Goal: Task Accomplishment & Management: Complete application form

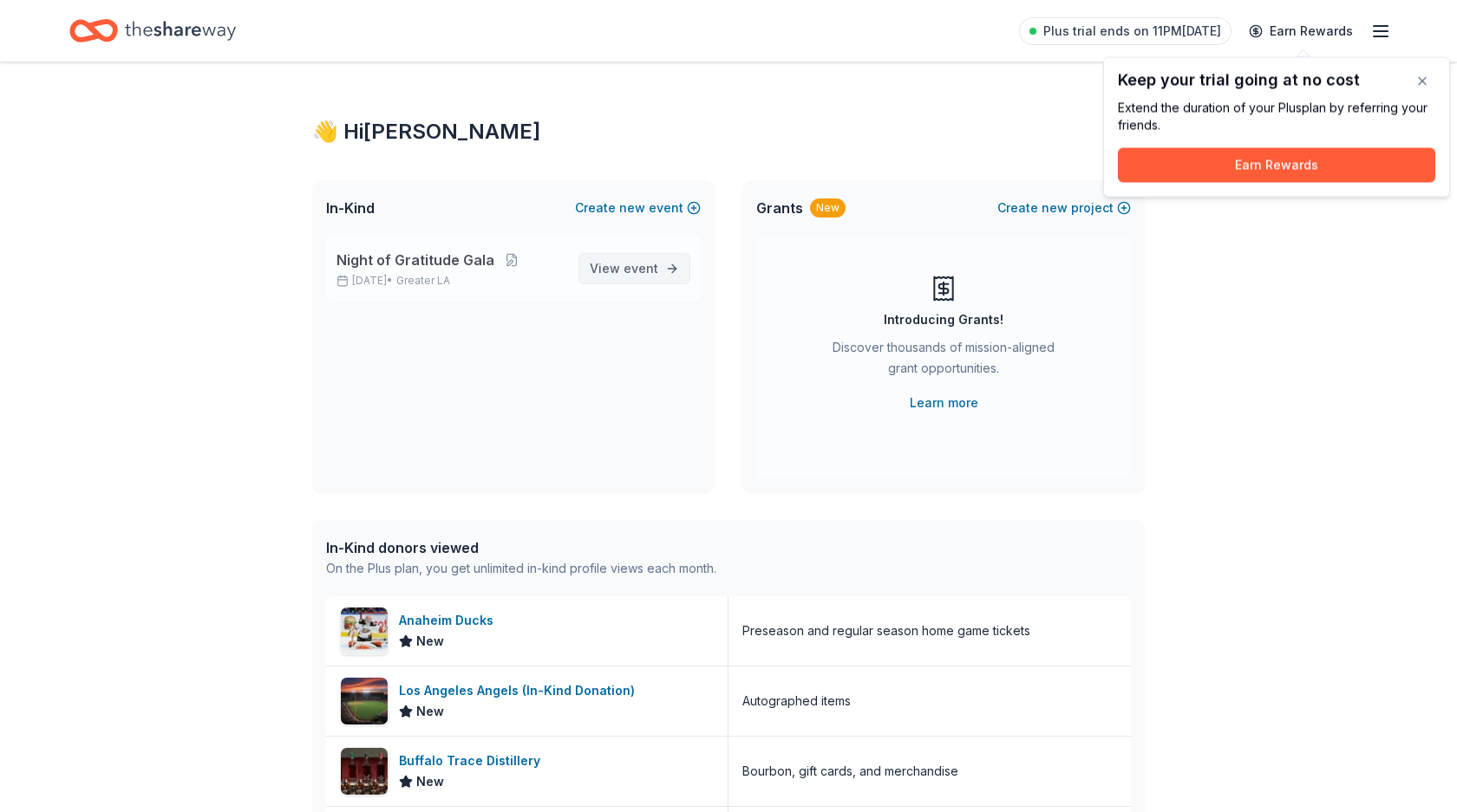
click at [639, 259] on span "View event" at bounding box center [624, 269] width 69 height 21
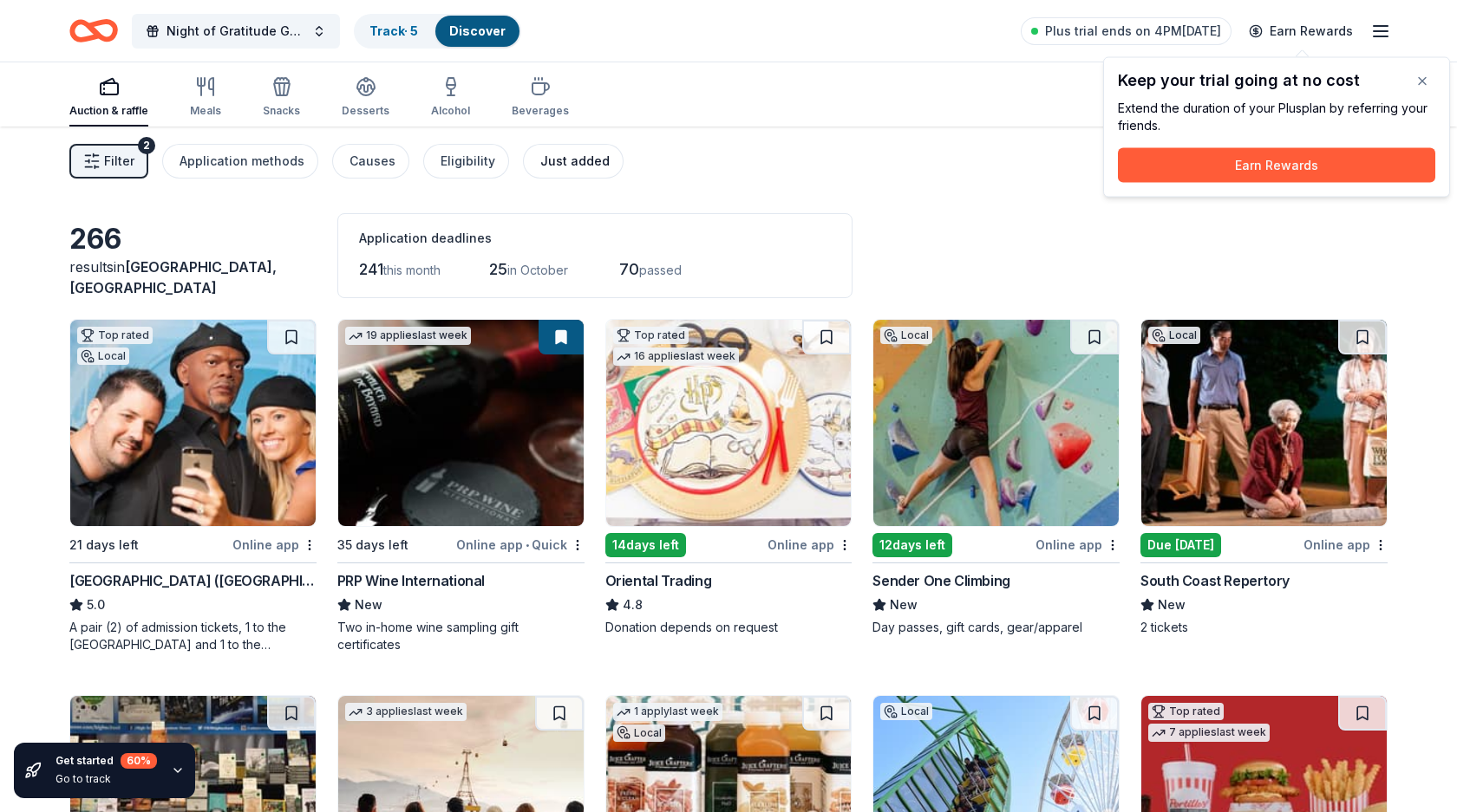
click at [540, 167] on div "Just added" at bounding box center [575, 161] width 69 height 21
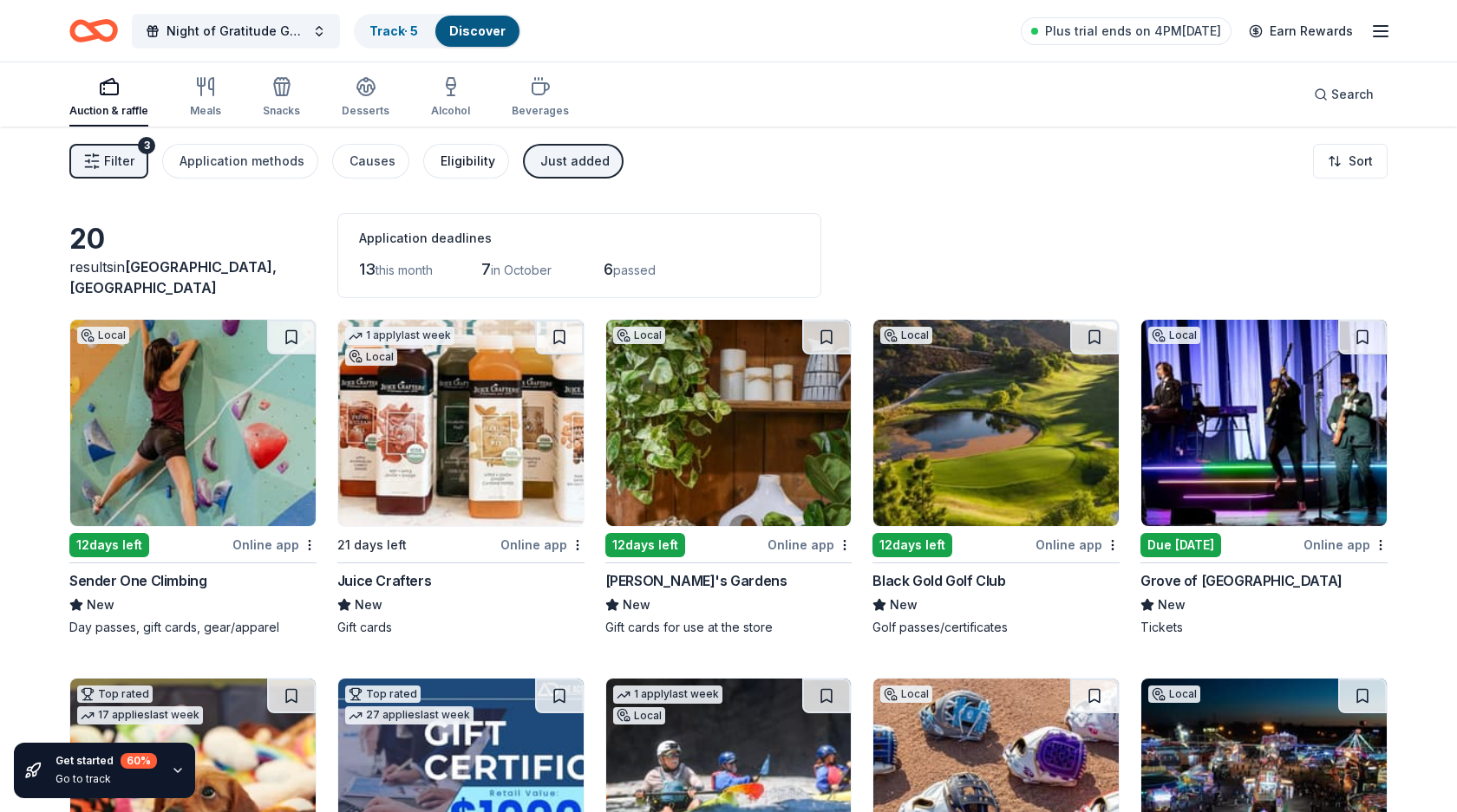
click at [449, 163] on div "Eligibility" at bounding box center [467, 161] width 55 height 21
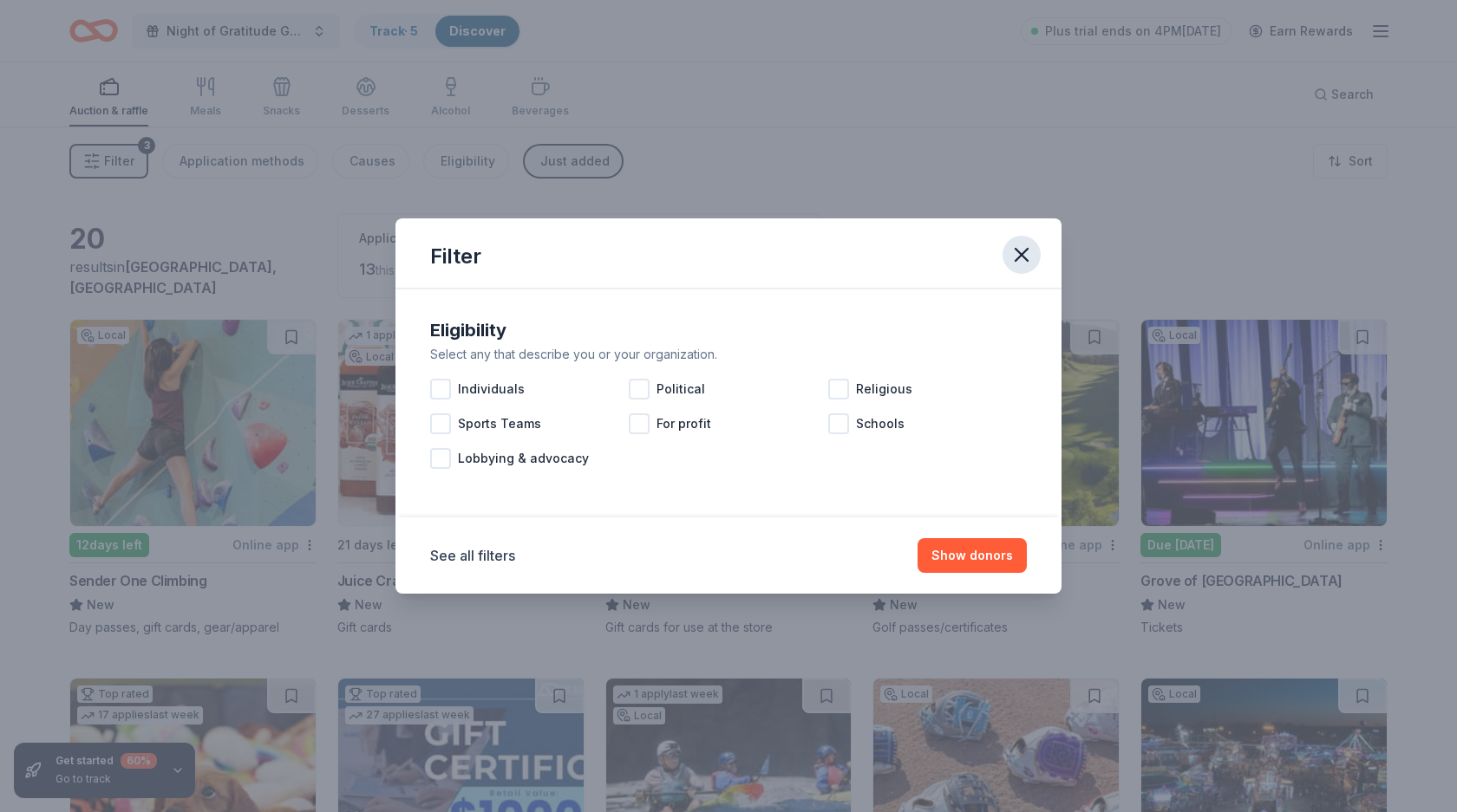
click at [1037, 246] on button "button" at bounding box center [1021, 255] width 38 height 38
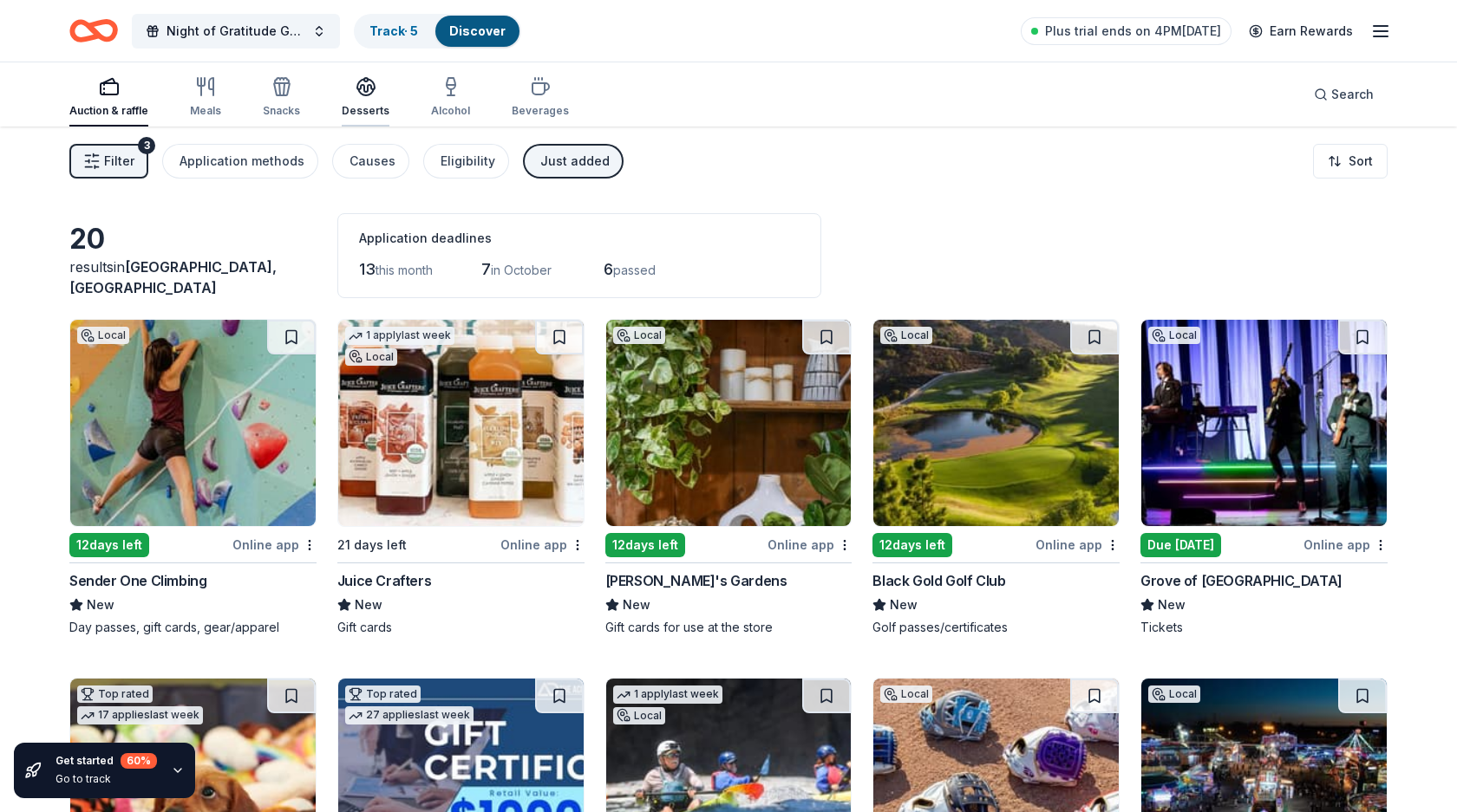
click at [343, 102] on div "Desserts" at bounding box center [366, 97] width 48 height 41
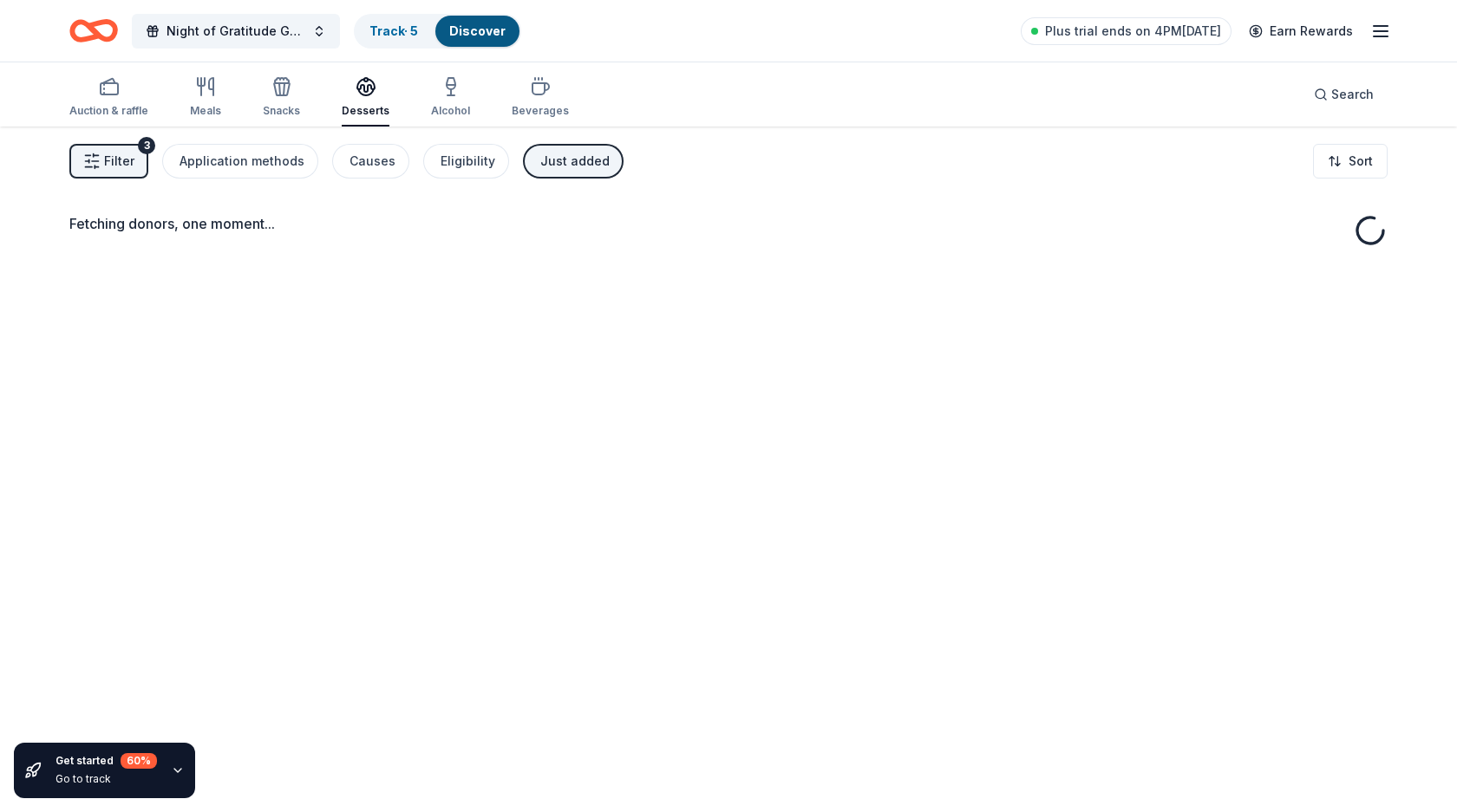
click at [585, 170] on div "Just added" at bounding box center [575, 161] width 69 height 21
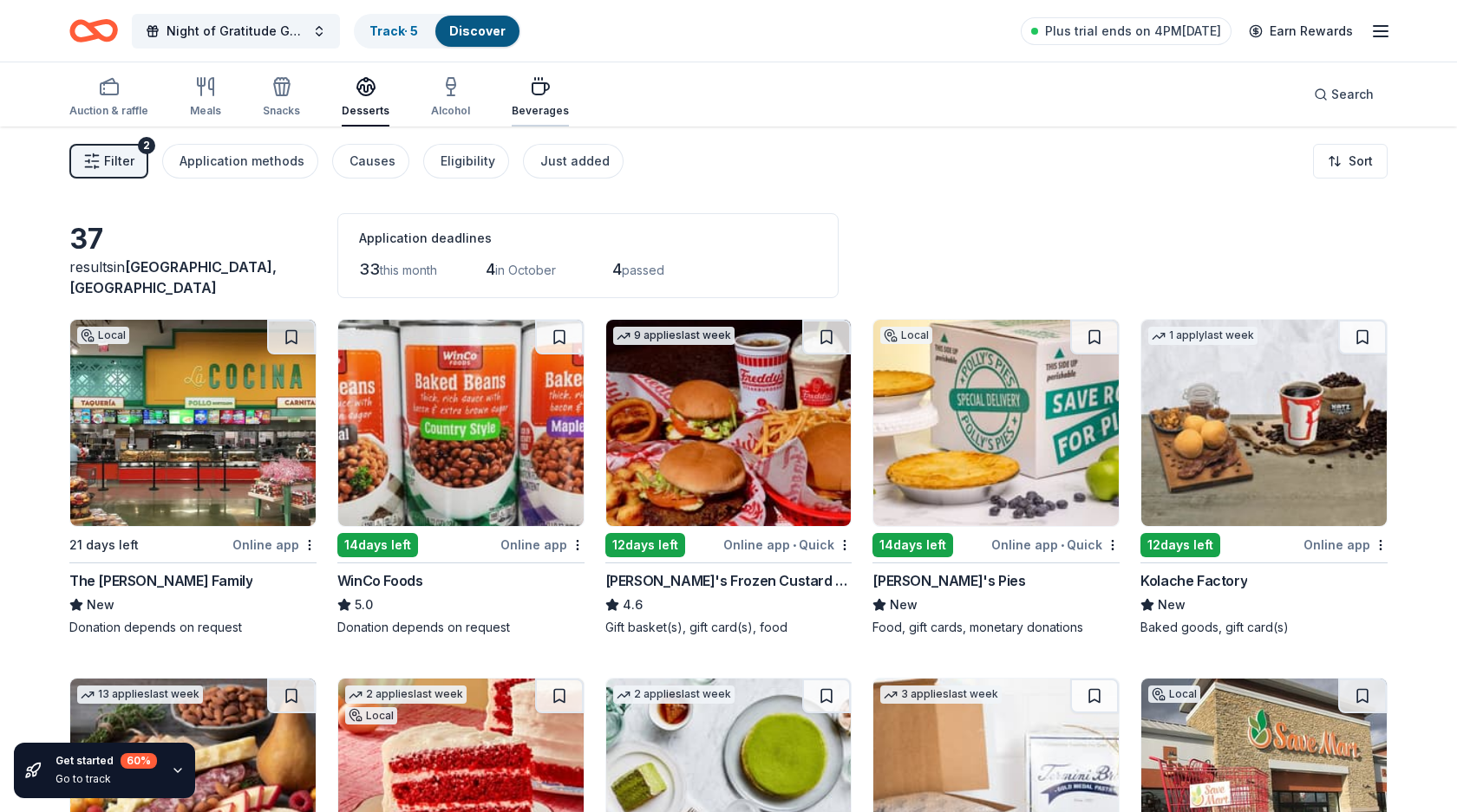
click at [530, 86] on icon "button" at bounding box center [540, 87] width 21 height 21
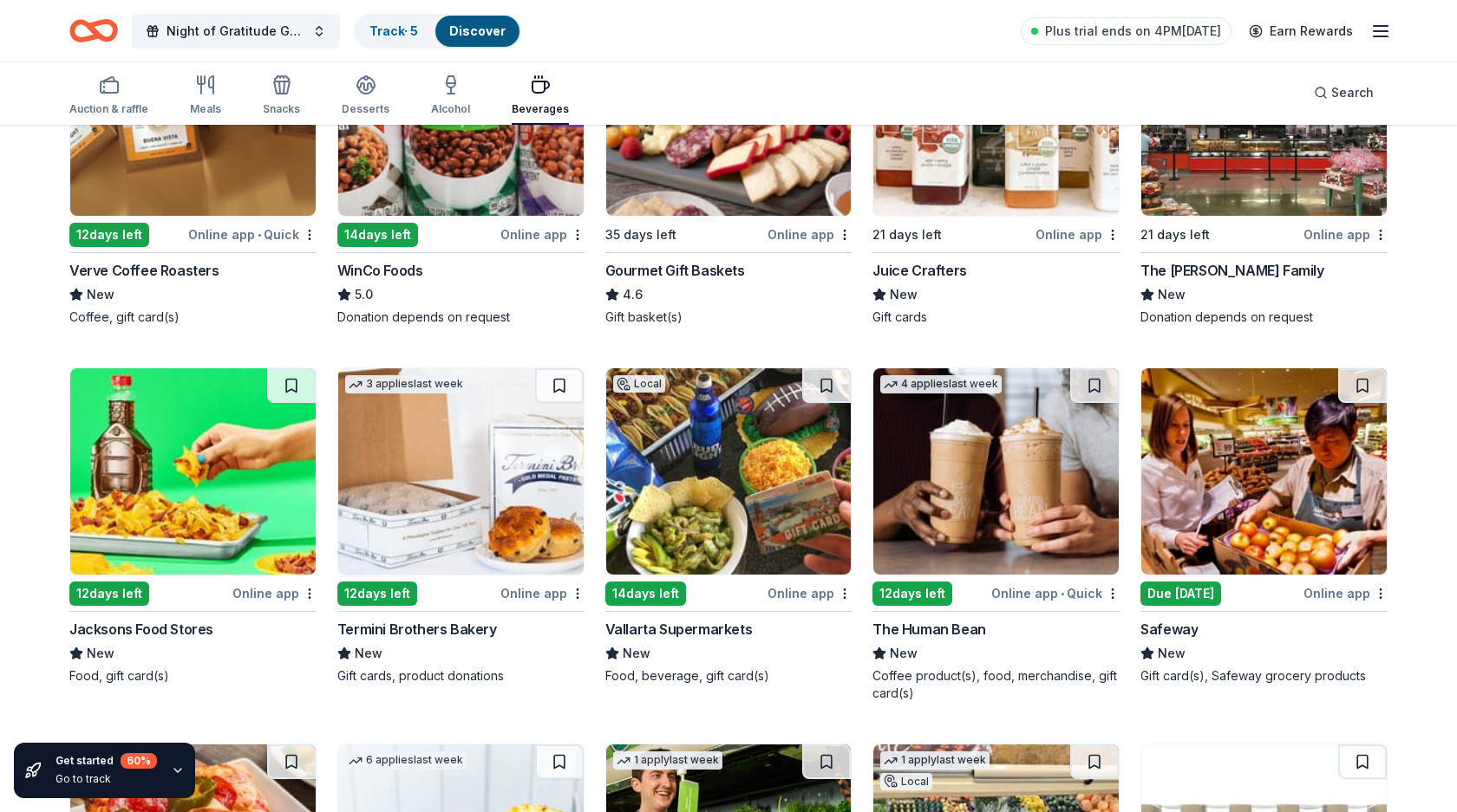
scroll to position [337, 0]
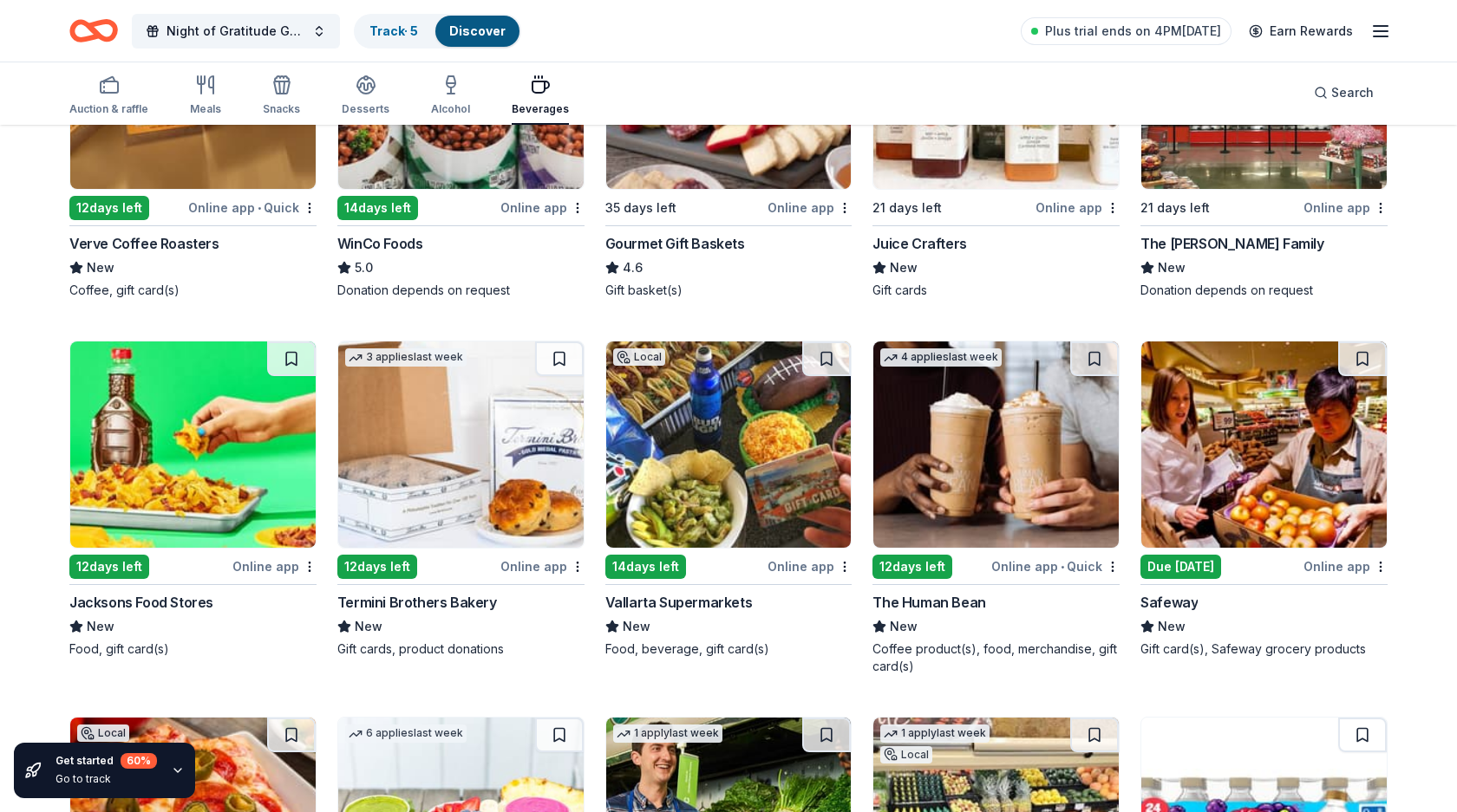
click at [1082, 495] on img at bounding box center [995, 444] width 245 height 206
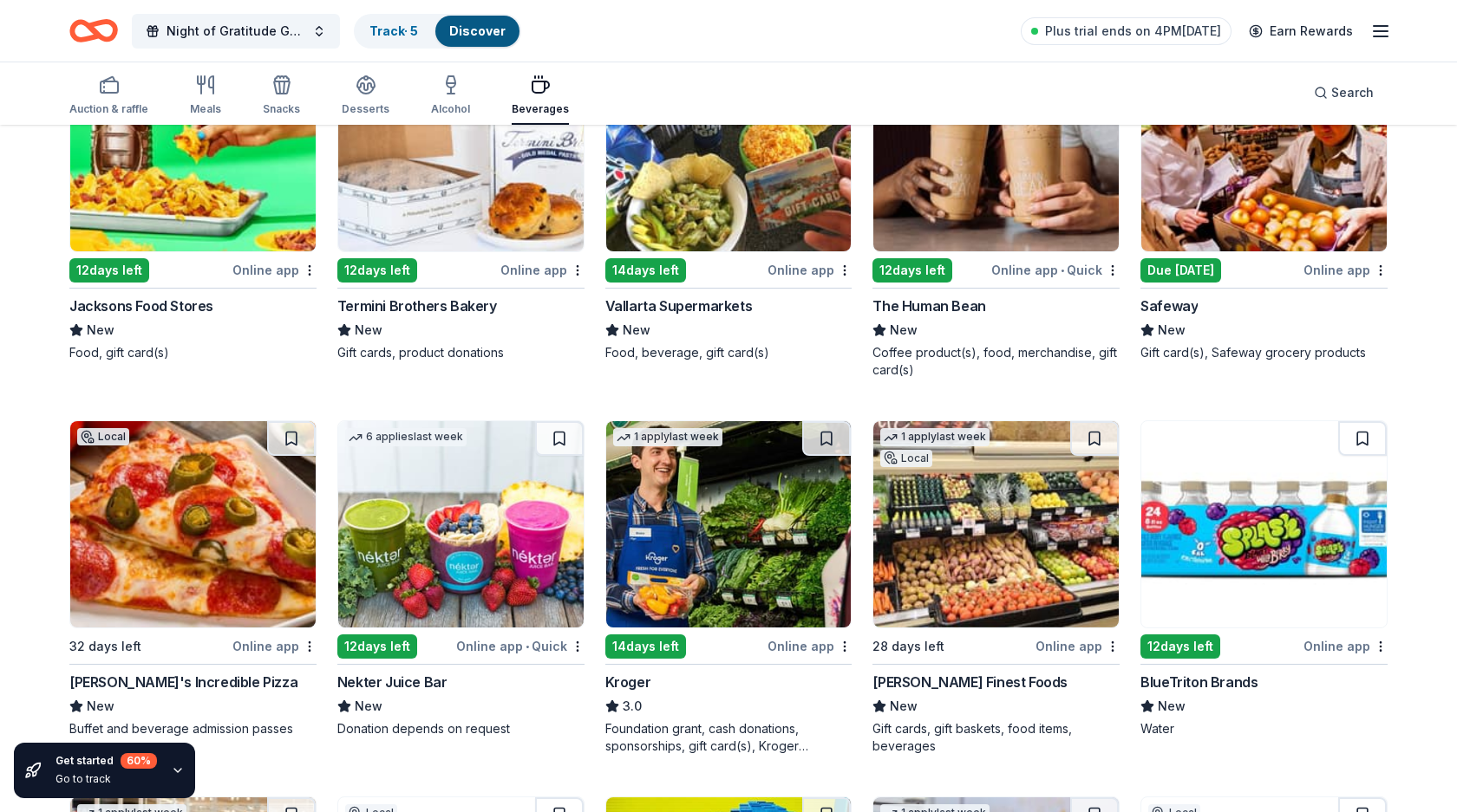
scroll to position [778, 0]
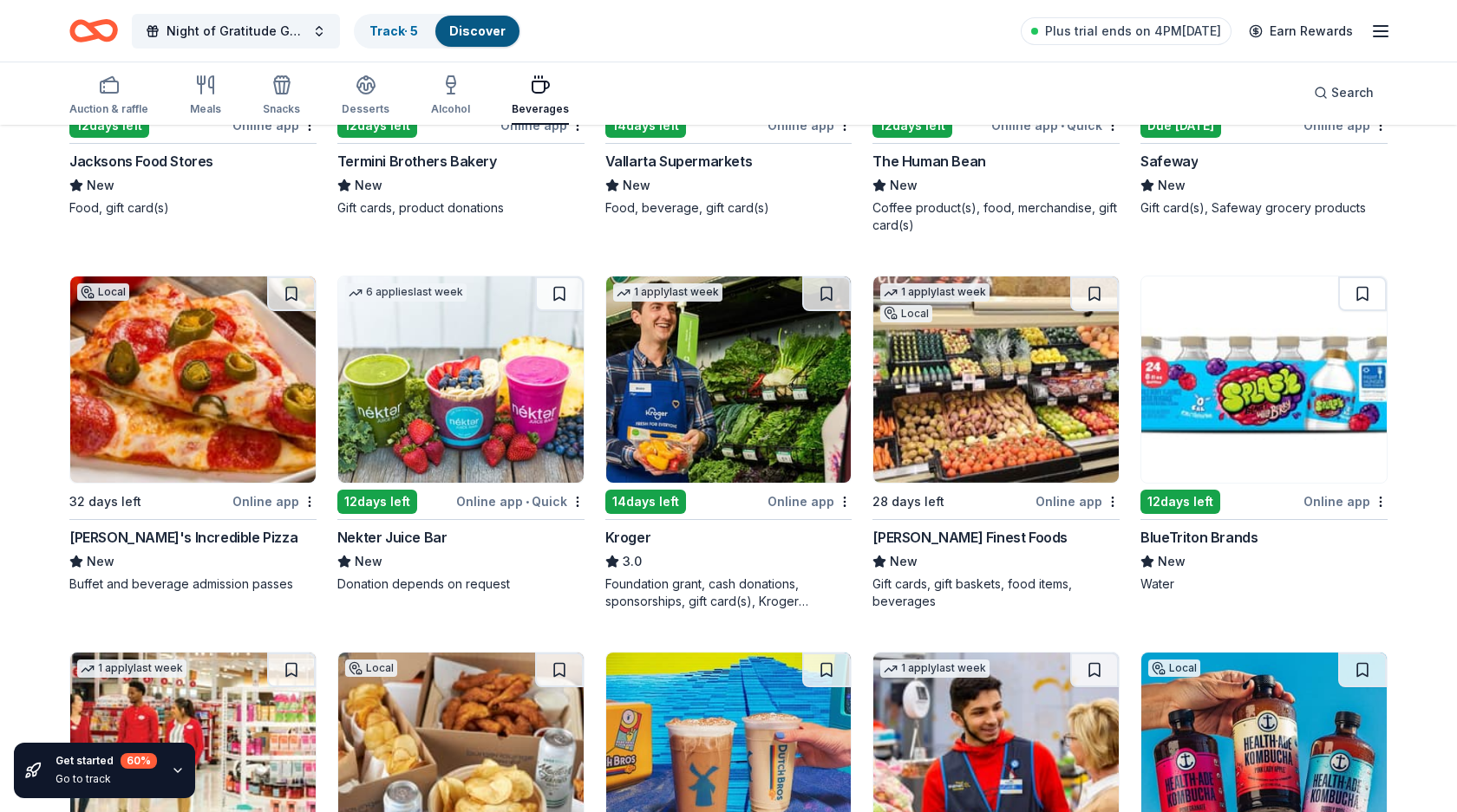
click at [439, 392] on img at bounding box center [461, 379] width 245 height 206
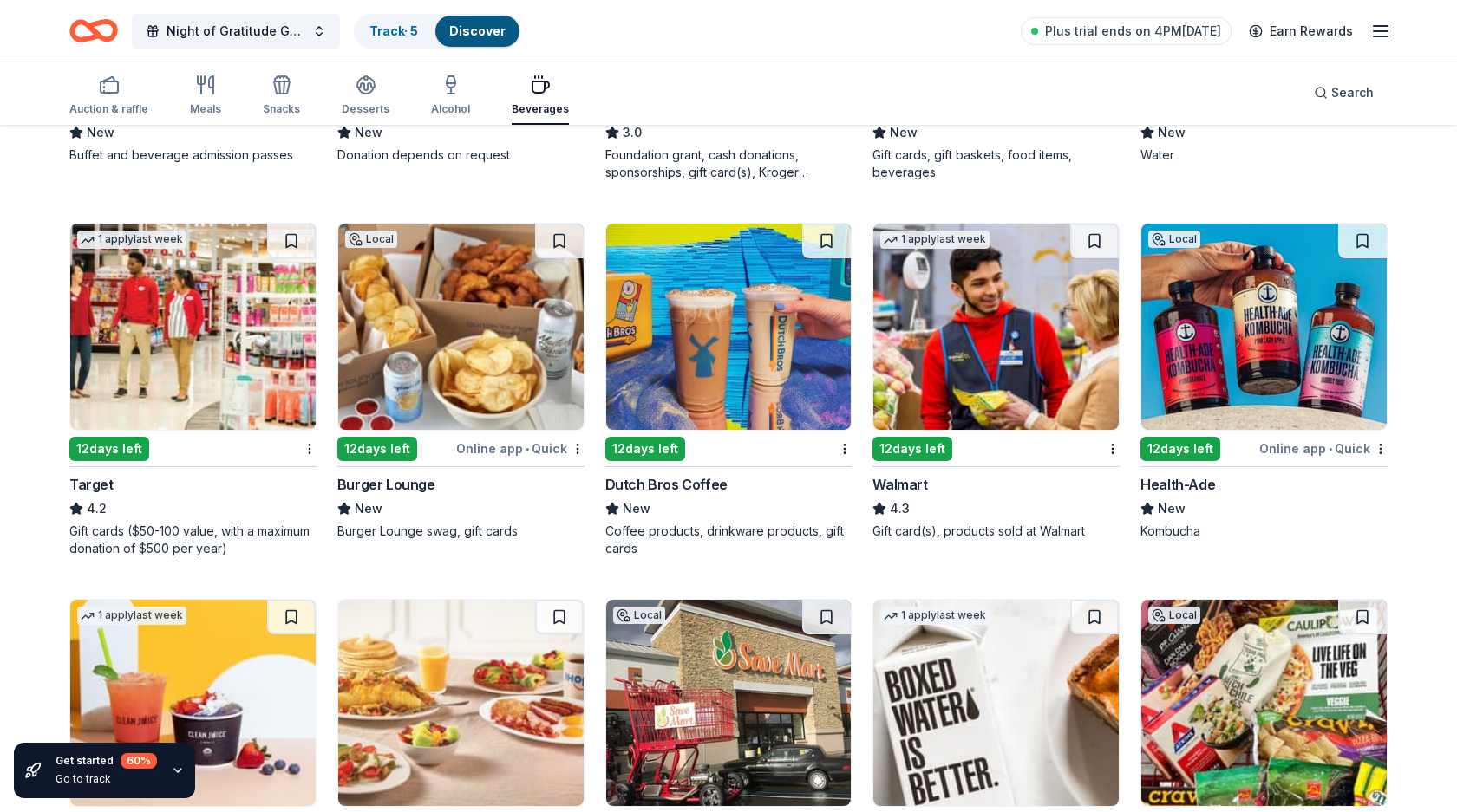
scroll to position [1458, 0]
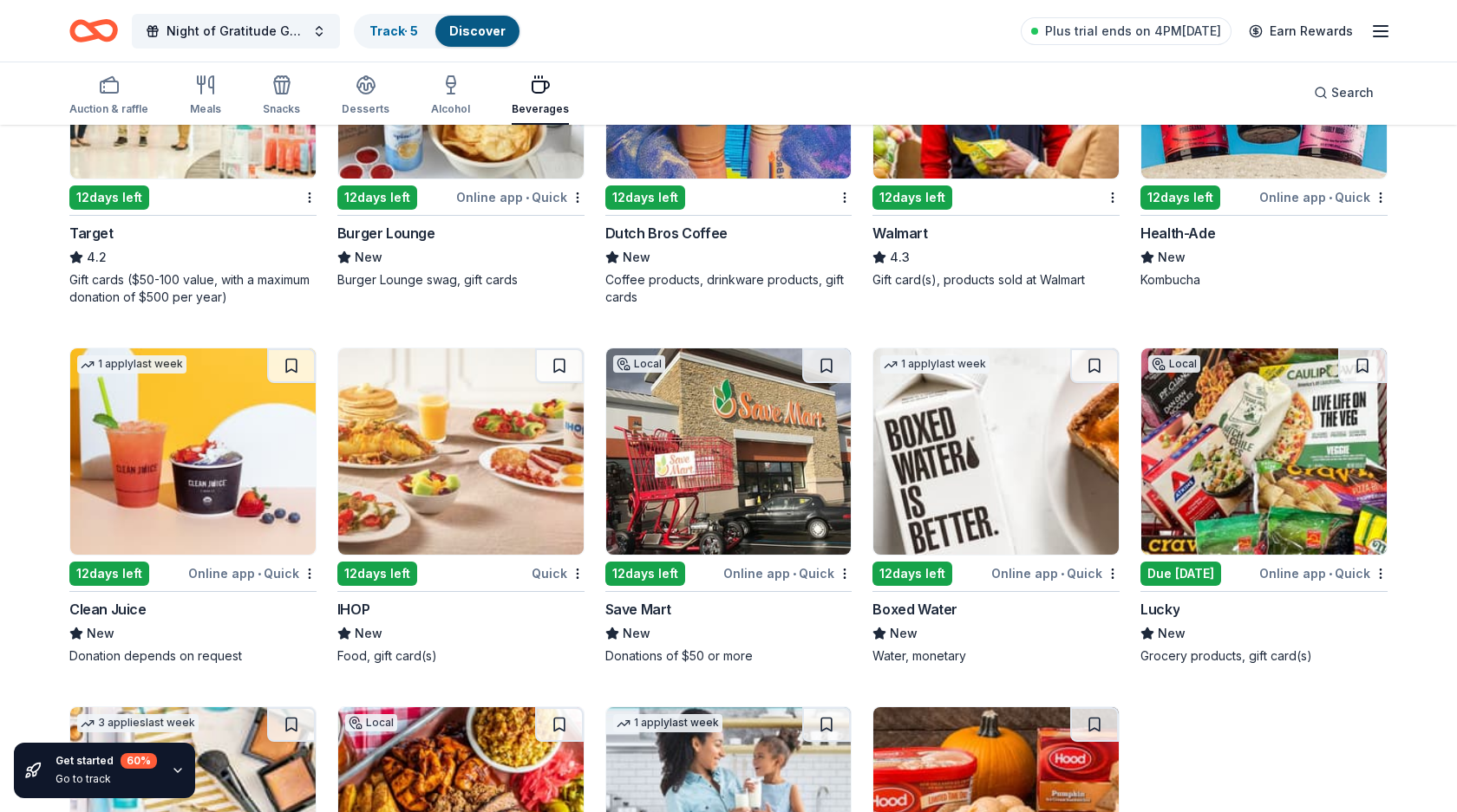
click at [475, 544] on img at bounding box center [461, 451] width 245 height 206
click at [452, 102] on div "Alcohol" at bounding box center [450, 95] width 39 height 41
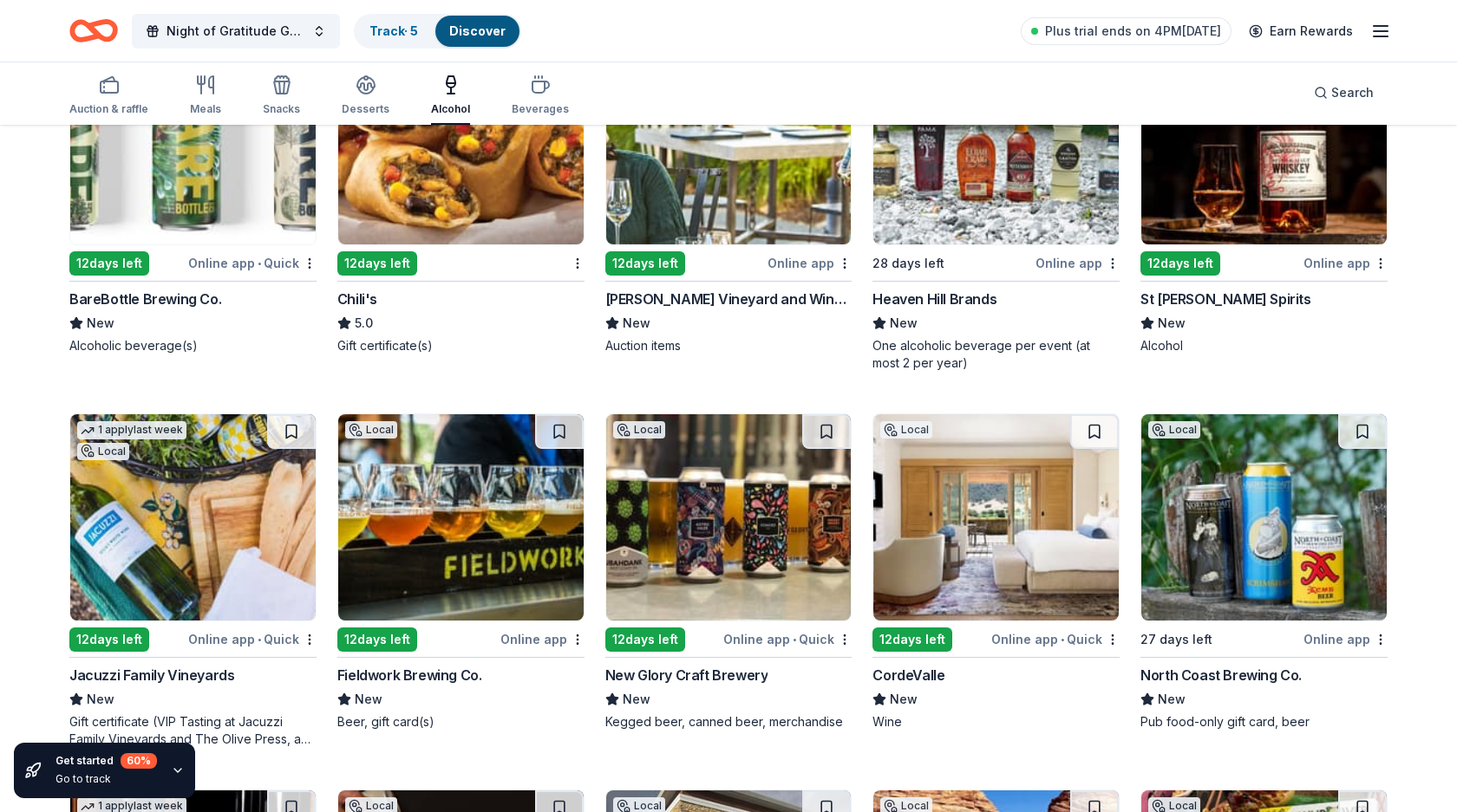
scroll to position [1432, 0]
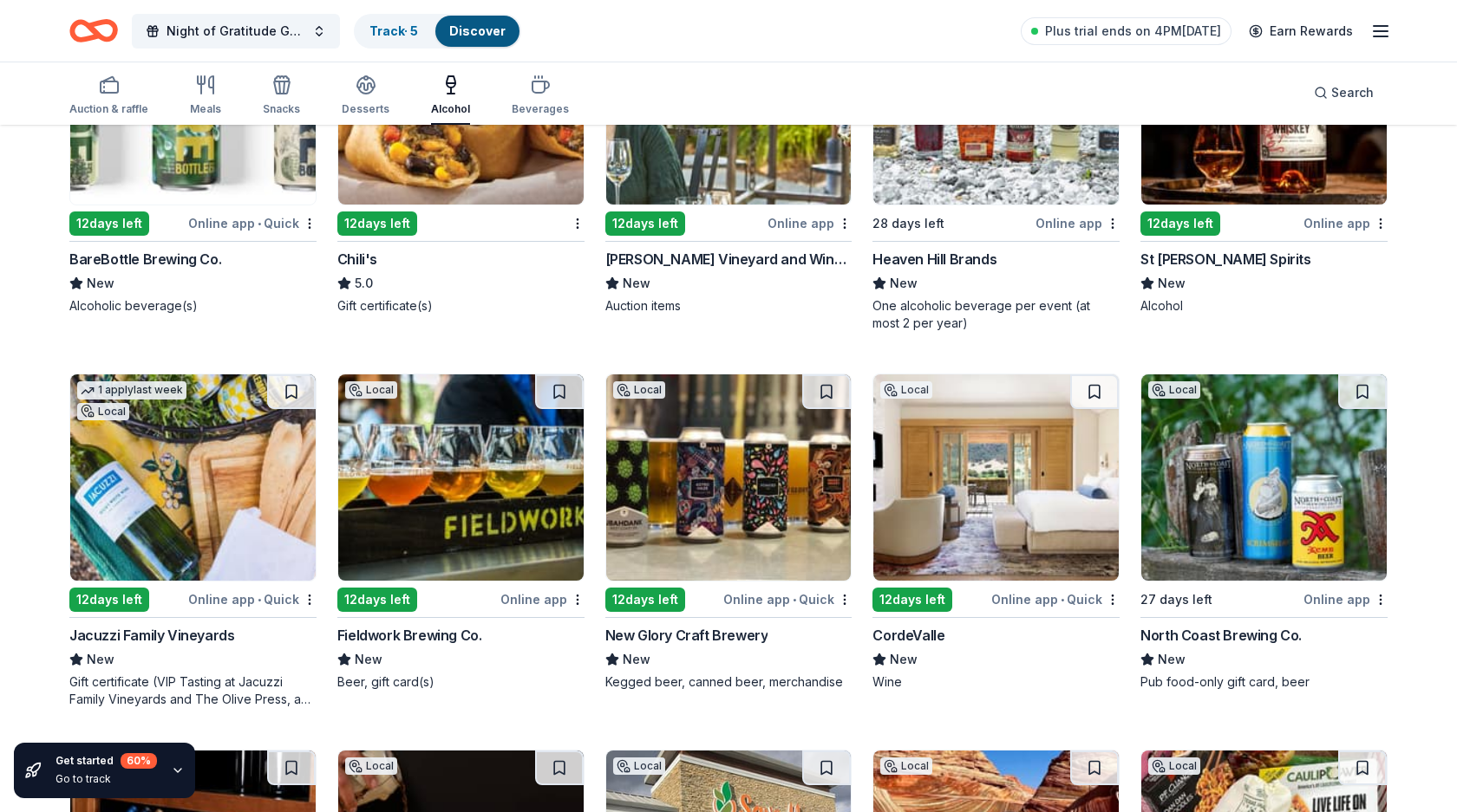
click at [671, 164] on img at bounding box center [729, 101] width 245 height 206
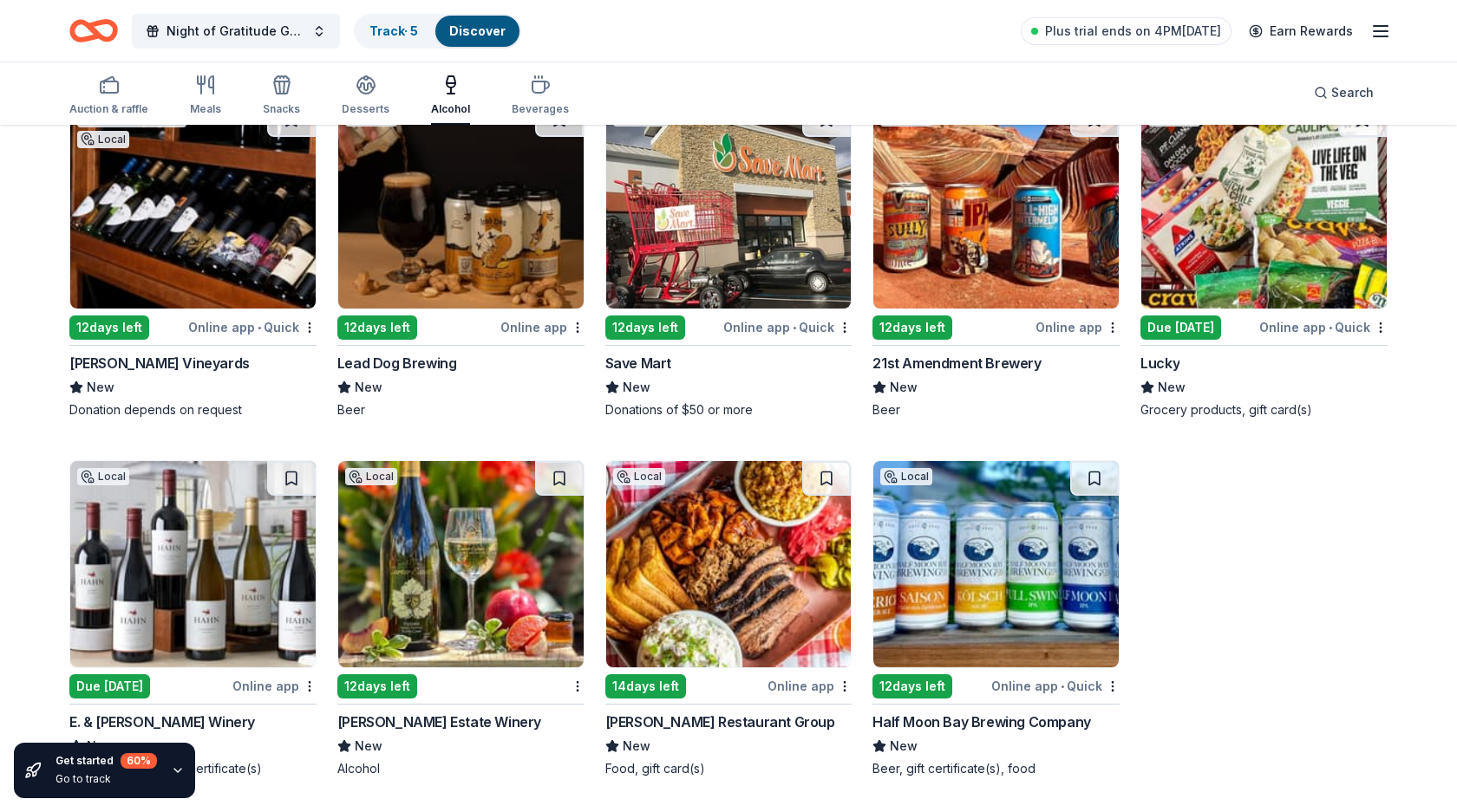
scroll to position [372, 0]
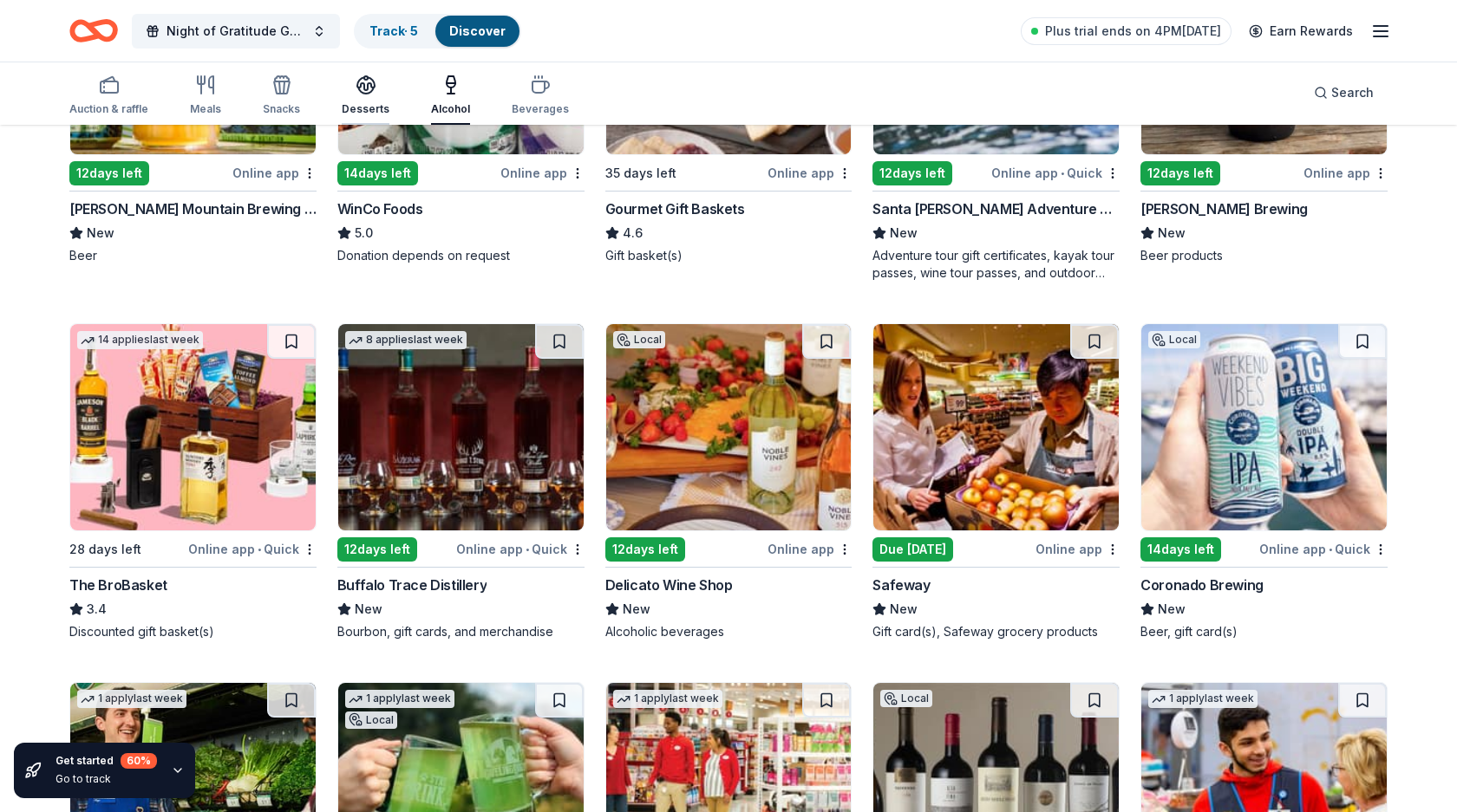
click at [346, 88] on div "button" at bounding box center [366, 85] width 48 height 21
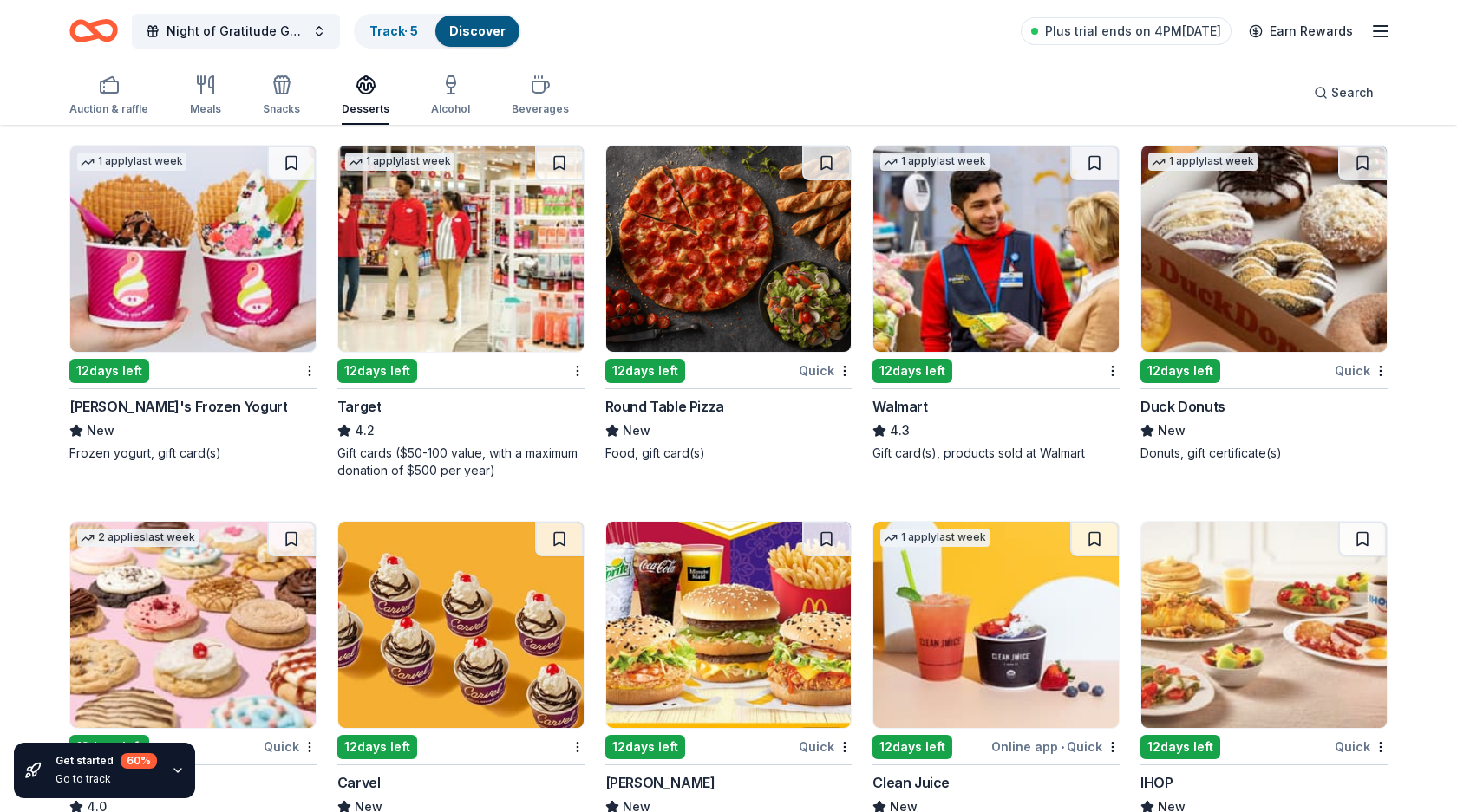
scroll to position [1827, 0]
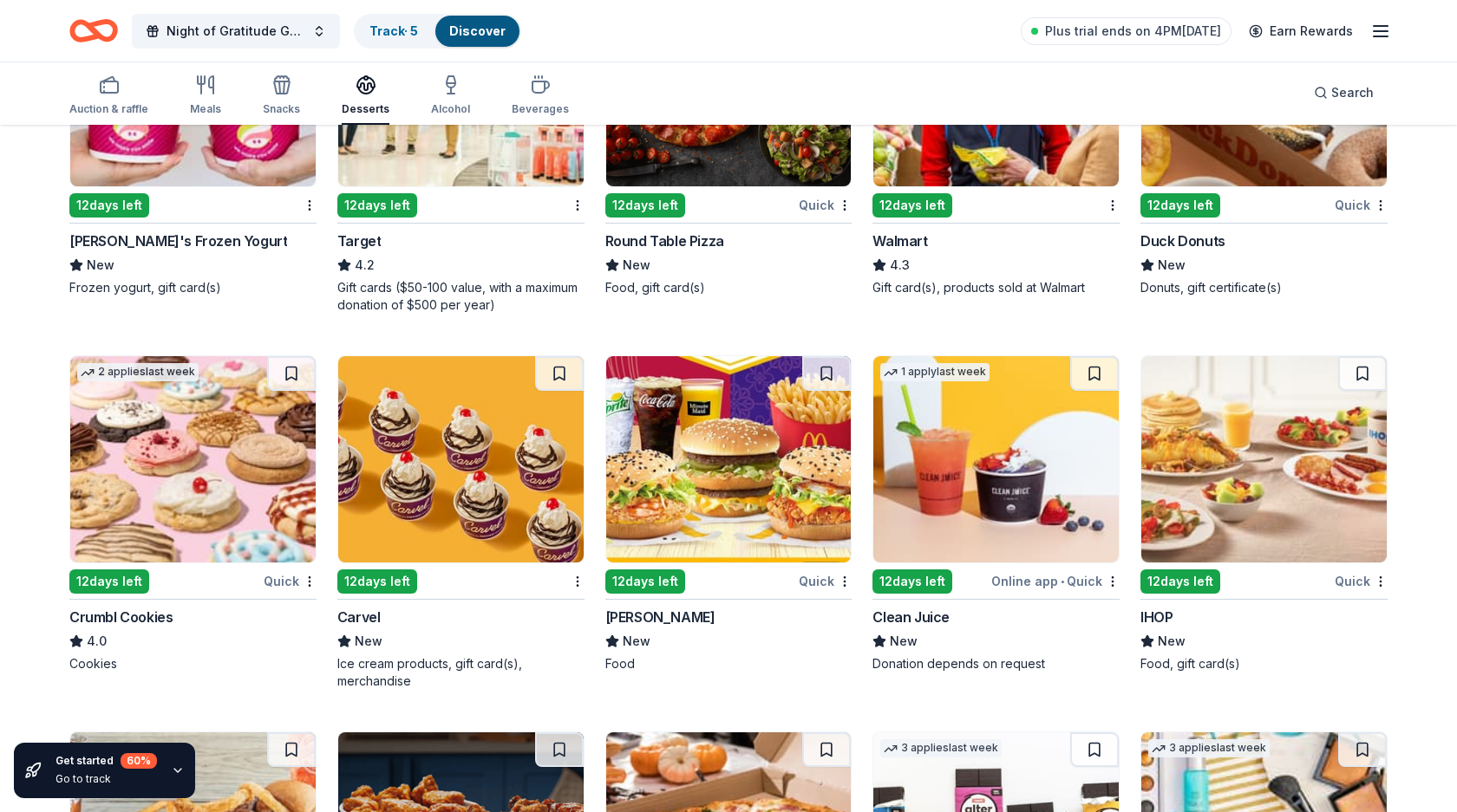
click at [944, 498] on img at bounding box center [995, 459] width 245 height 206
click at [121, 94] on div "button" at bounding box center [108, 85] width 79 height 21
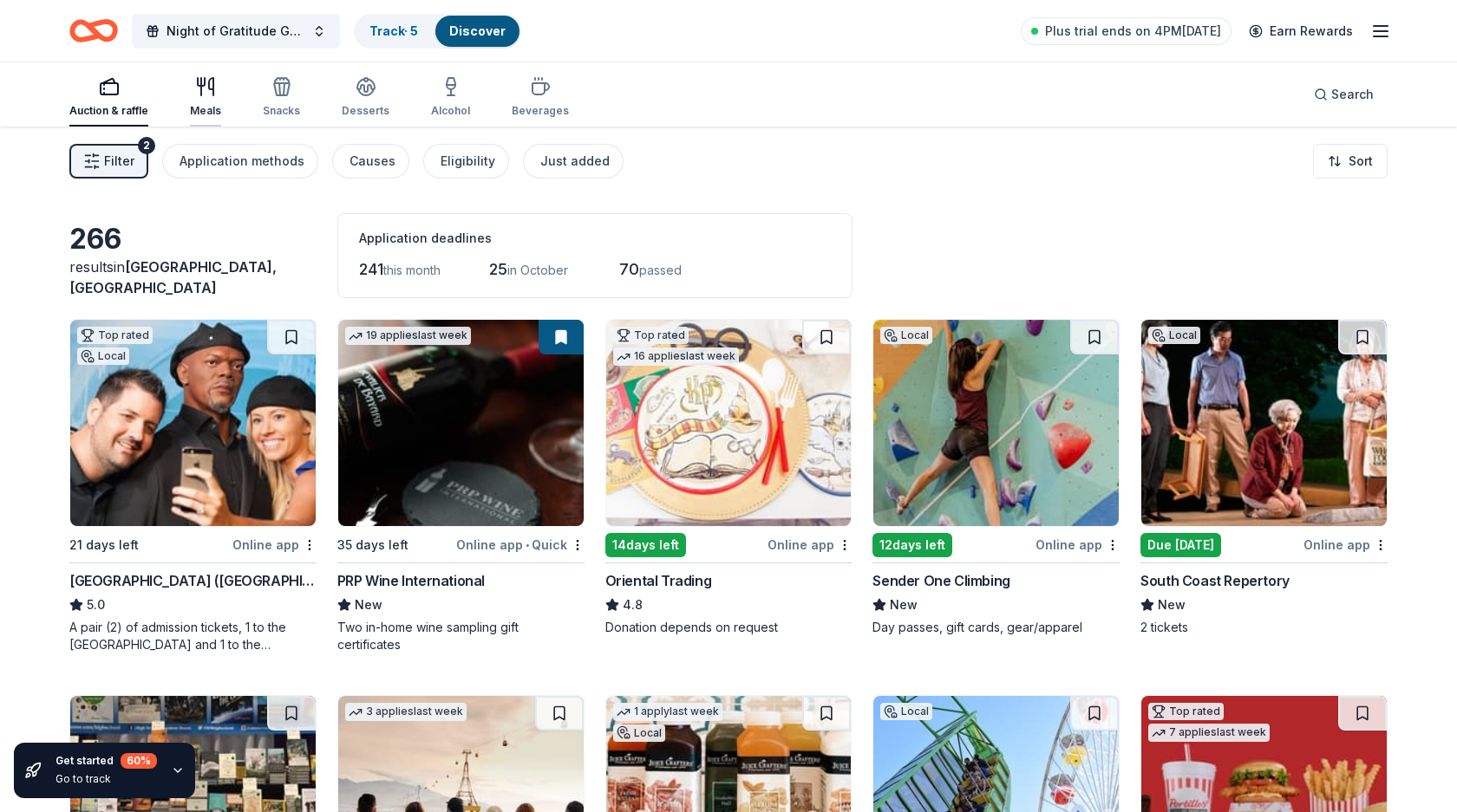
click at [203, 94] on icon "button" at bounding box center [206, 87] width 21 height 21
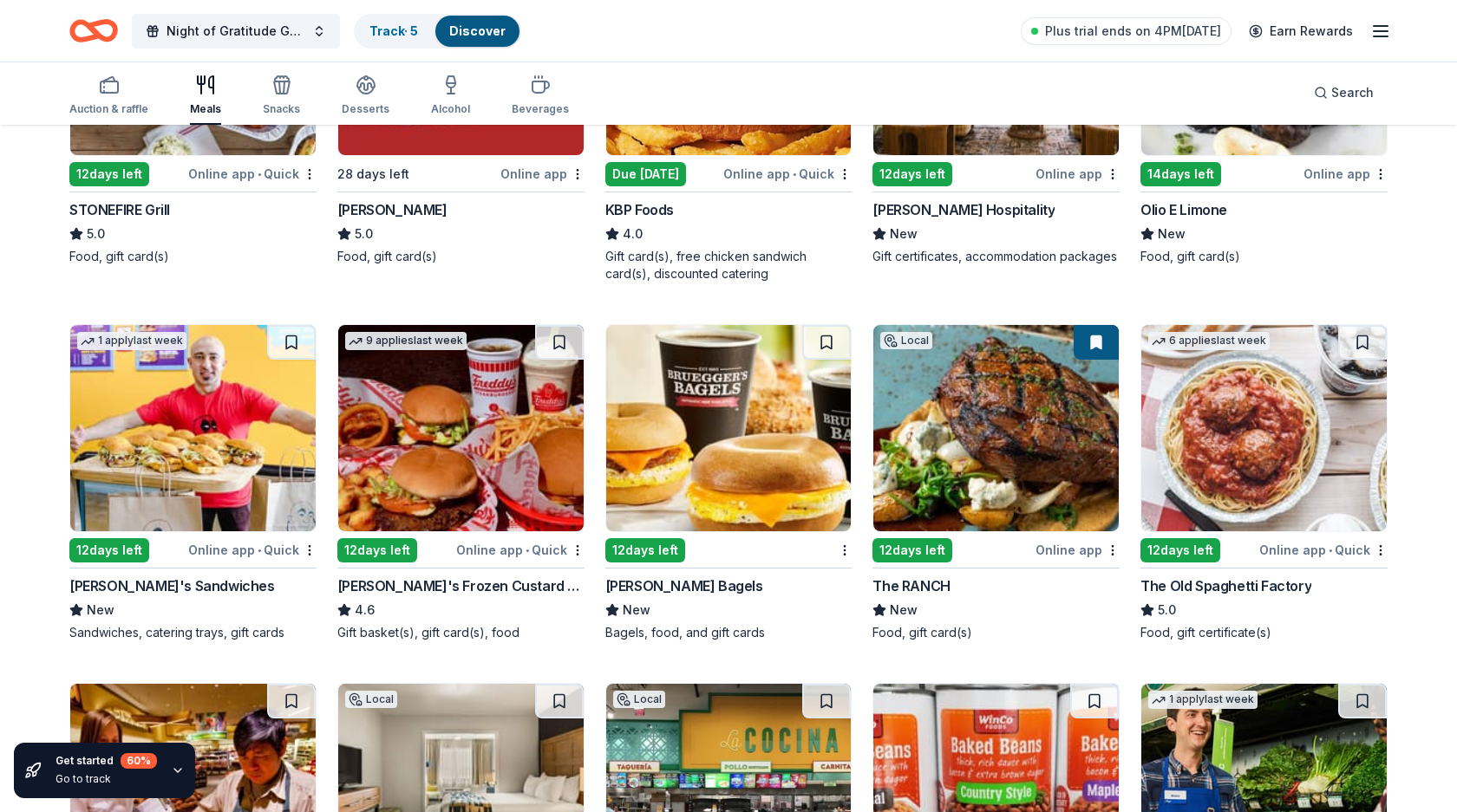
scroll to position [389, 0]
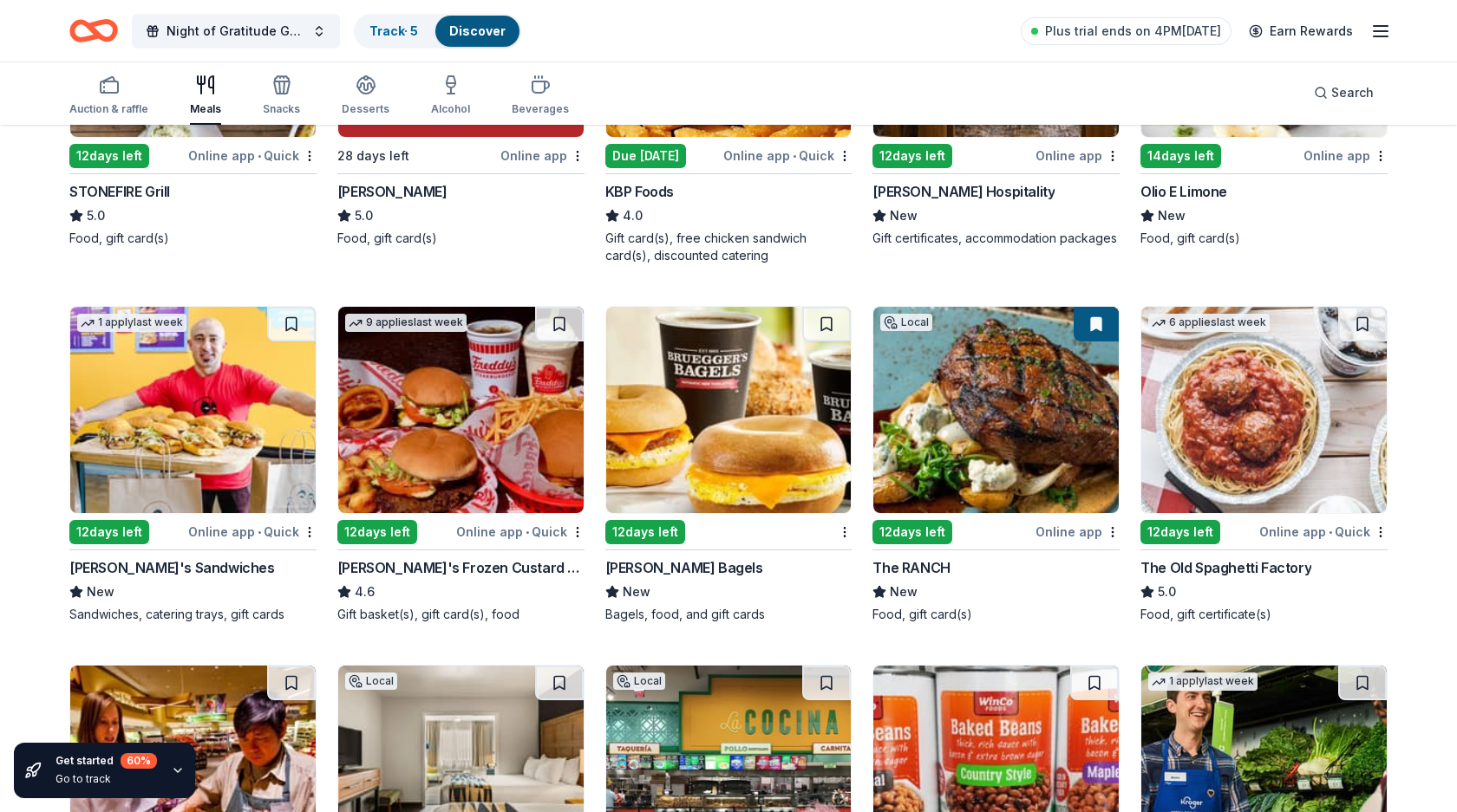
click at [437, 479] on img at bounding box center [461, 409] width 245 height 206
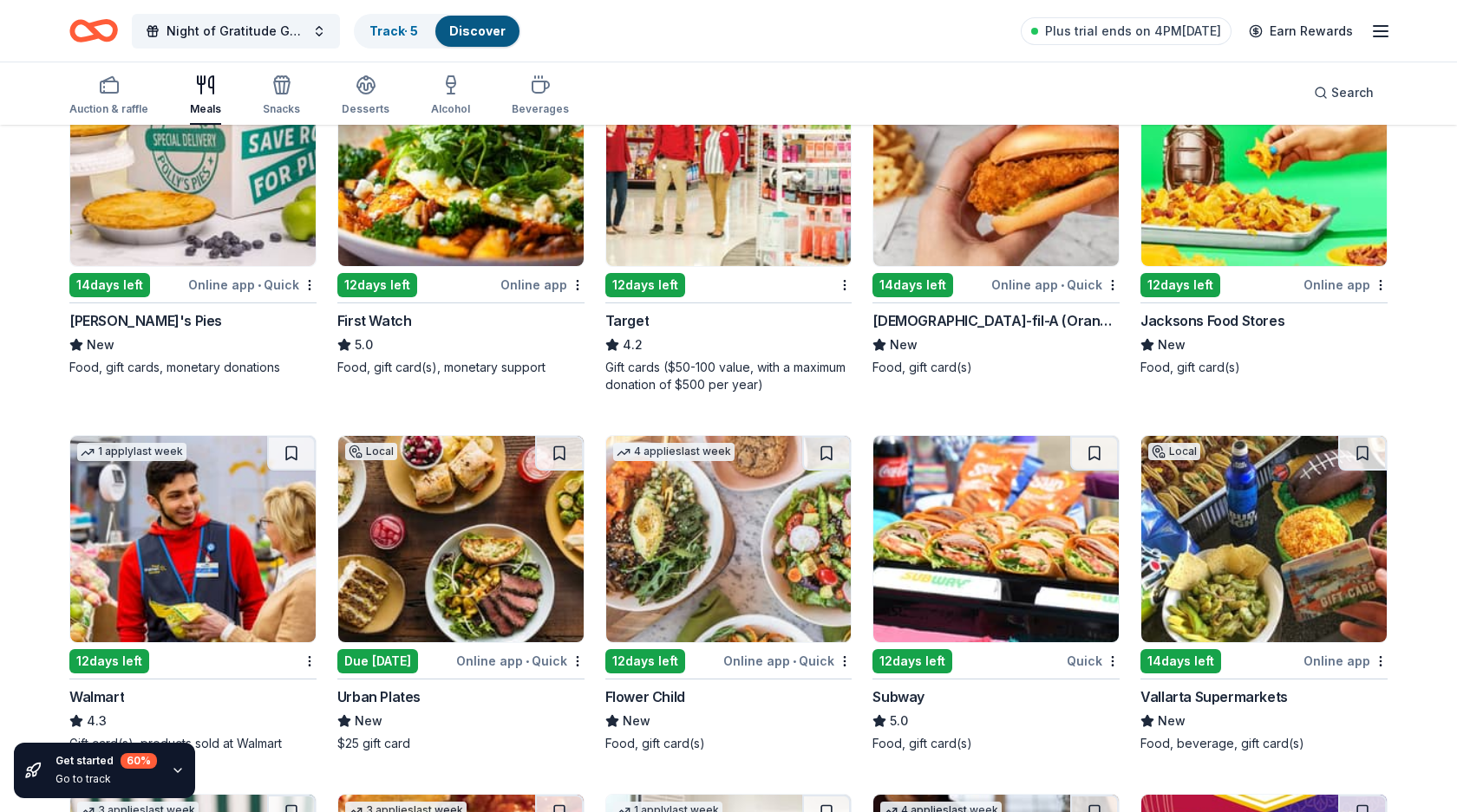
scroll to position [1441, 0]
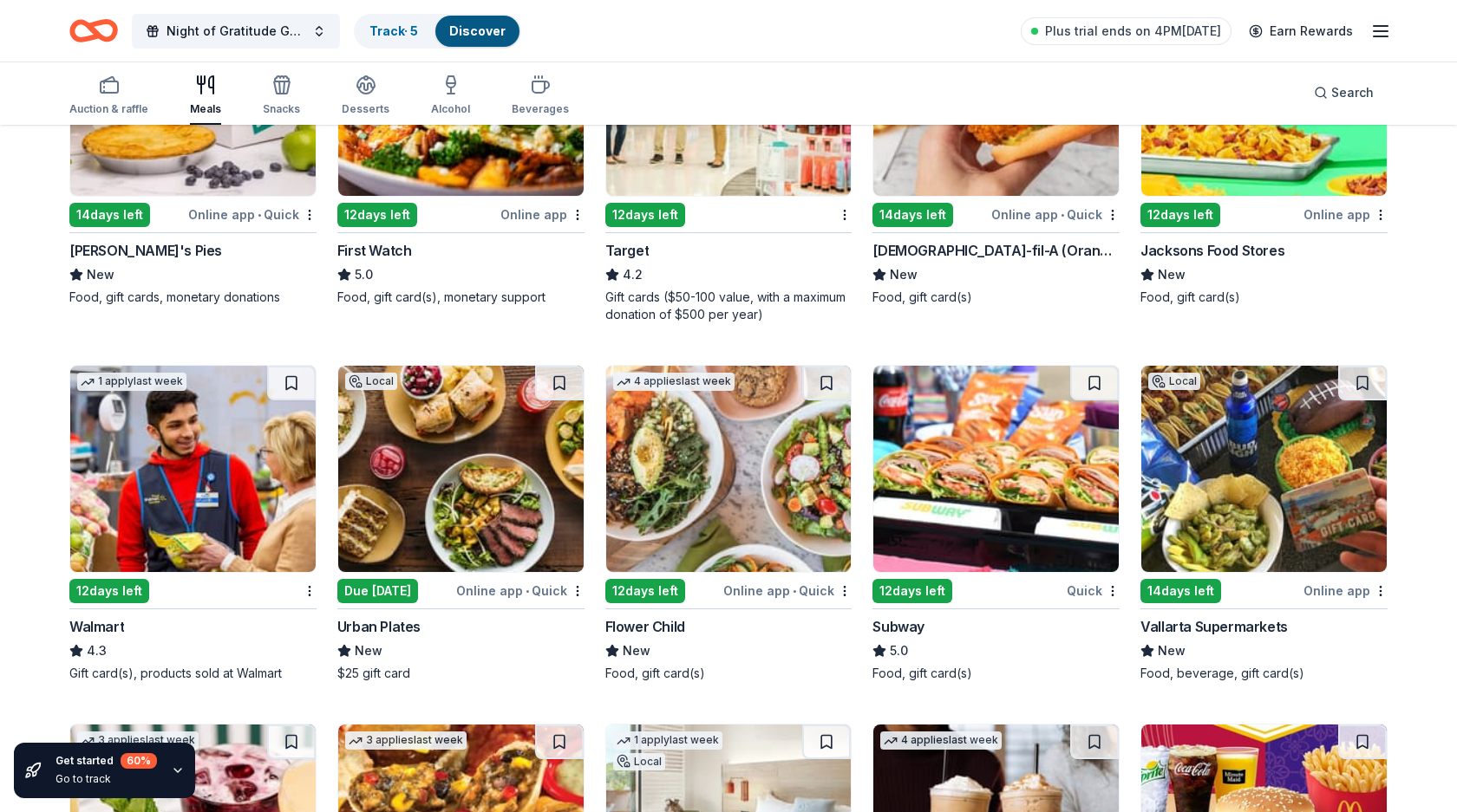
click at [955, 494] on img at bounding box center [995, 468] width 245 height 206
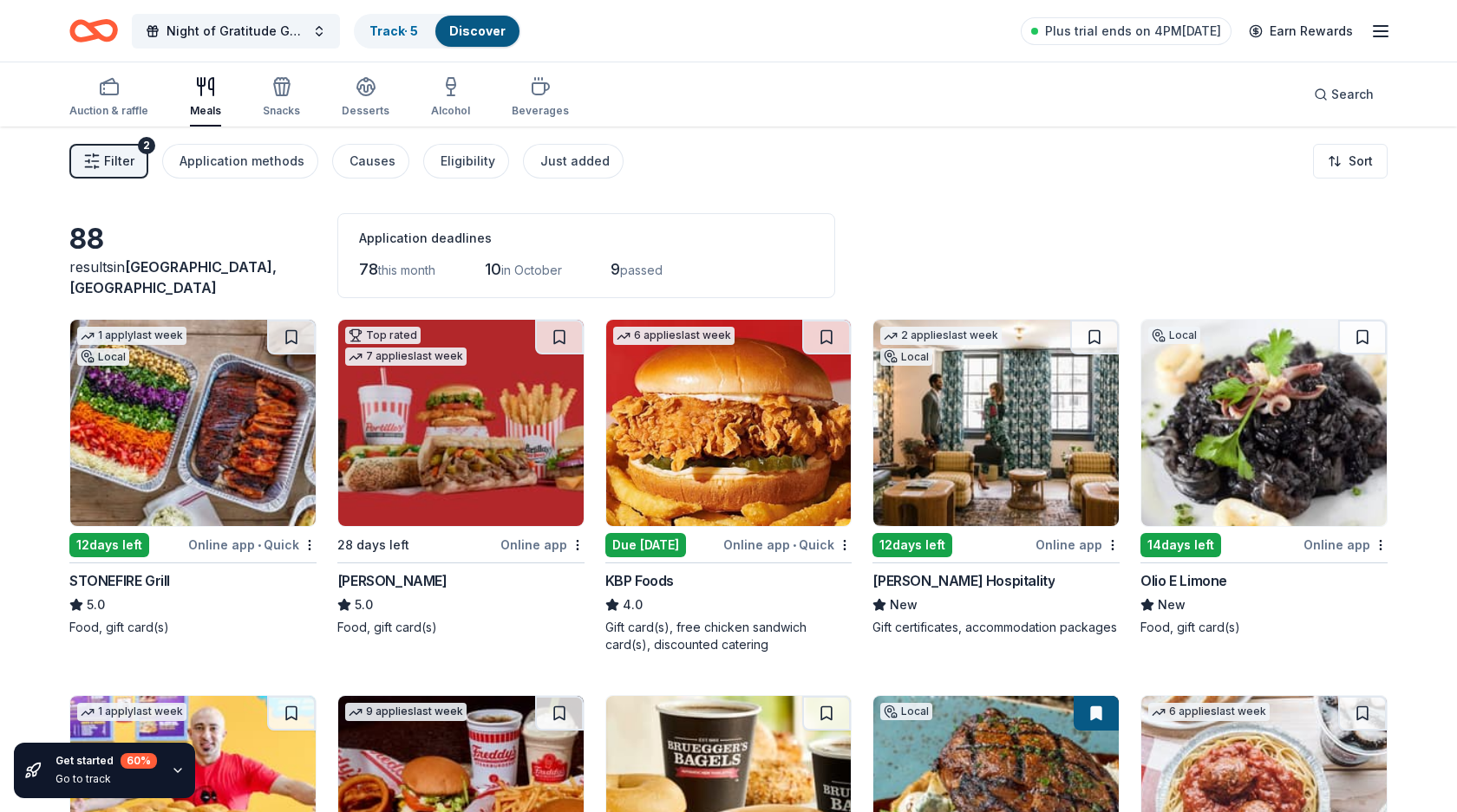
scroll to position [0, 0]
click at [125, 156] on span "Filter" at bounding box center [120, 161] width 31 height 21
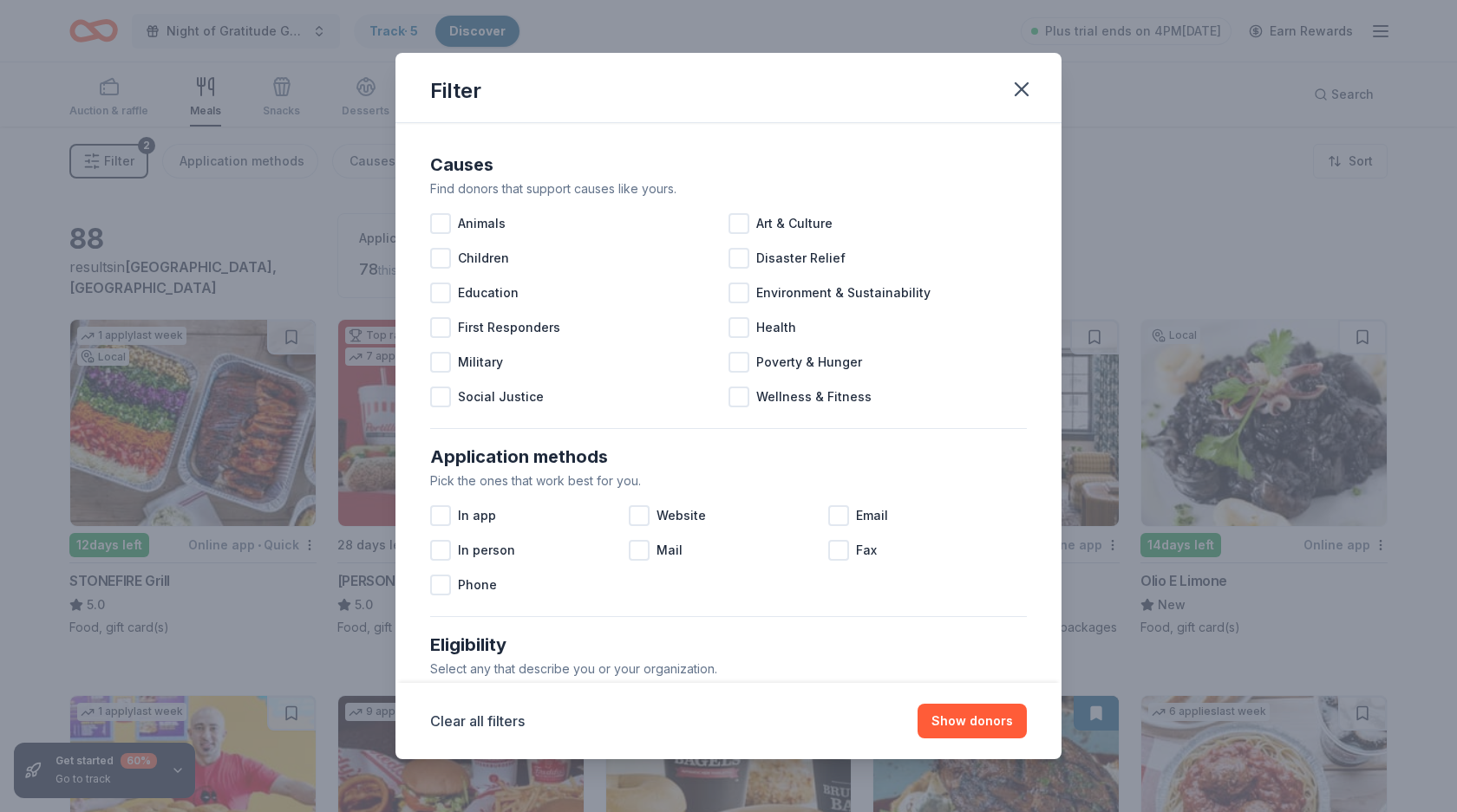
click at [1039, 74] on div "Filter" at bounding box center [728, 87] width 666 height 70
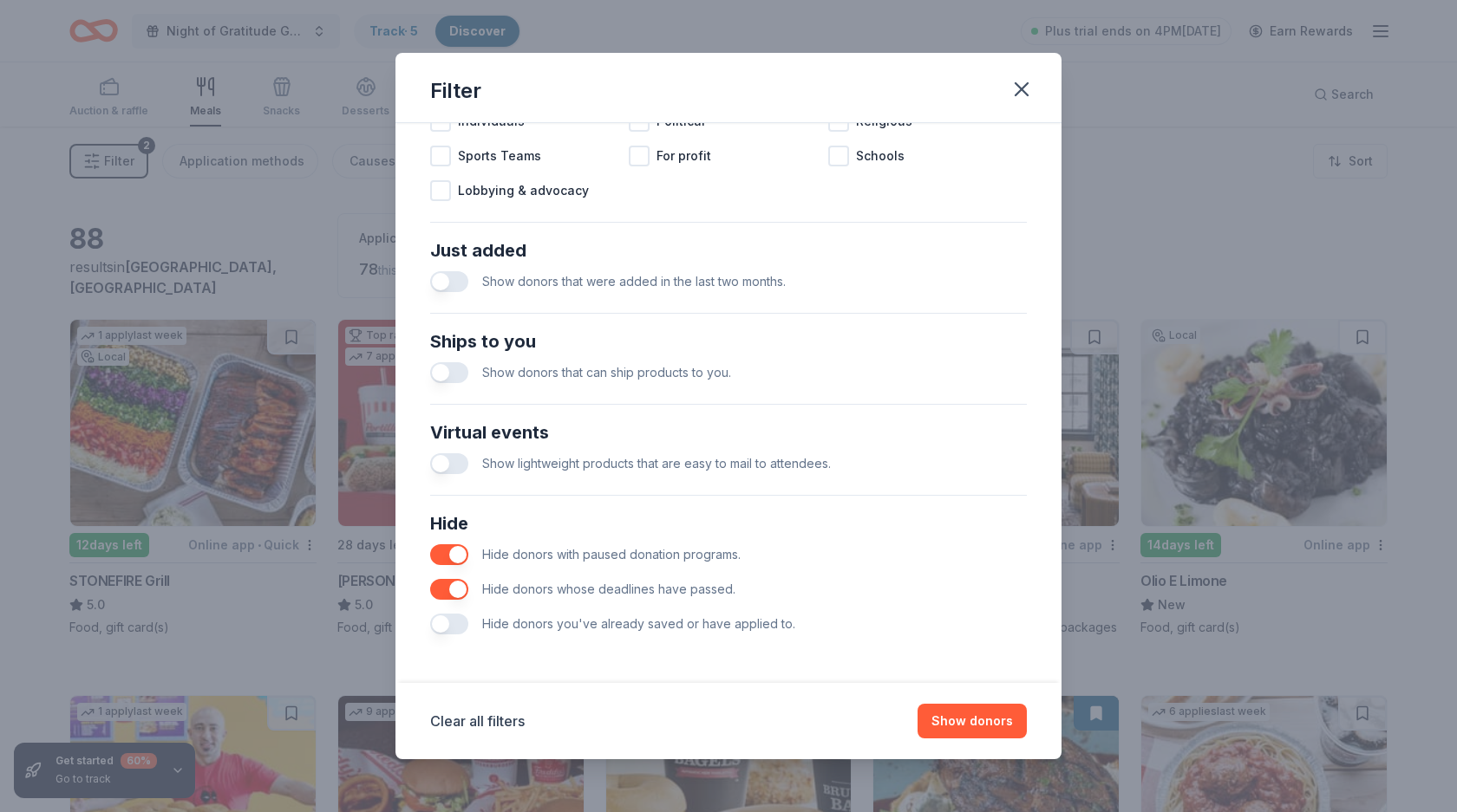
scroll to position [582, 0]
click at [1034, 87] on button "button" at bounding box center [1021, 89] width 38 height 38
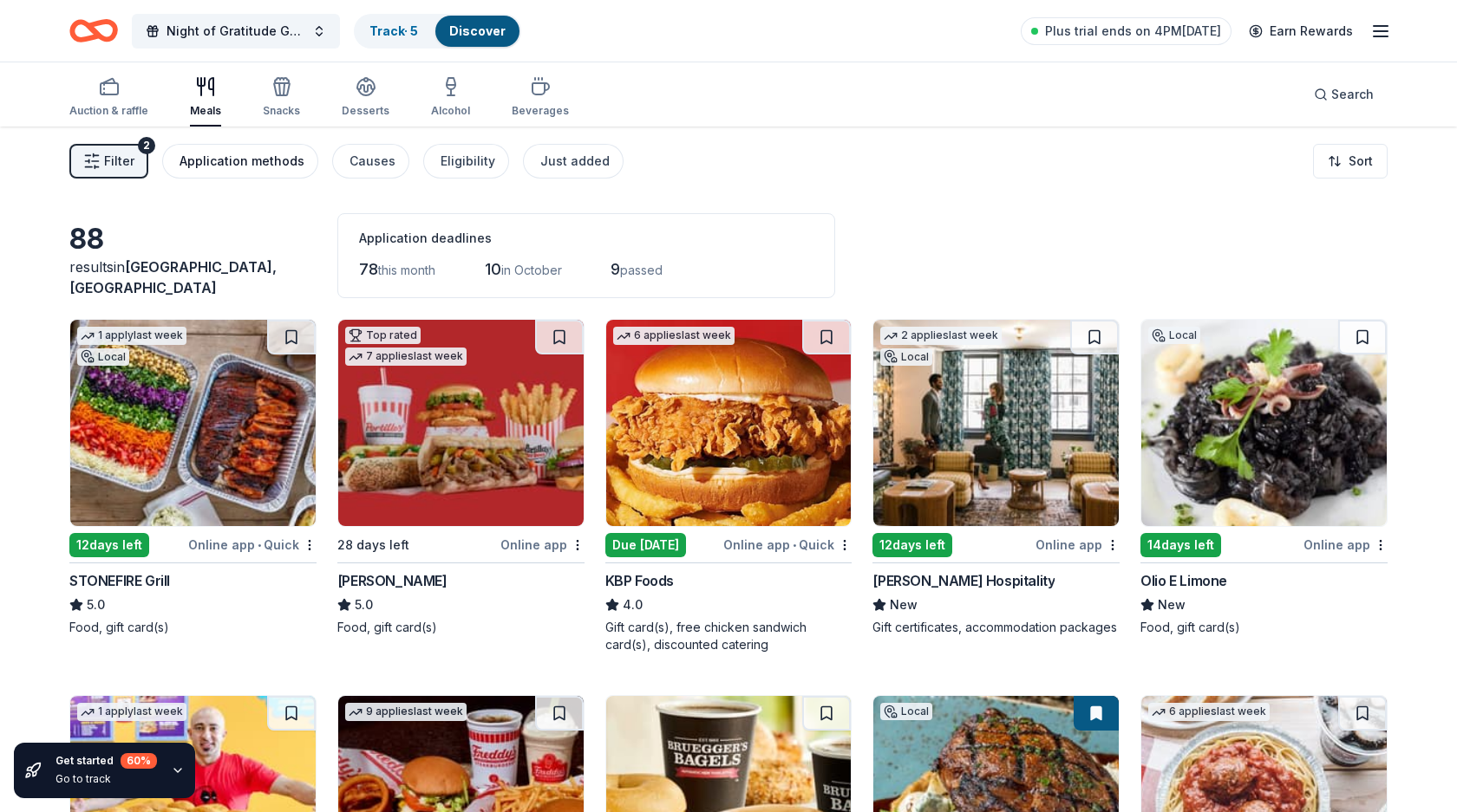
click at [255, 156] on div "Application methods" at bounding box center [241, 161] width 125 height 21
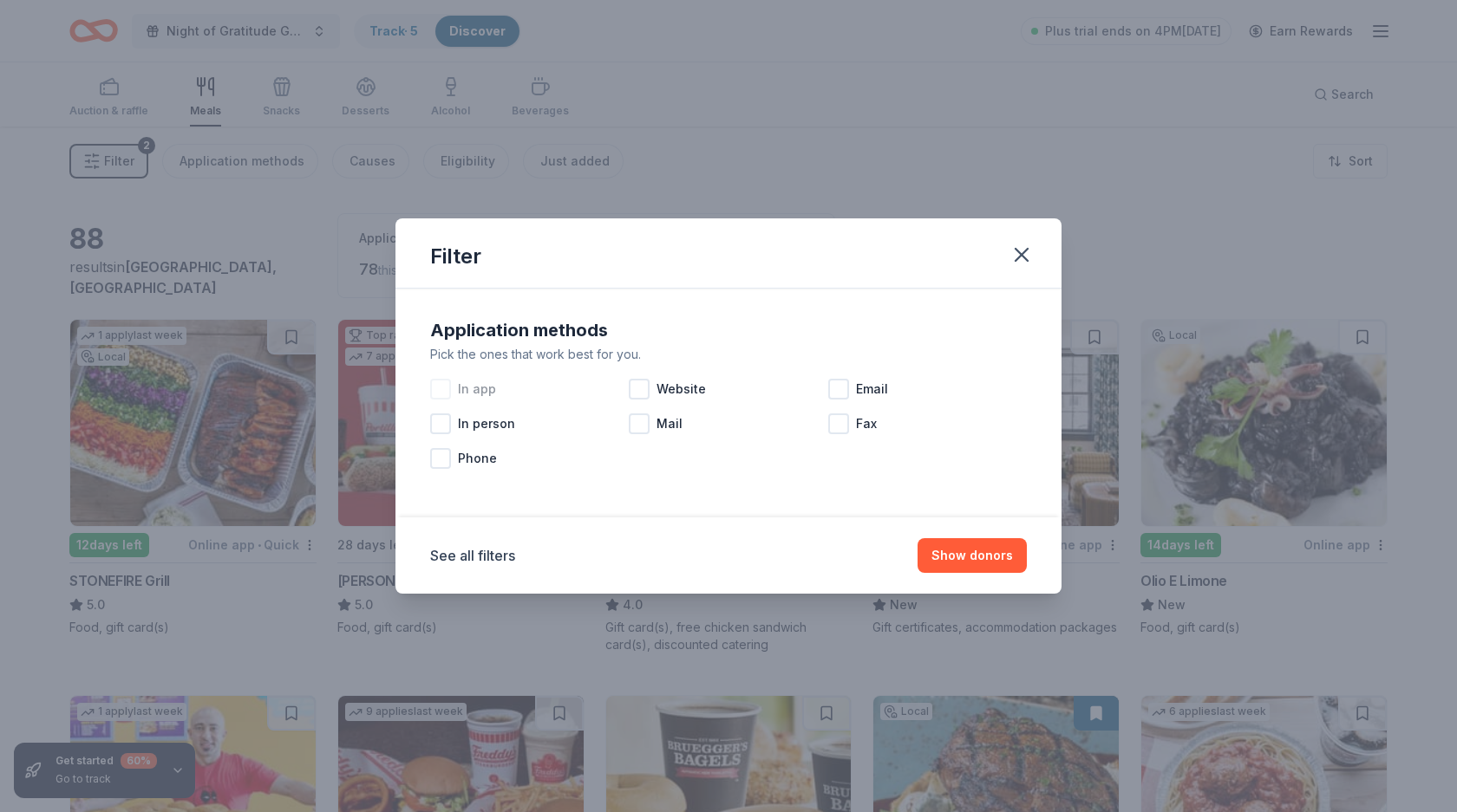
click at [444, 391] on div at bounding box center [441, 390] width 21 height 21
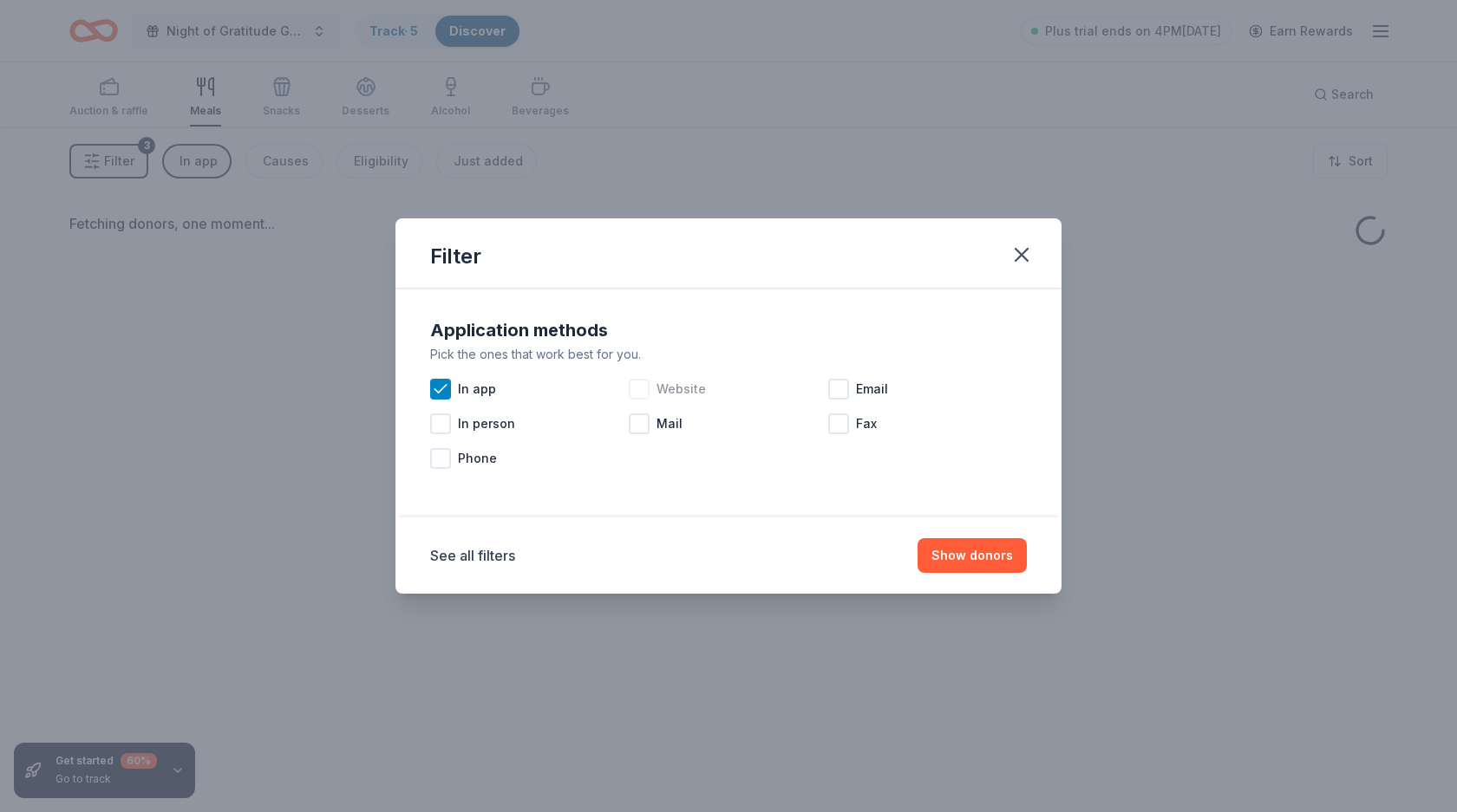
click at [648, 383] on div at bounding box center [639, 390] width 21 height 21
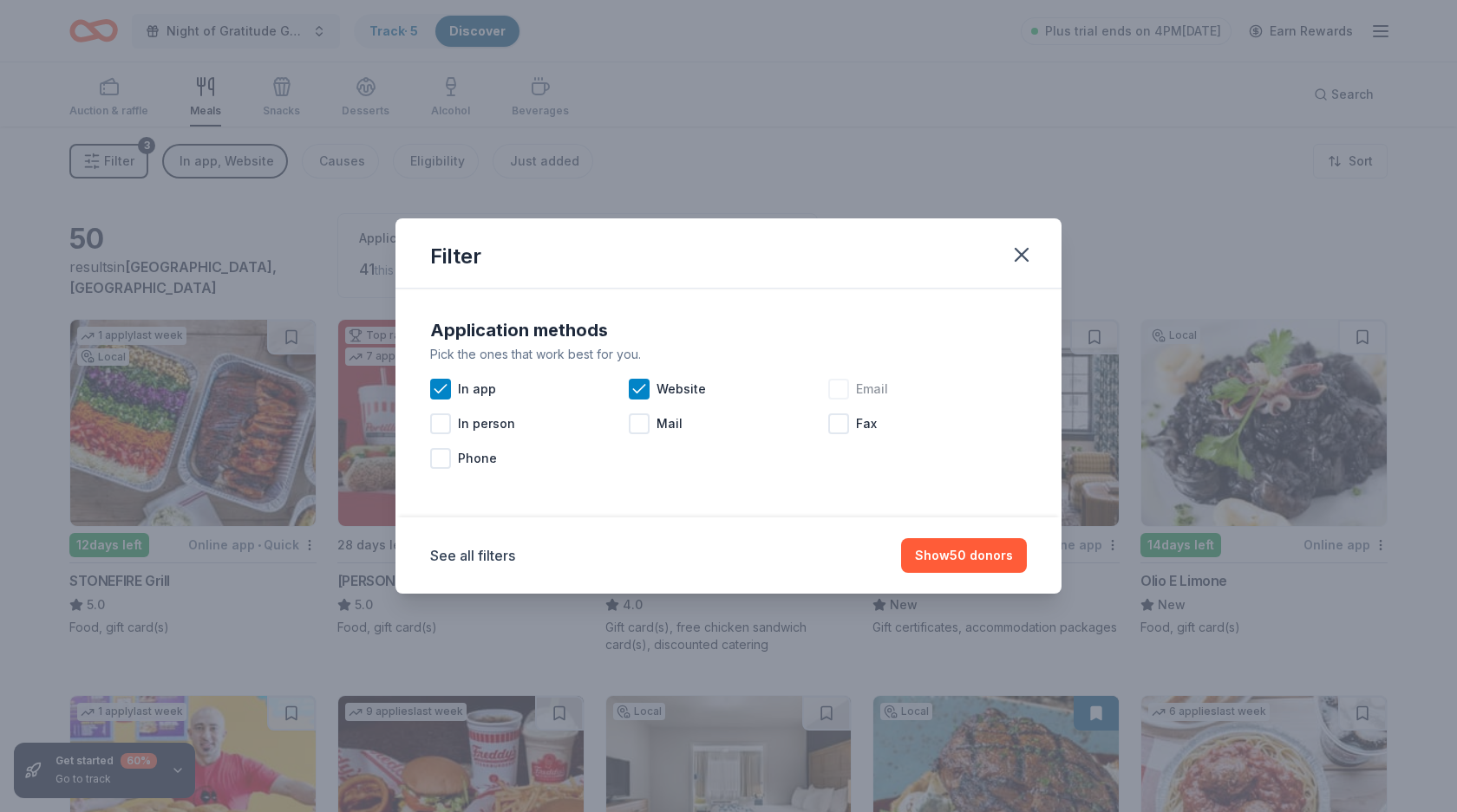
click at [875, 391] on span "Email" at bounding box center [871, 390] width 32 height 21
click at [974, 553] on button "Show 64 donors" at bounding box center [964, 555] width 126 height 34
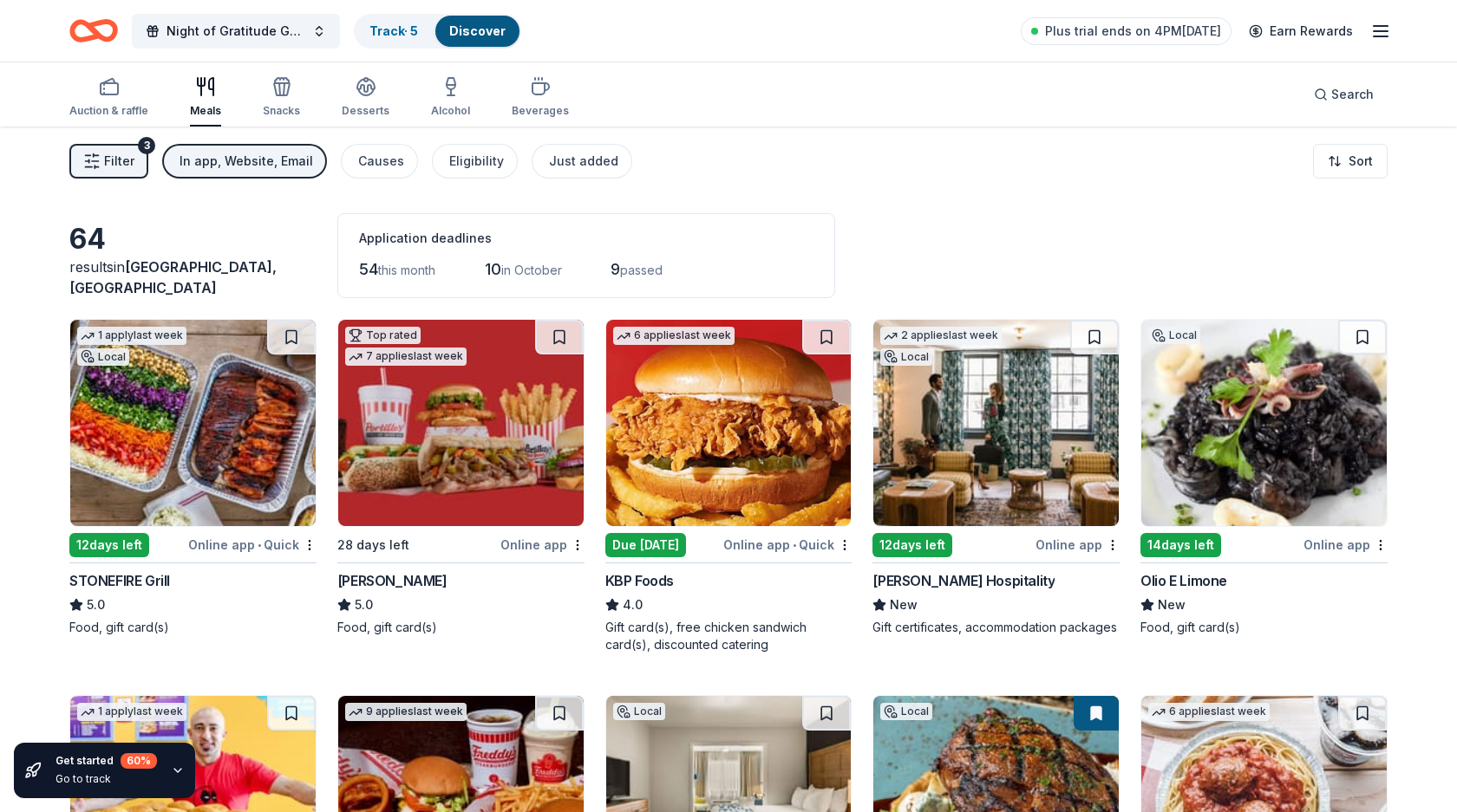
scroll to position [-1, 0]
click at [1038, 403] on img at bounding box center [995, 422] width 245 height 206
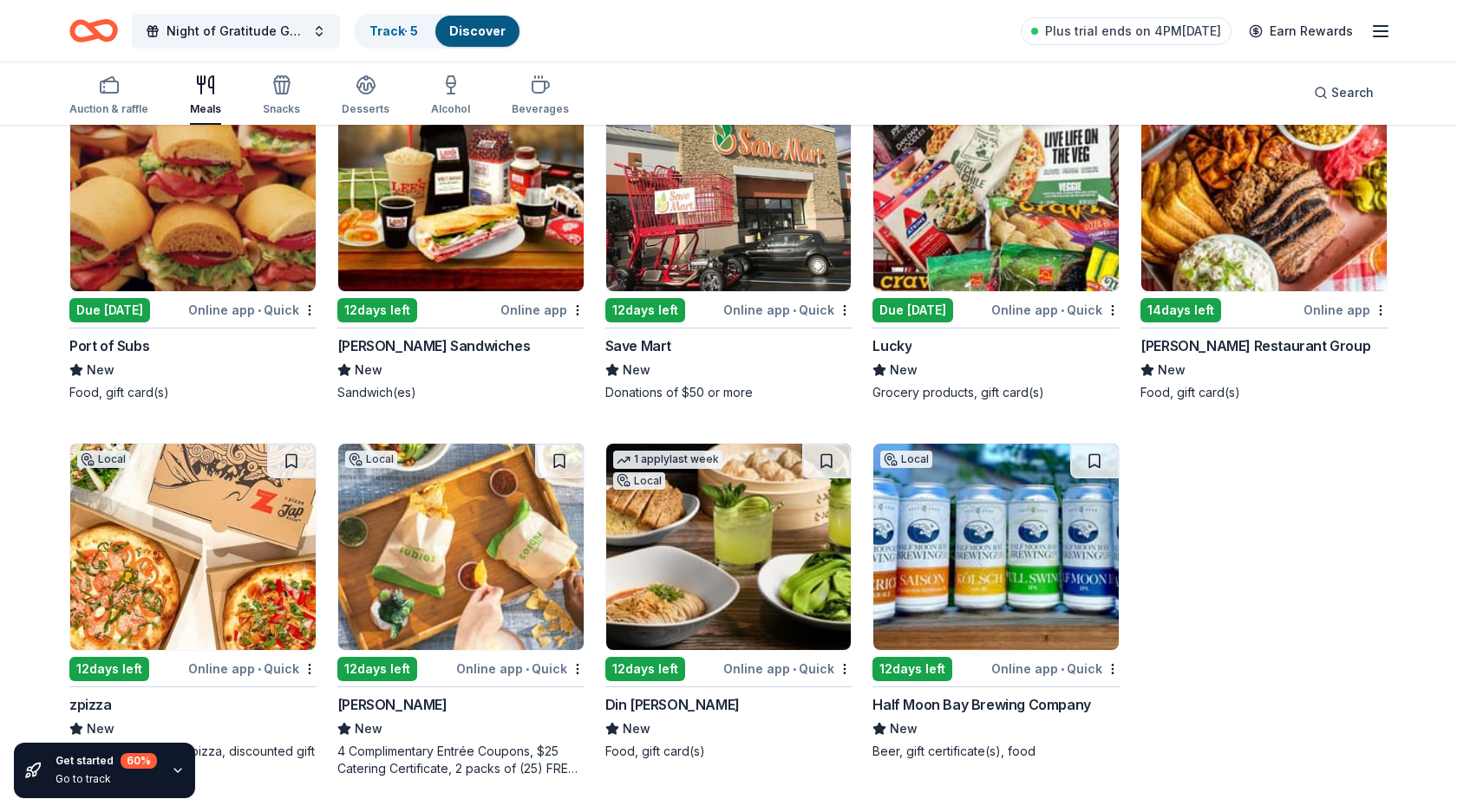
scroll to position [4252, 0]
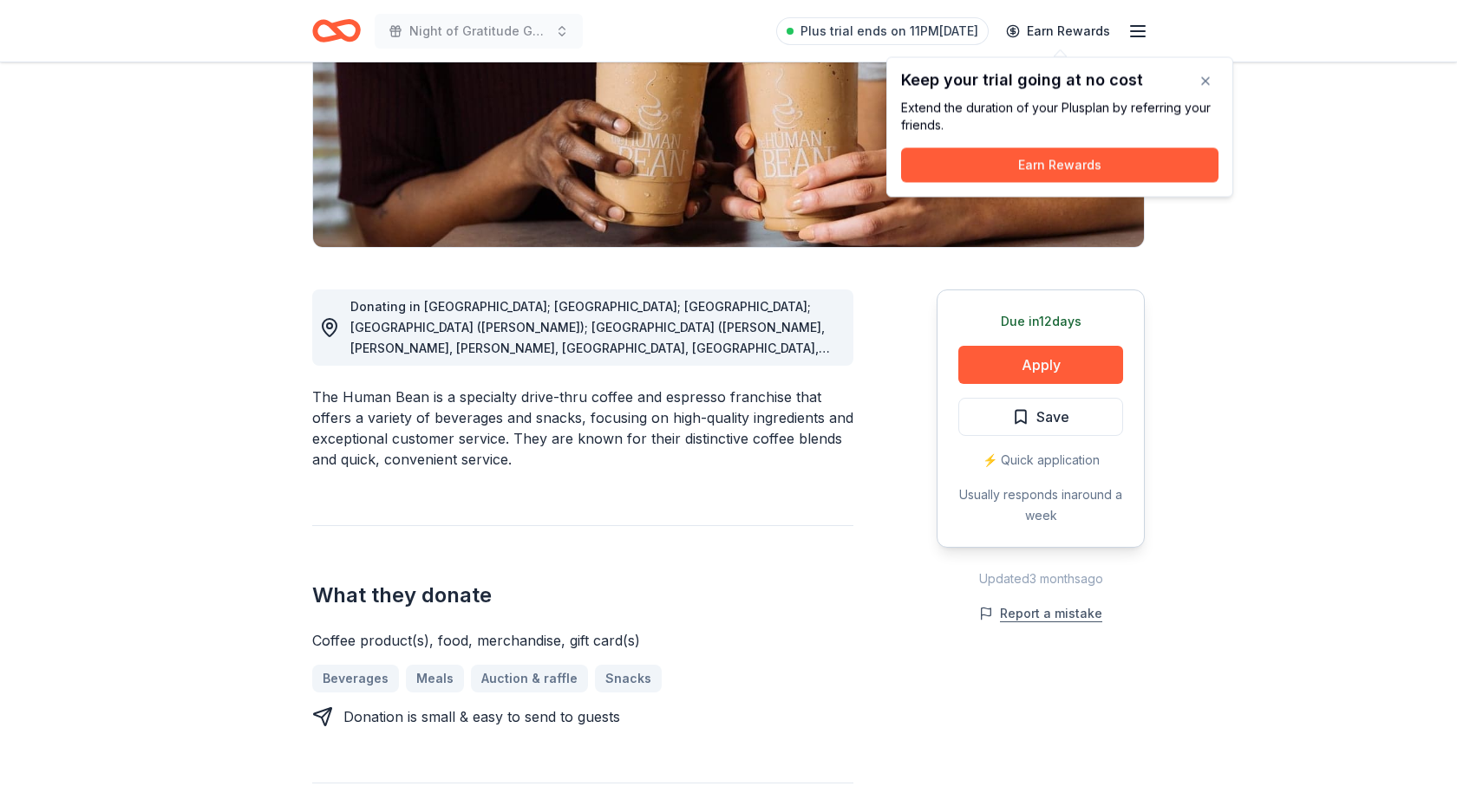
scroll to position [260, 0]
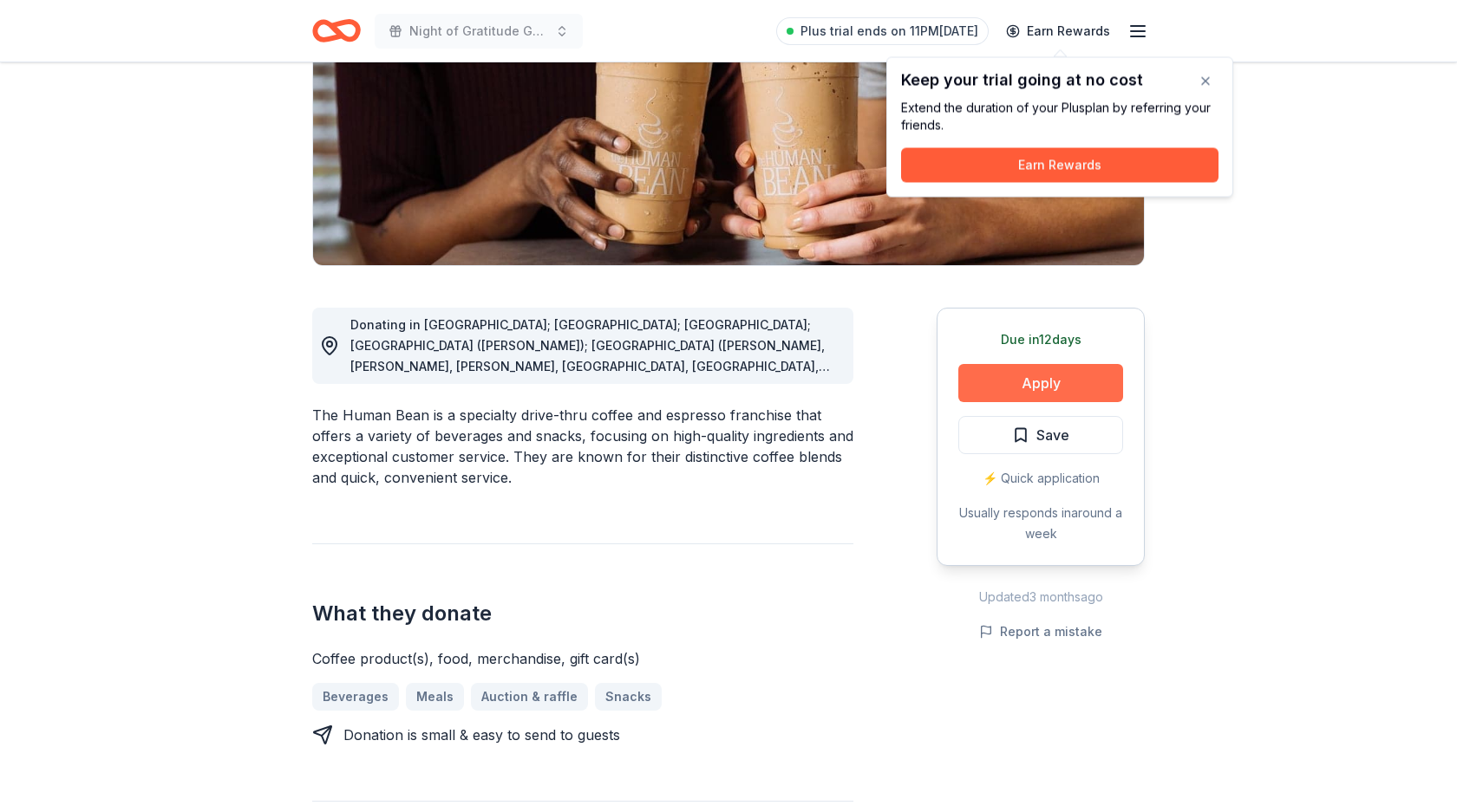
click at [1009, 384] on button "Apply" at bounding box center [1040, 383] width 165 height 38
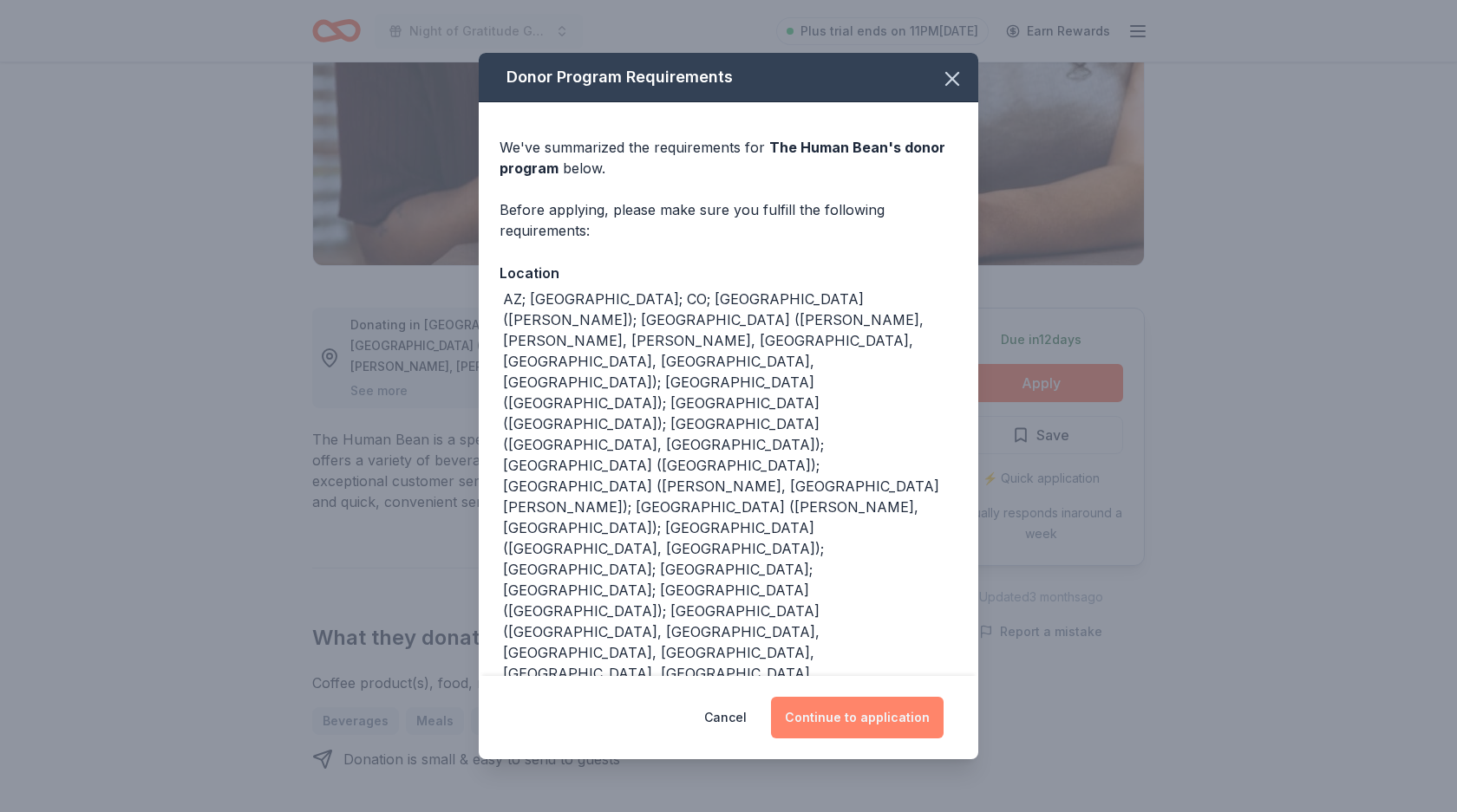
click at [895, 697] on button "Continue to application" at bounding box center [857, 717] width 172 height 41
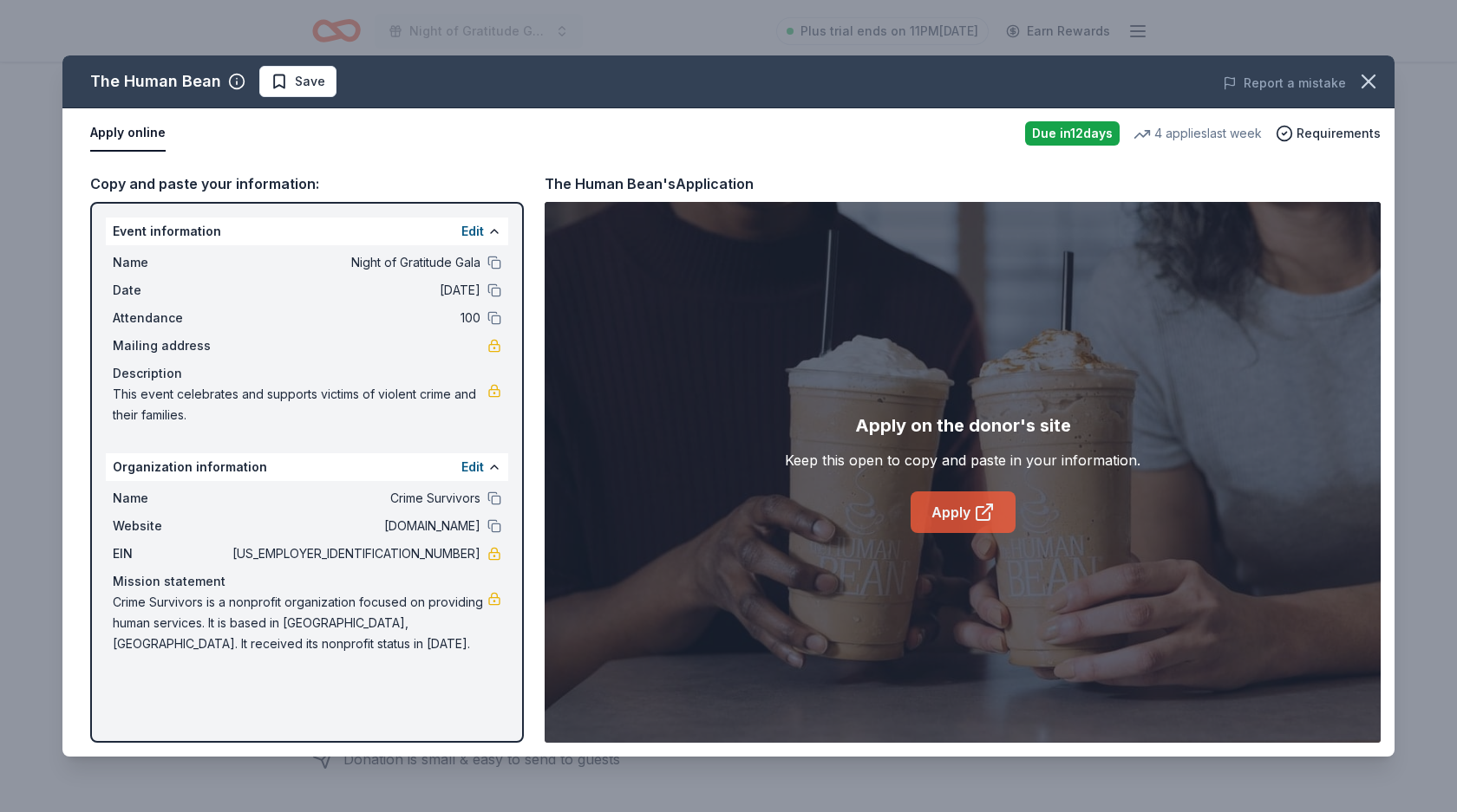
click at [958, 505] on link "Apply" at bounding box center [963, 511] width 105 height 41
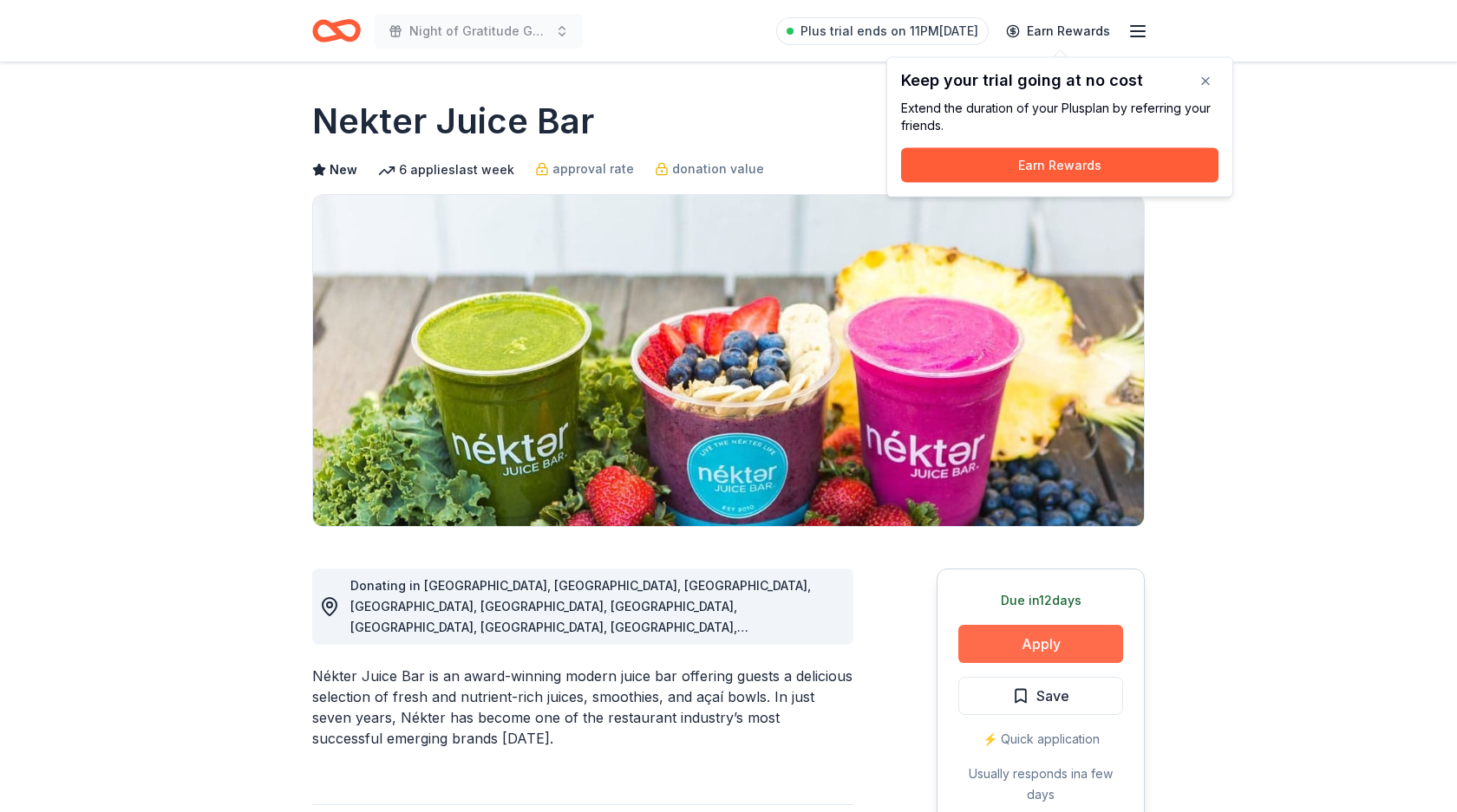
click at [1030, 630] on button "Apply" at bounding box center [1040, 644] width 165 height 38
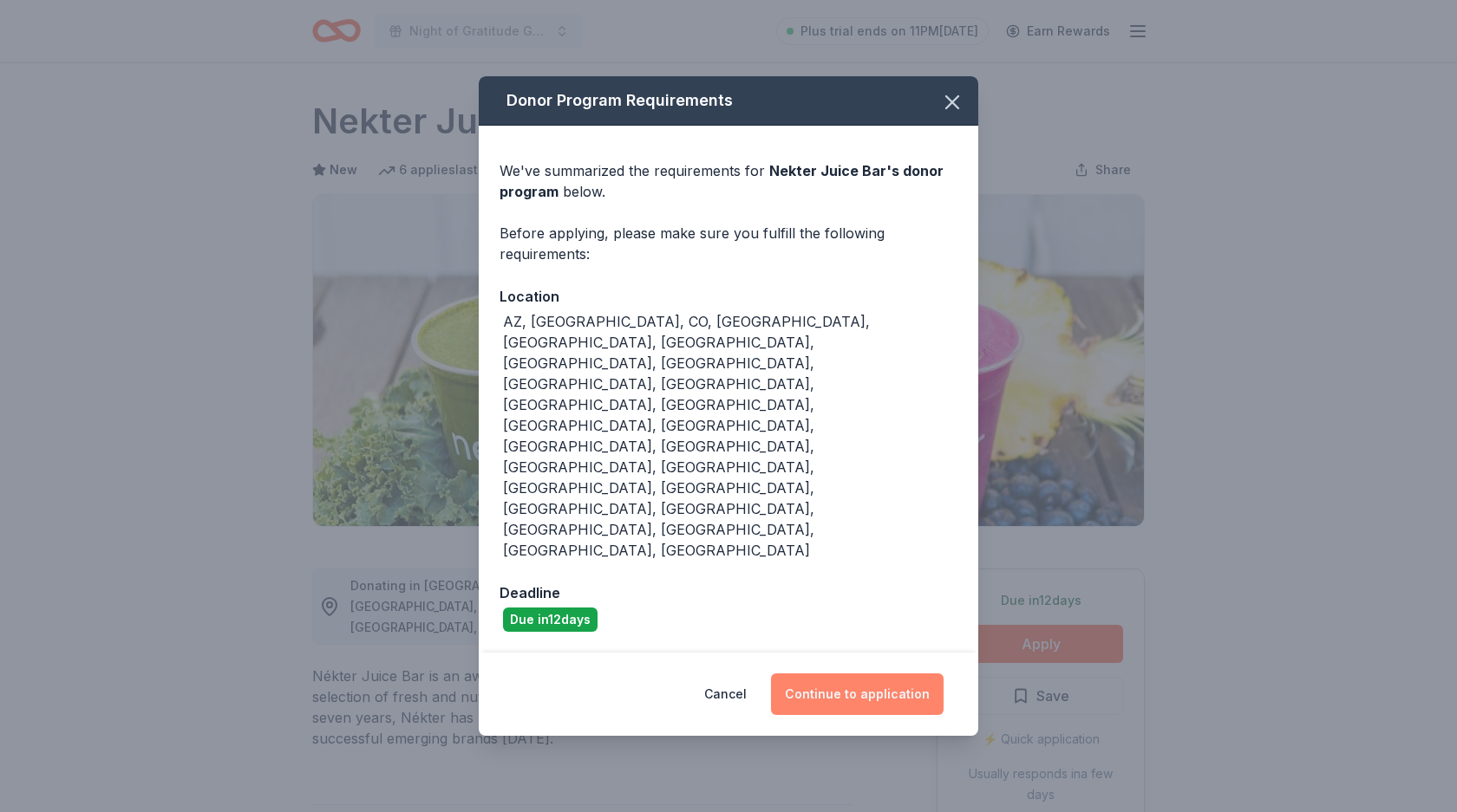
click at [879, 673] on button "Continue to application" at bounding box center [857, 693] width 172 height 41
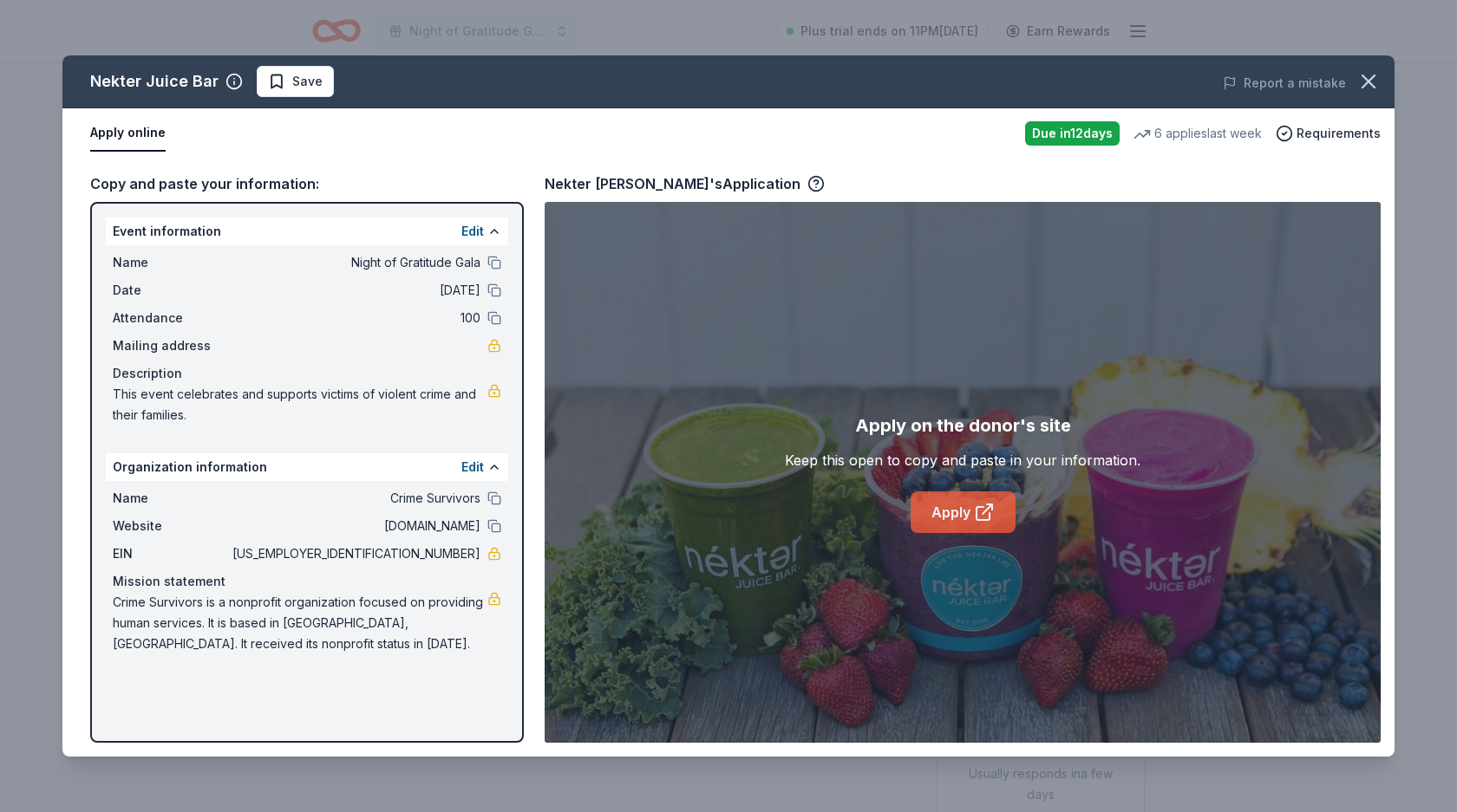
click at [987, 498] on link "Apply" at bounding box center [963, 511] width 105 height 41
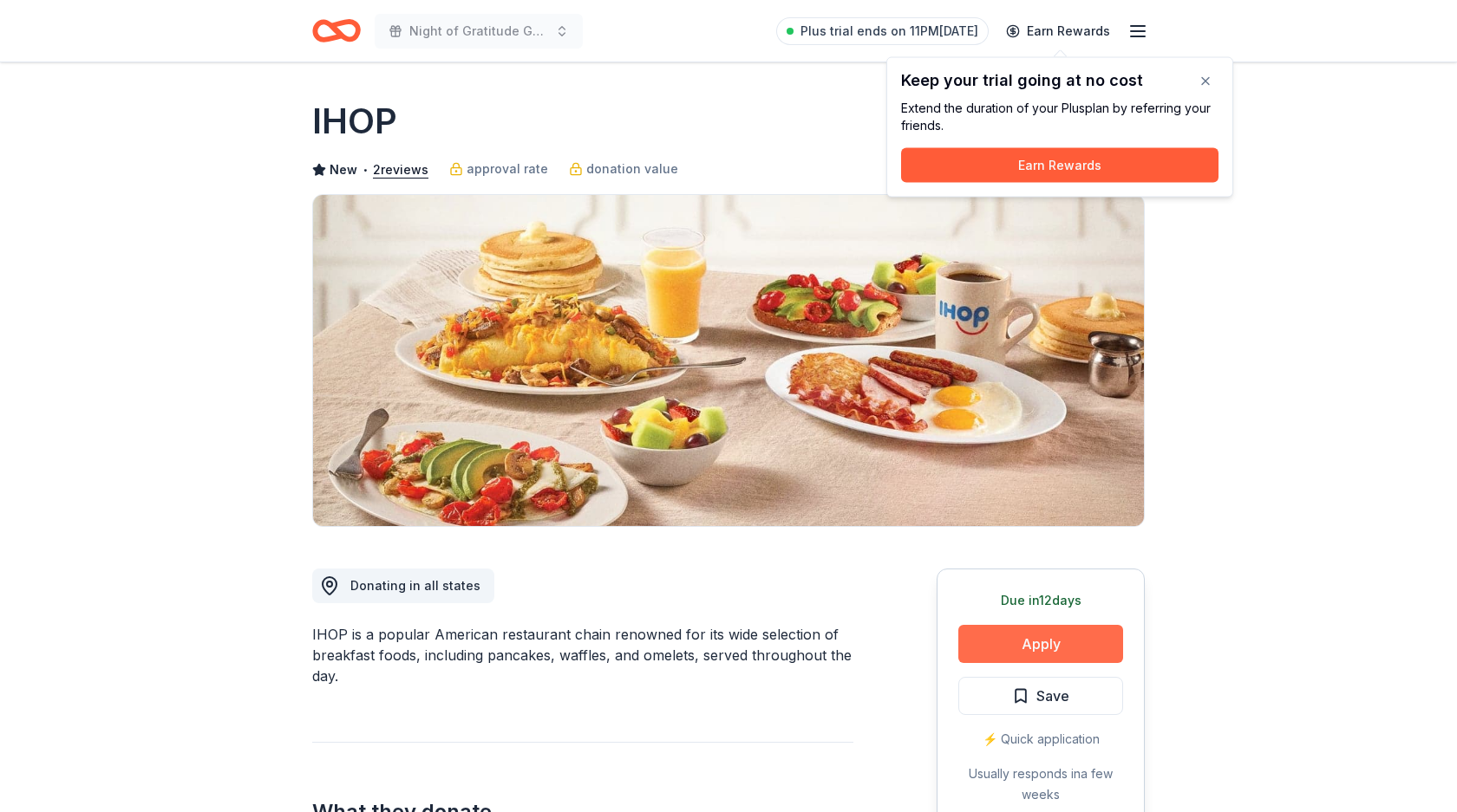
click at [1075, 645] on button "Apply" at bounding box center [1040, 644] width 165 height 38
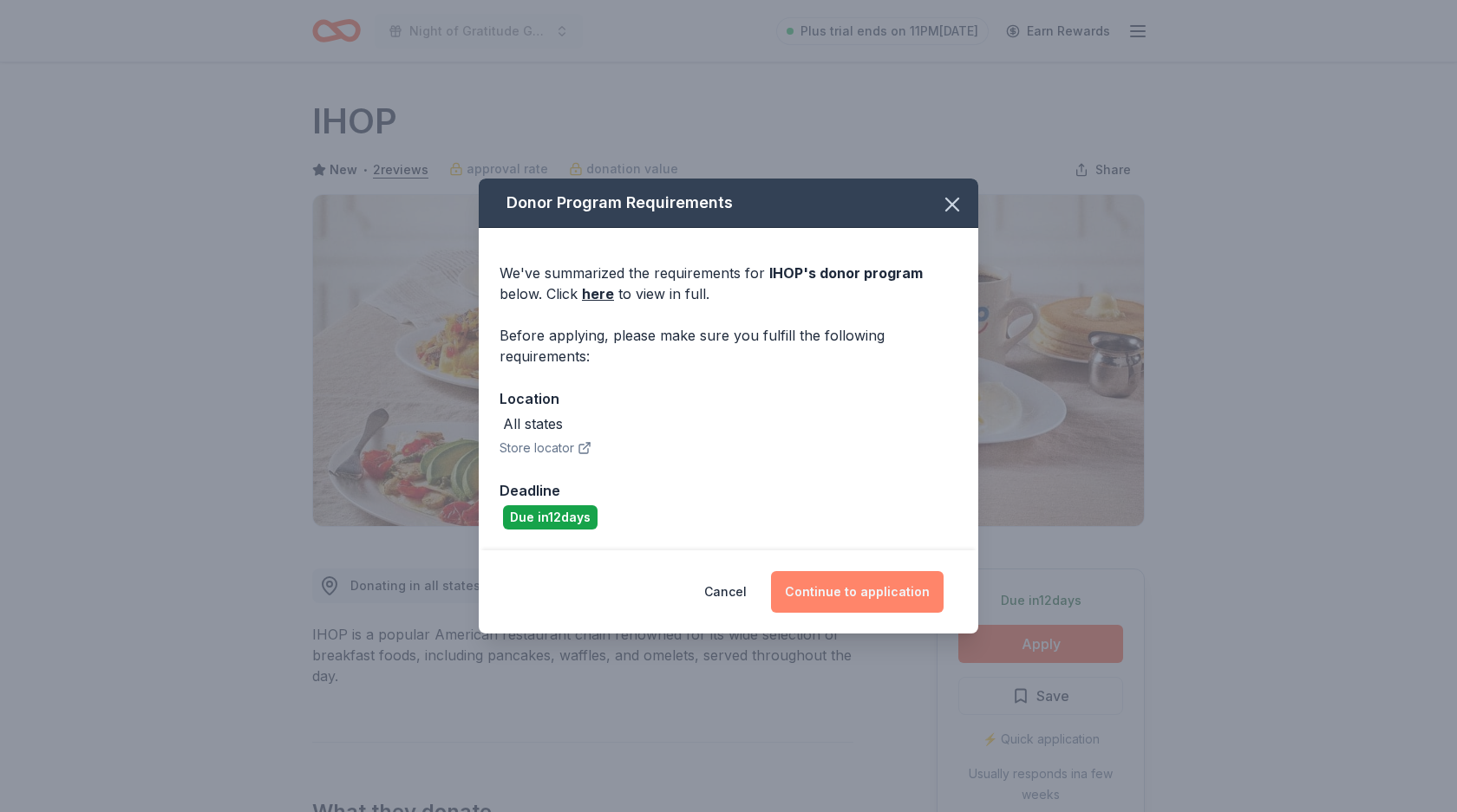
click at [866, 585] on button "Continue to application" at bounding box center [857, 591] width 172 height 41
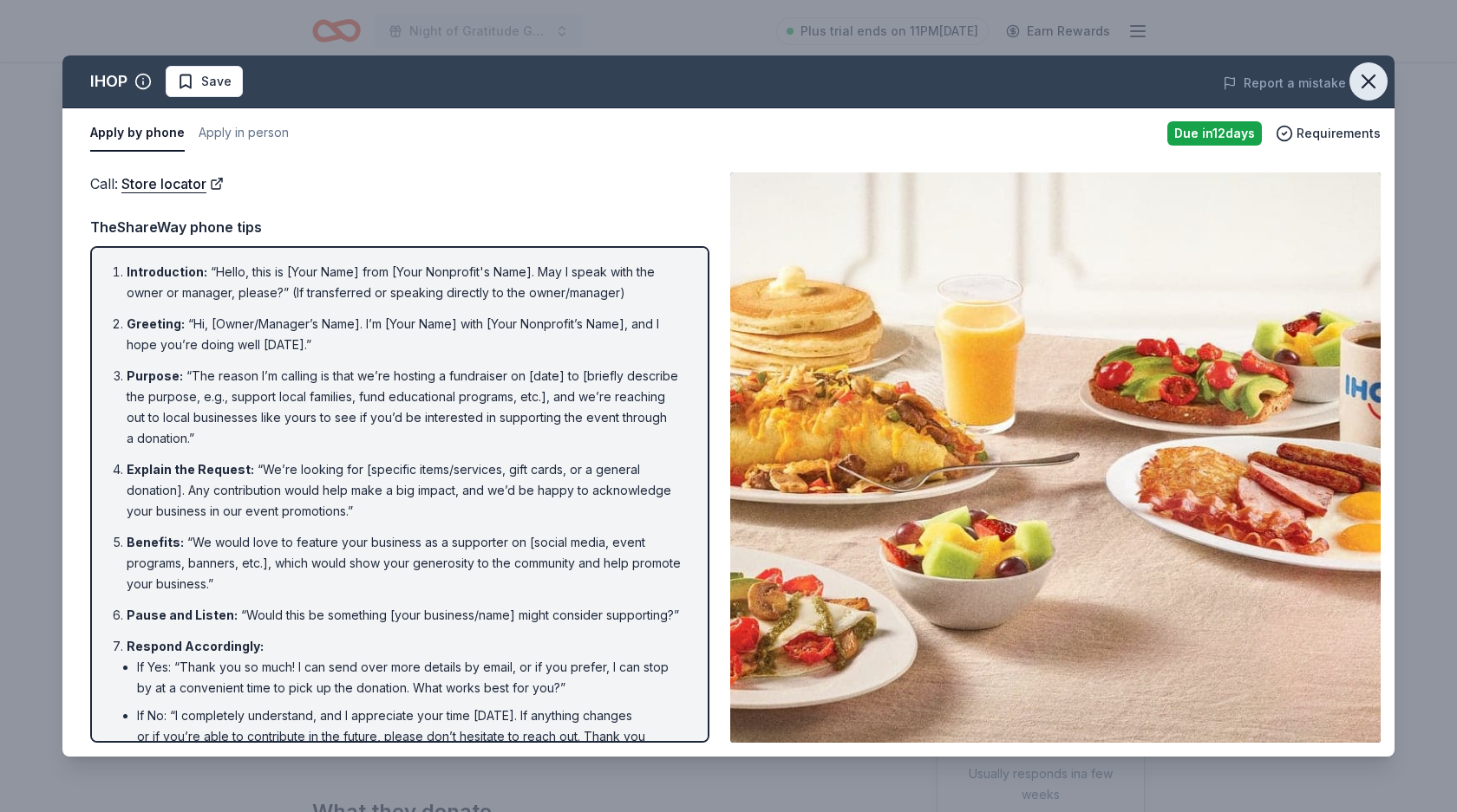
click at [1374, 81] on icon "button" at bounding box center [1368, 80] width 24 height 24
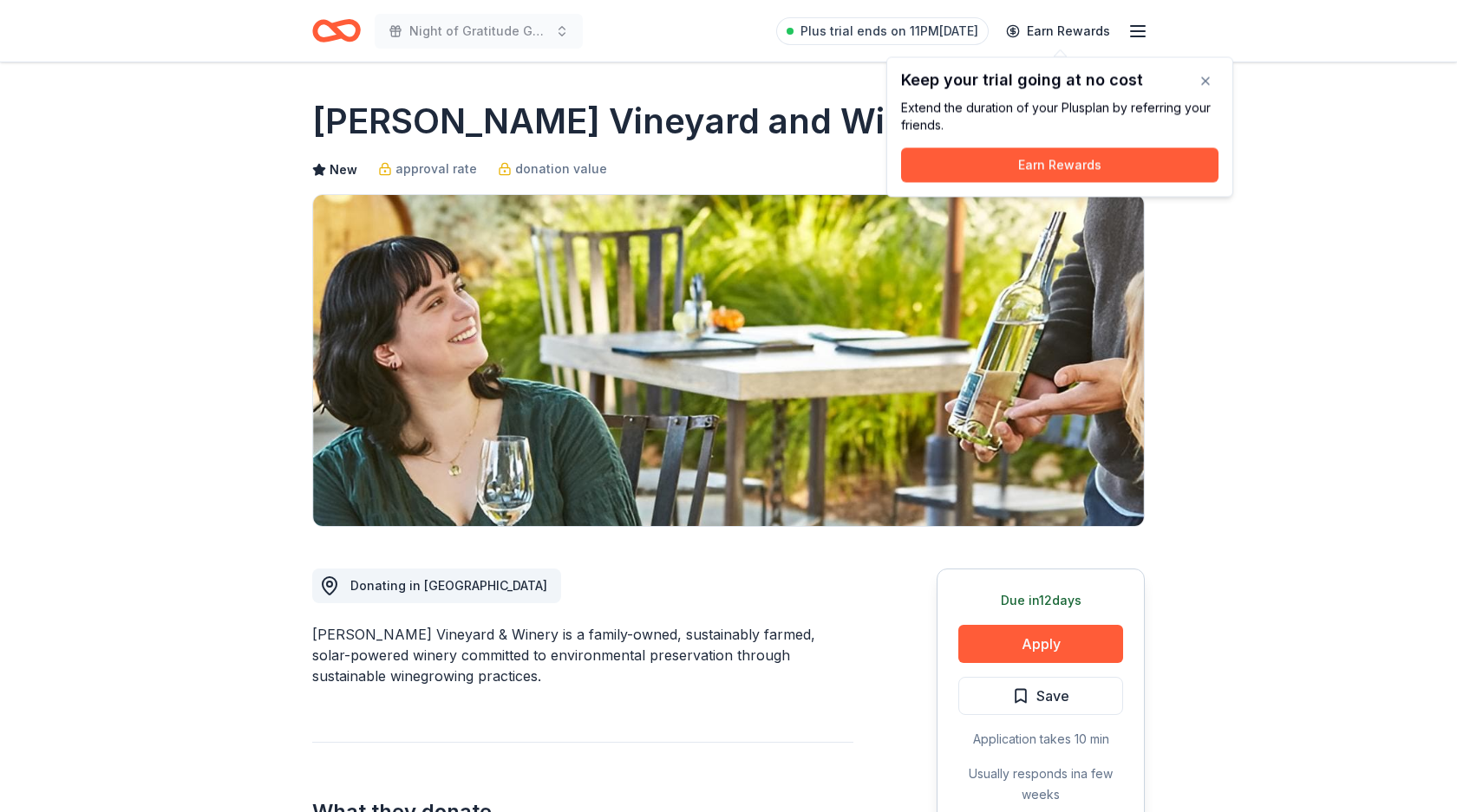
scroll to position [271, 0]
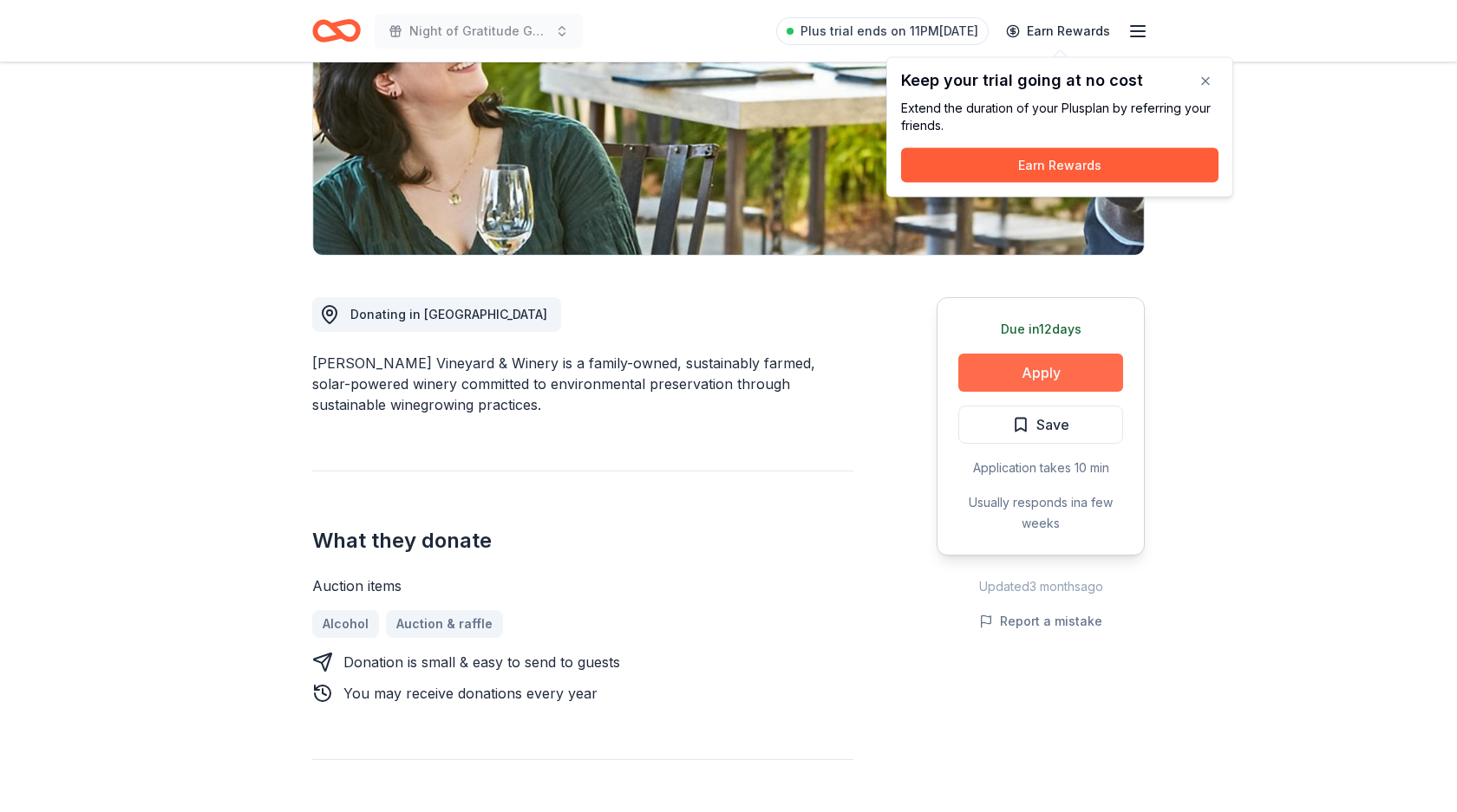
click at [1014, 378] on button "Apply" at bounding box center [1040, 372] width 165 height 38
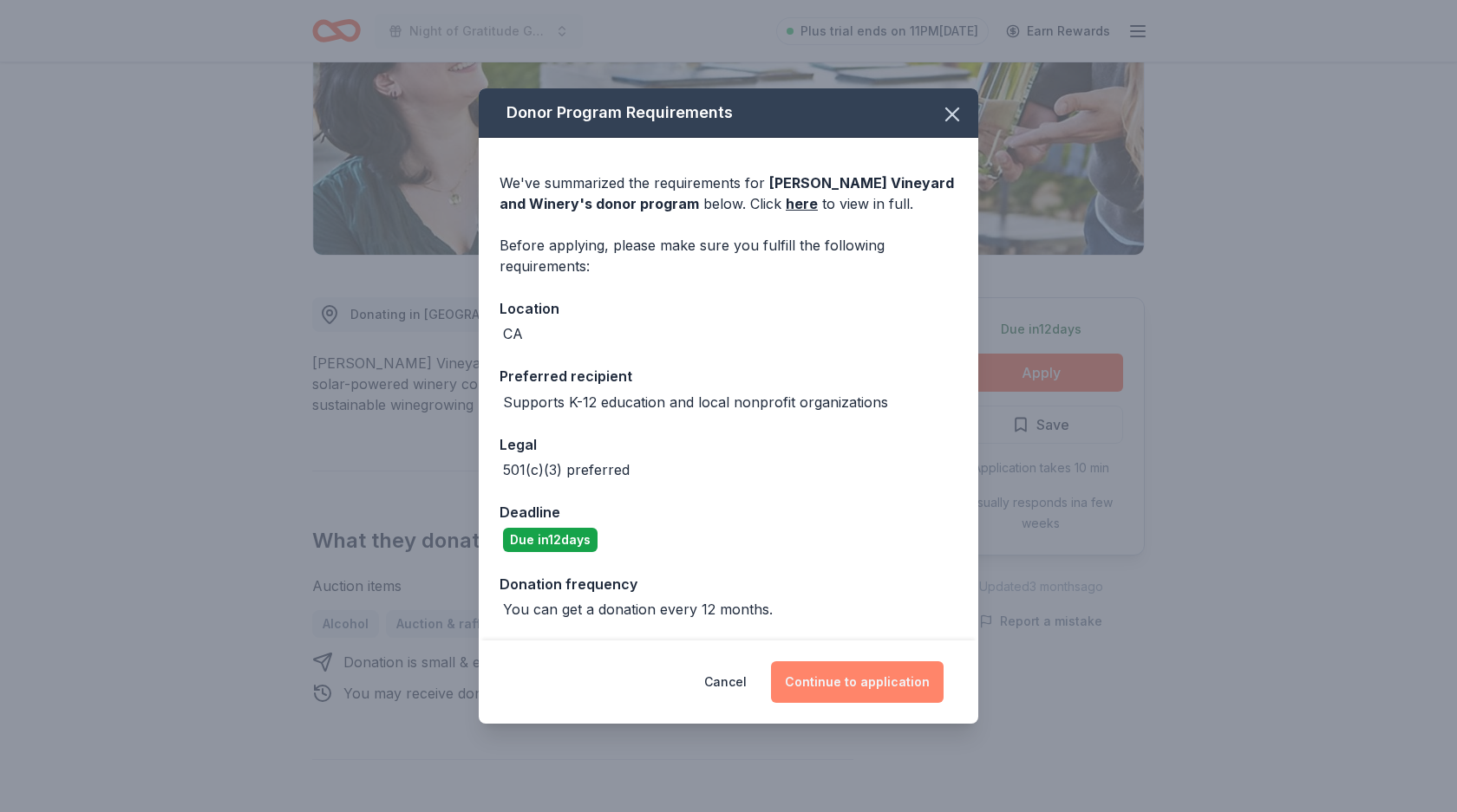
click at [832, 686] on button "Continue to application" at bounding box center [857, 682] width 172 height 41
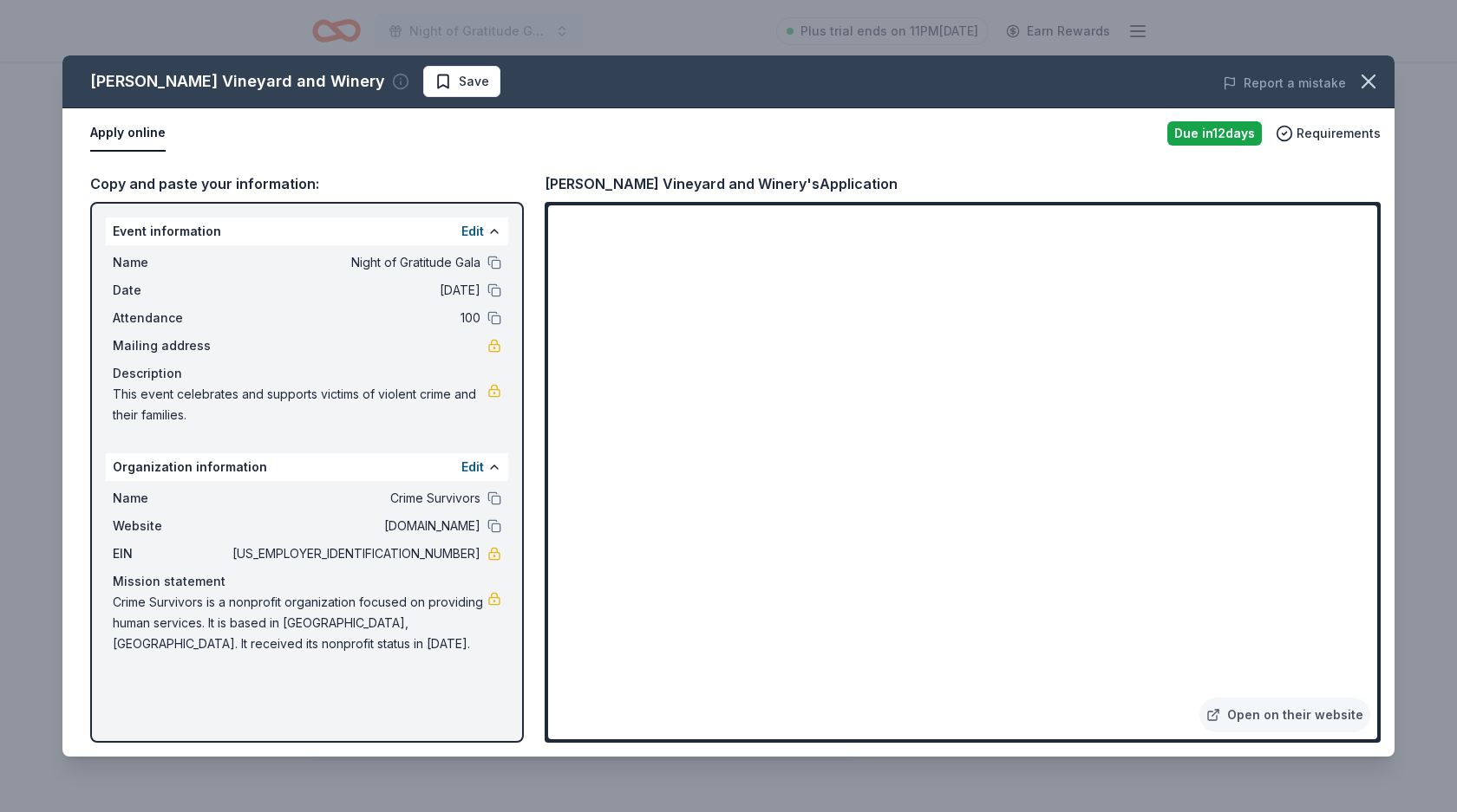
click at [392, 80] on icon "button" at bounding box center [400, 81] width 17 height 17
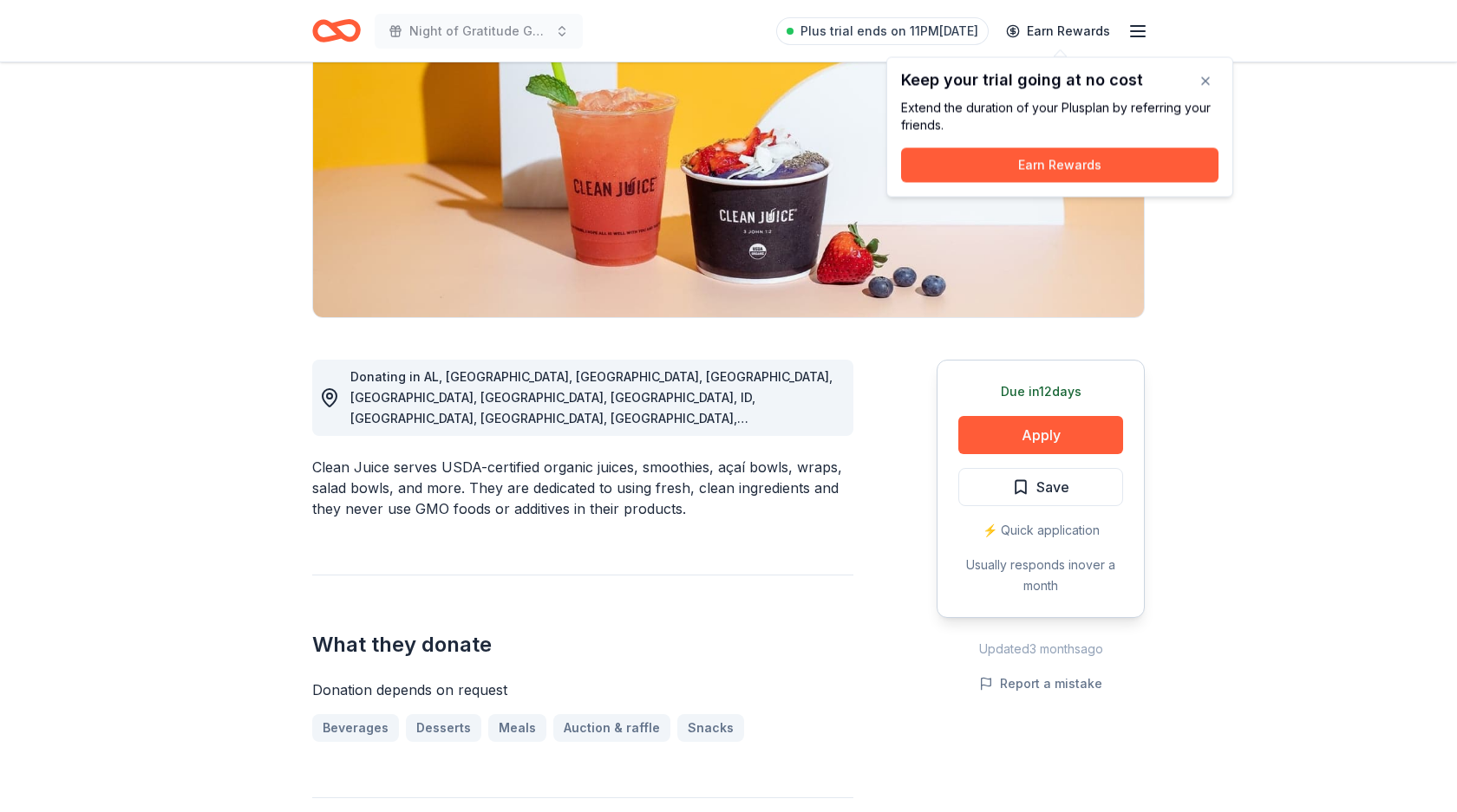
scroll to position [3, 0]
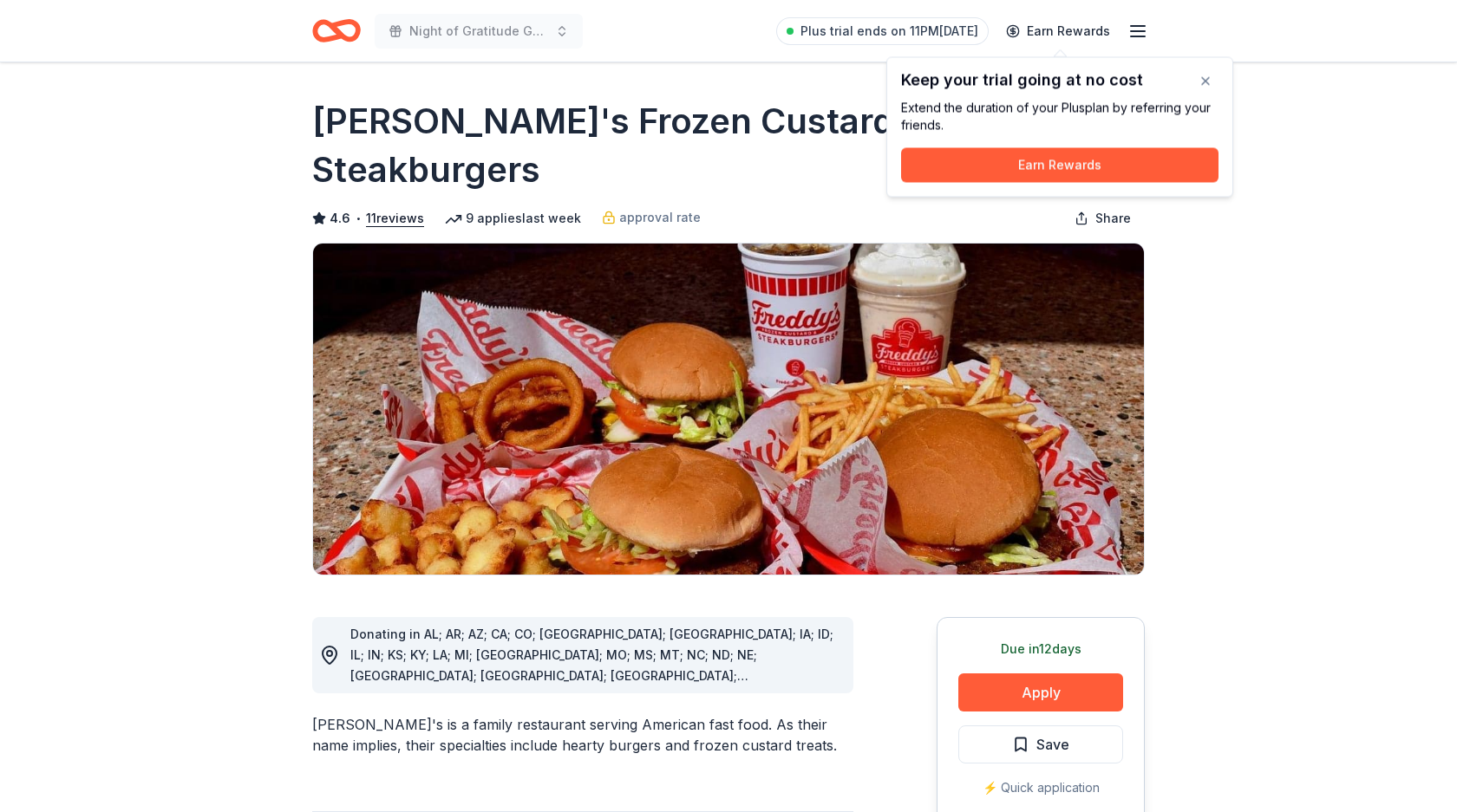
click at [1033, 673] on button "Apply" at bounding box center [1040, 692] width 165 height 38
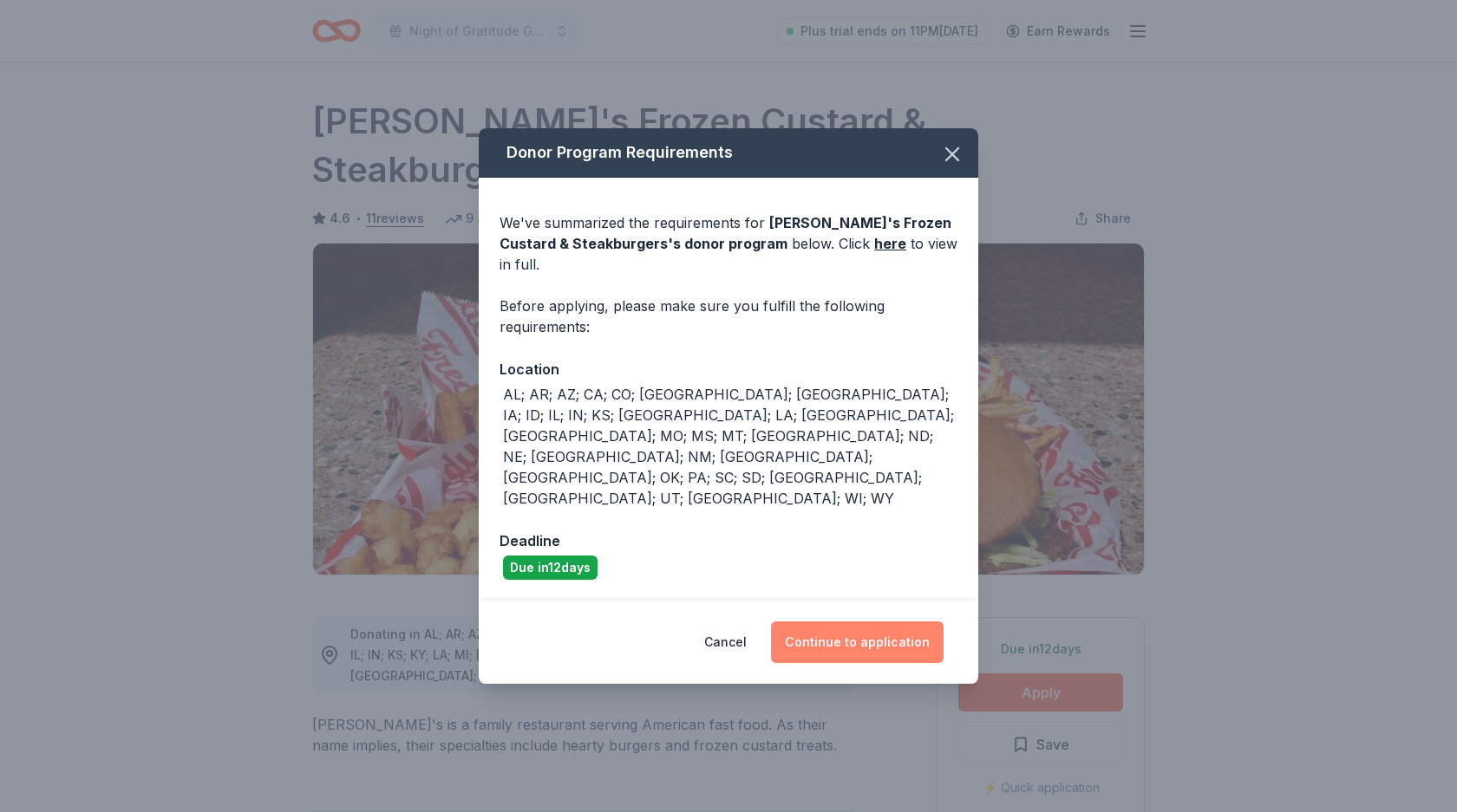
click at [852, 621] on button "Continue to application" at bounding box center [857, 642] width 172 height 41
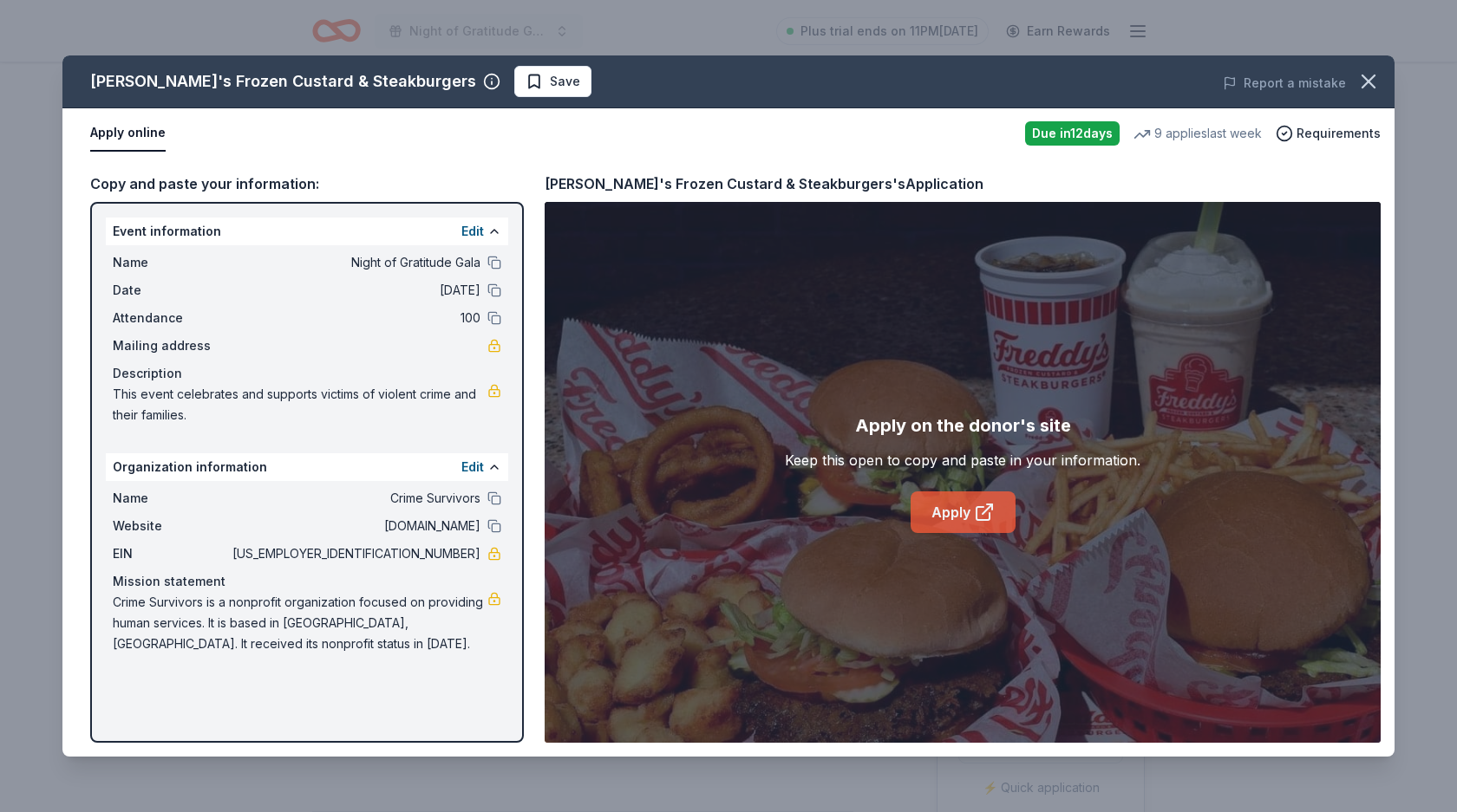
click at [965, 514] on link "Apply" at bounding box center [963, 511] width 105 height 41
click at [1369, 79] on icon "button" at bounding box center [1368, 80] width 24 height 24
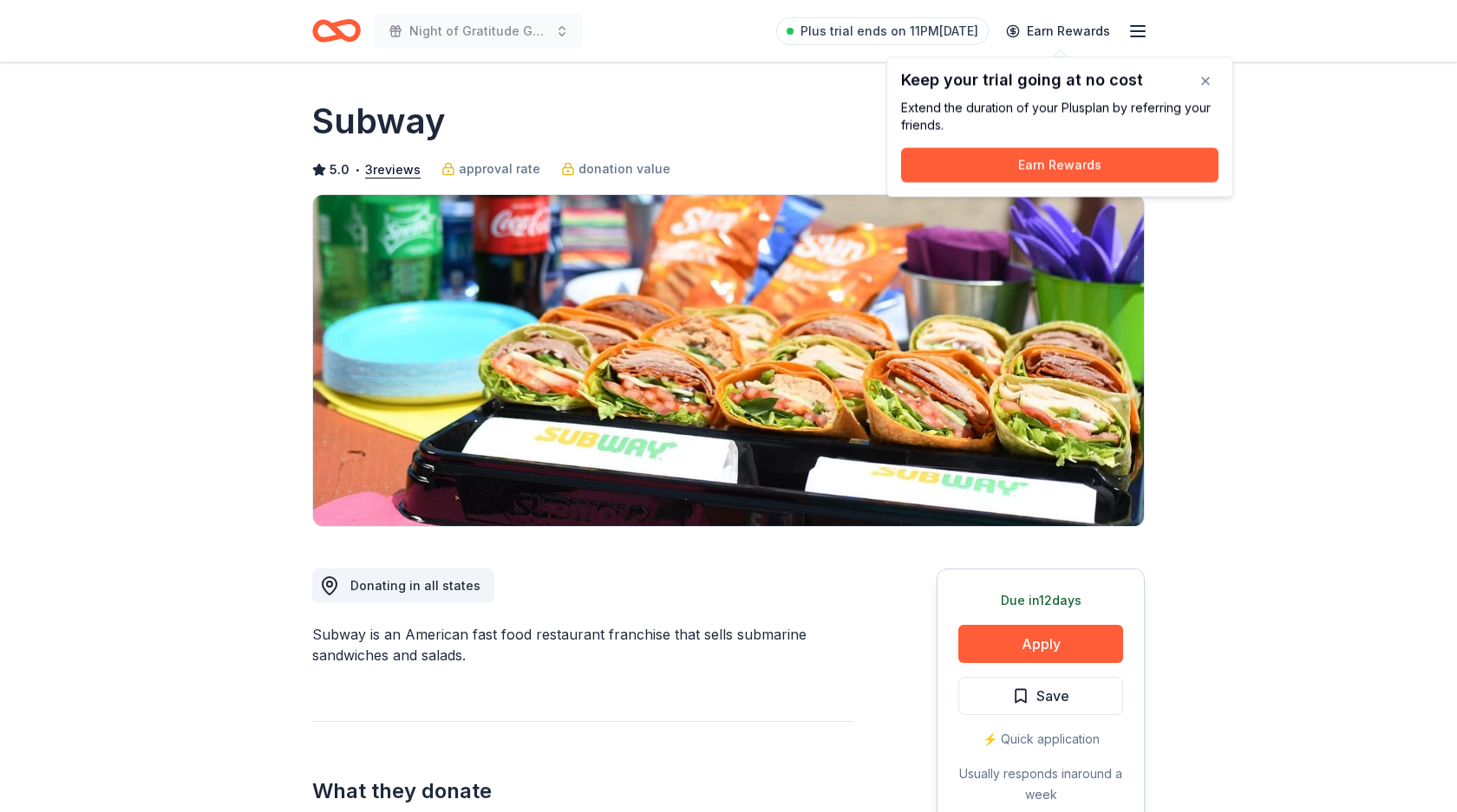
scroll to position [35, 0]
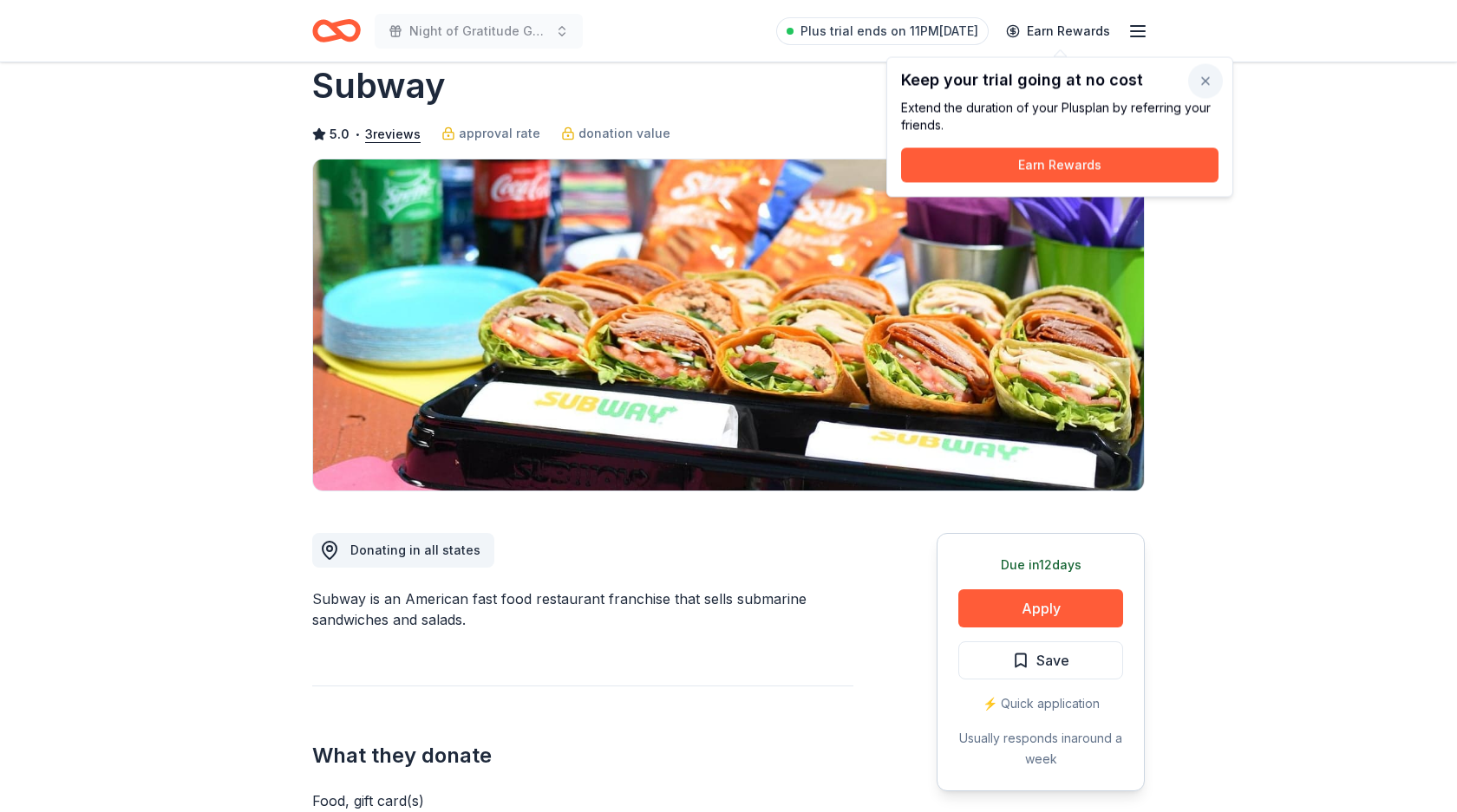
click at [1208, 81] on button "button" at bounding box center [1205, 81] width 34 height 34
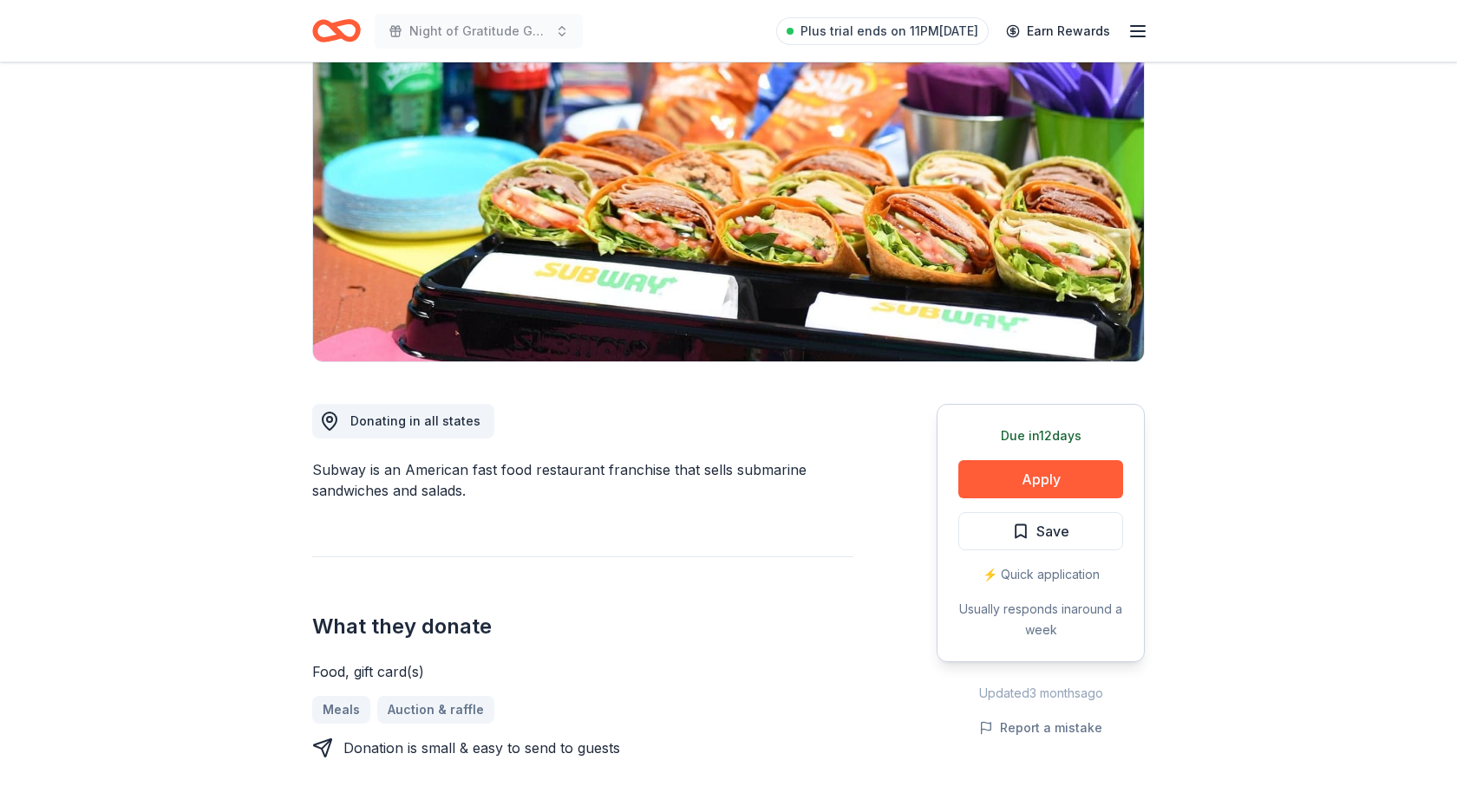
scroll to position [352, 0]
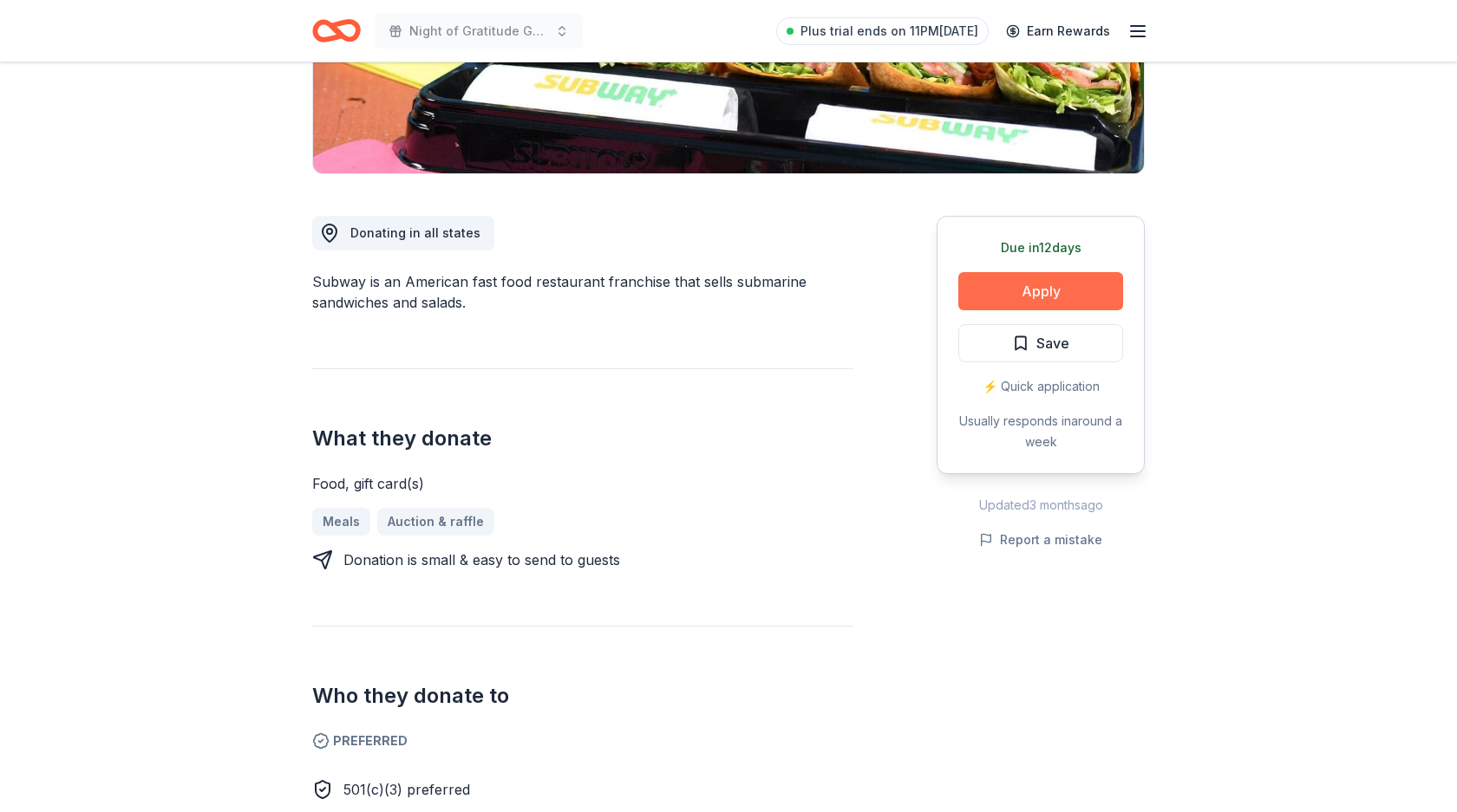
click at [1090, 276] on button "Apply" at bounding box center [1040, 291] width 165 height 38
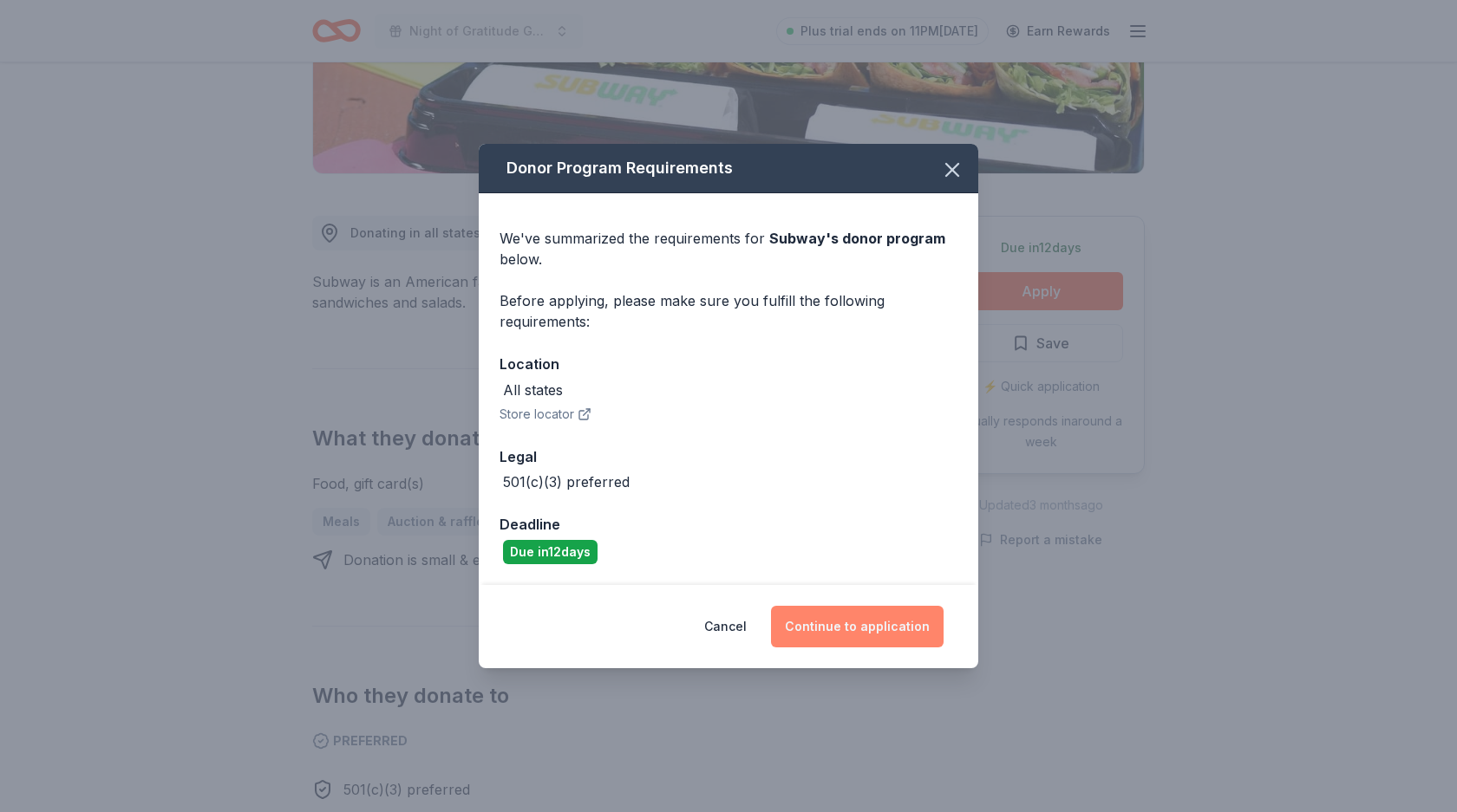
click at [864, 639] on button "Continue to application" at bounding box center [857, 626] width 172 height 41
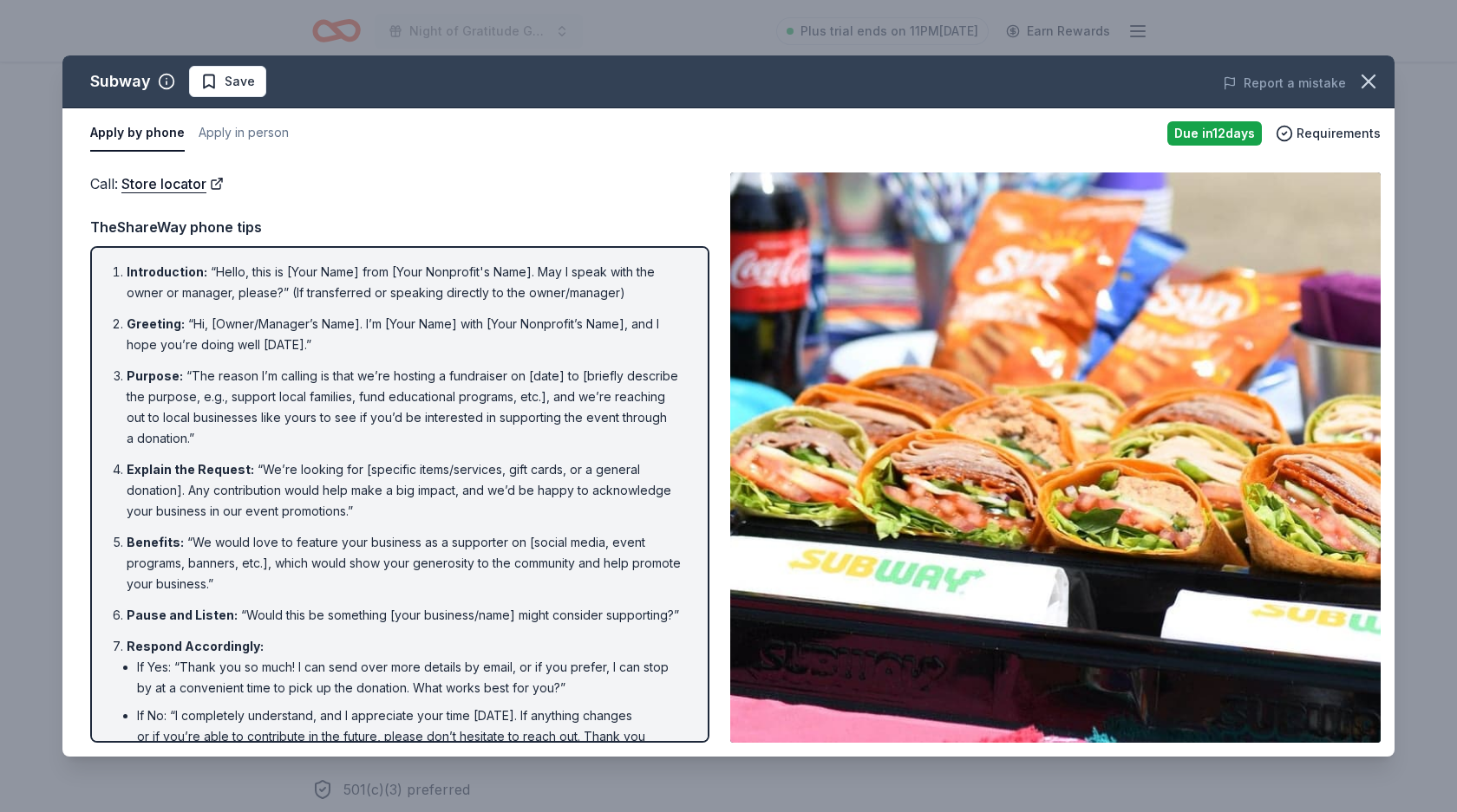
click at [643, 52] on div "Subway Save Report a mistake Apply by phone Apply in person Due in 12 days Requ…" at bounding box center [728, 406] width 1457 height 812
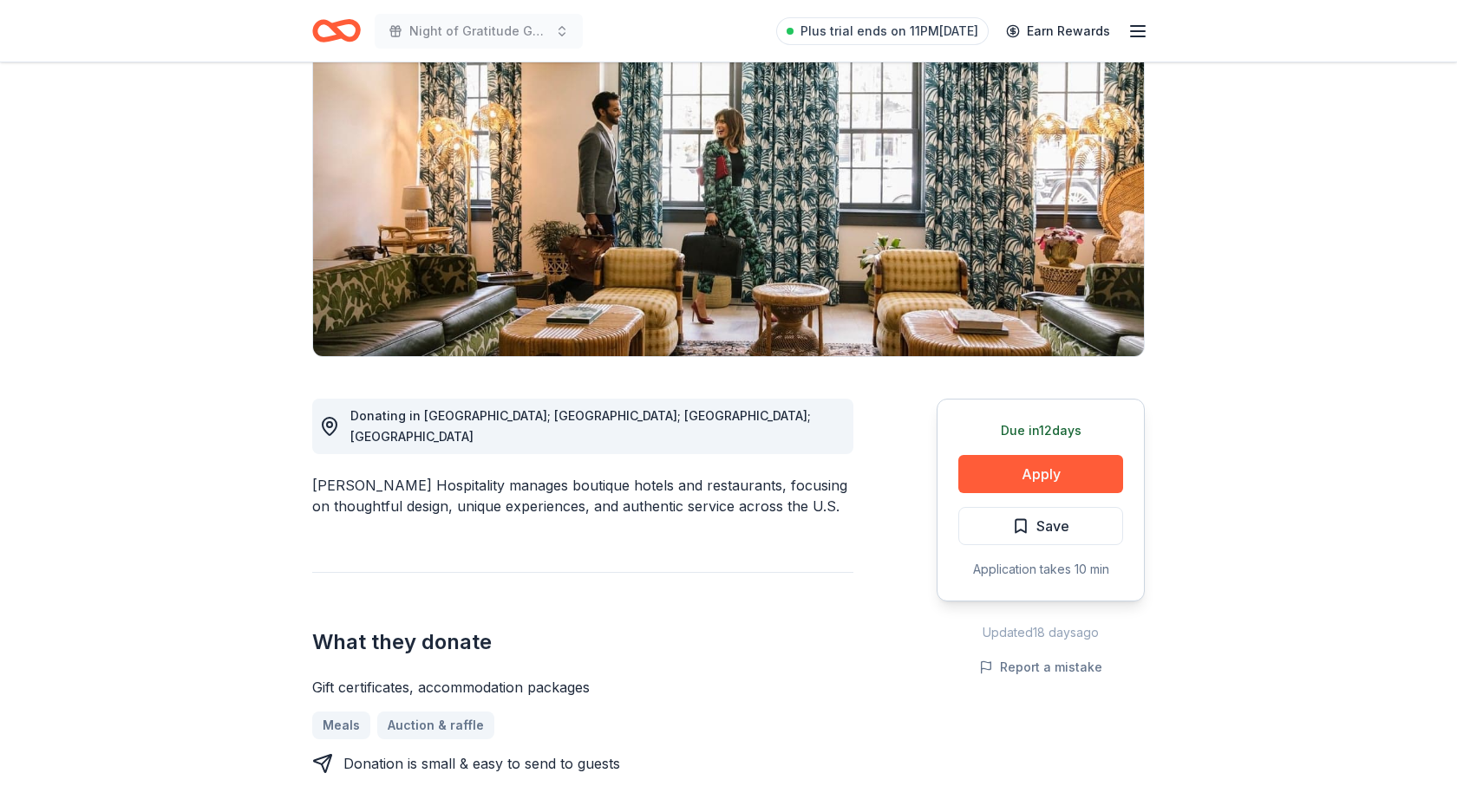
scroll to position [206, 0]
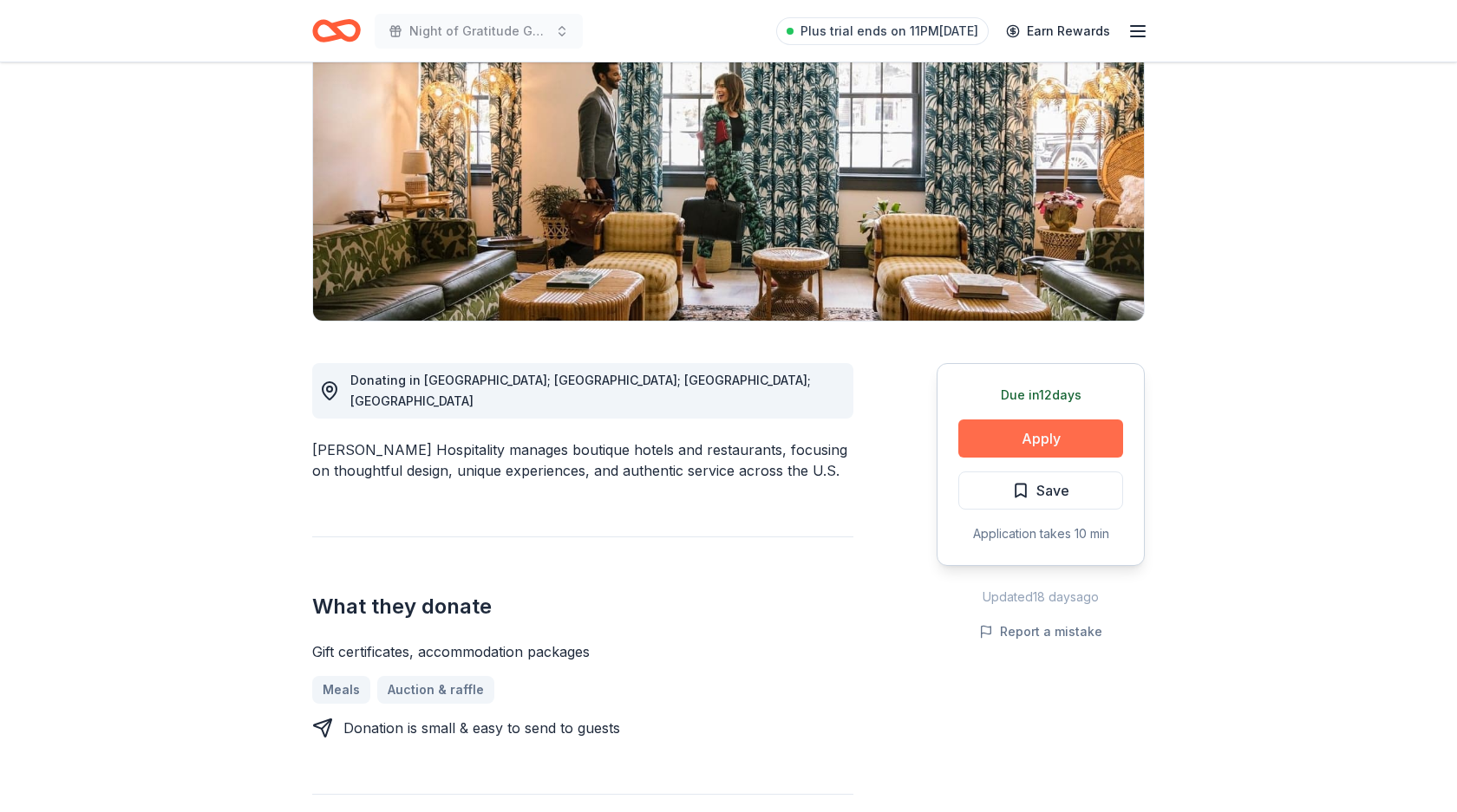
click at [1038, 424] on button "Apply" at bounding box center [1040, 439] width 165 height 38
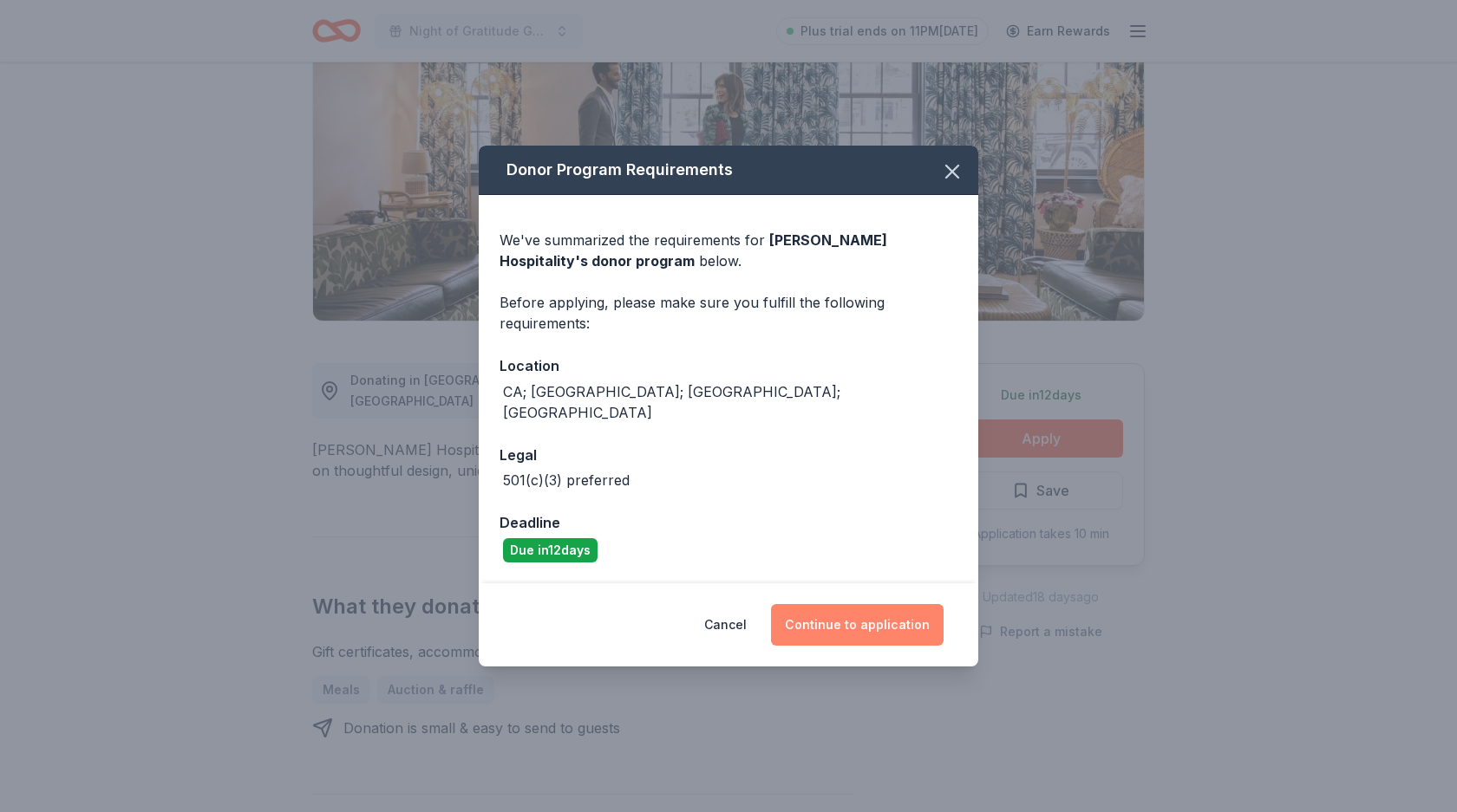
click at [873, 613] on button "Continue to application" at bounding box center [857, 624] width 172 height 41
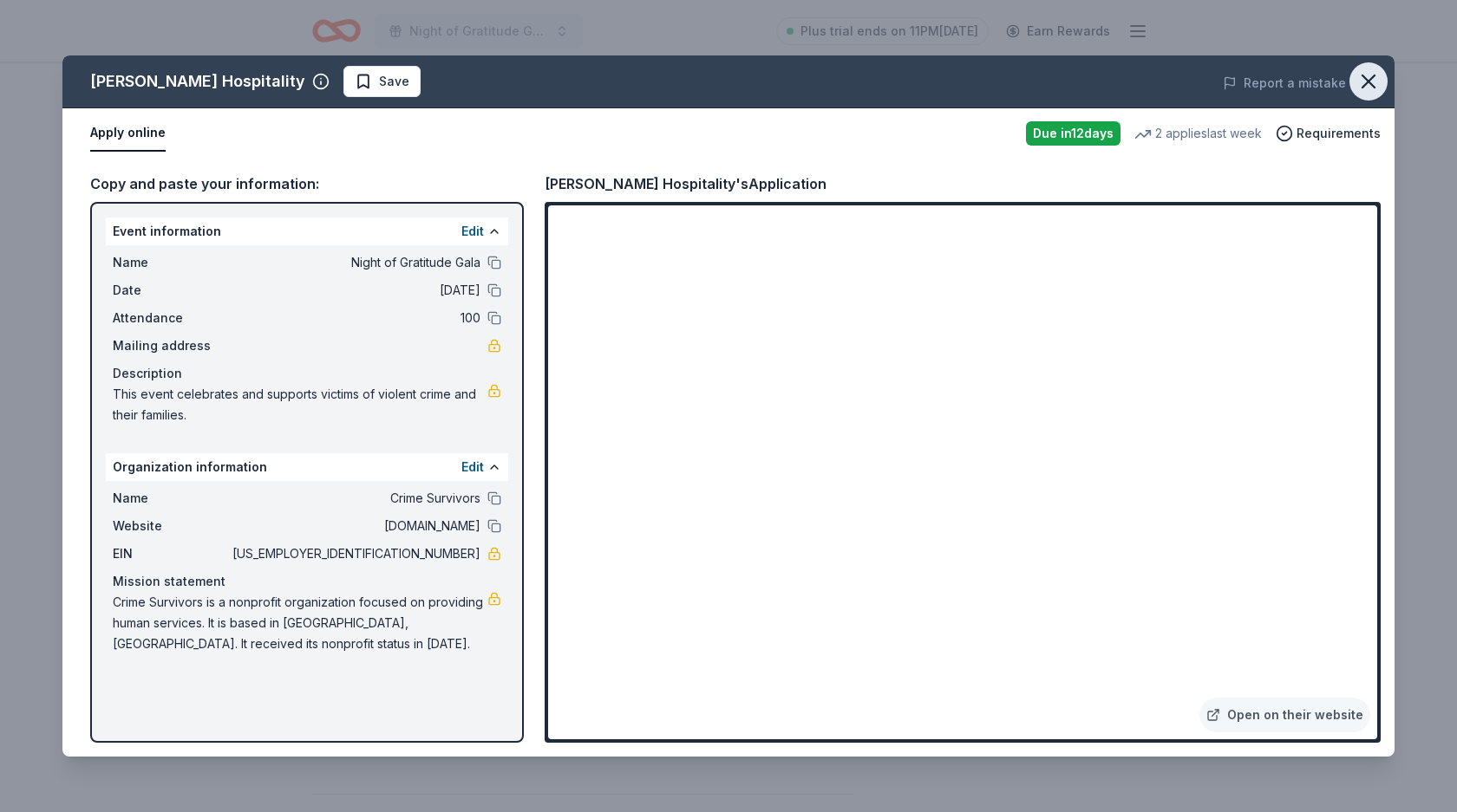
click at [1369, 75] on icon "button" at bounding box center [1368, 80] width 24 height 24
